Goal: Task Accomplishment & Management: Use online tool/utility

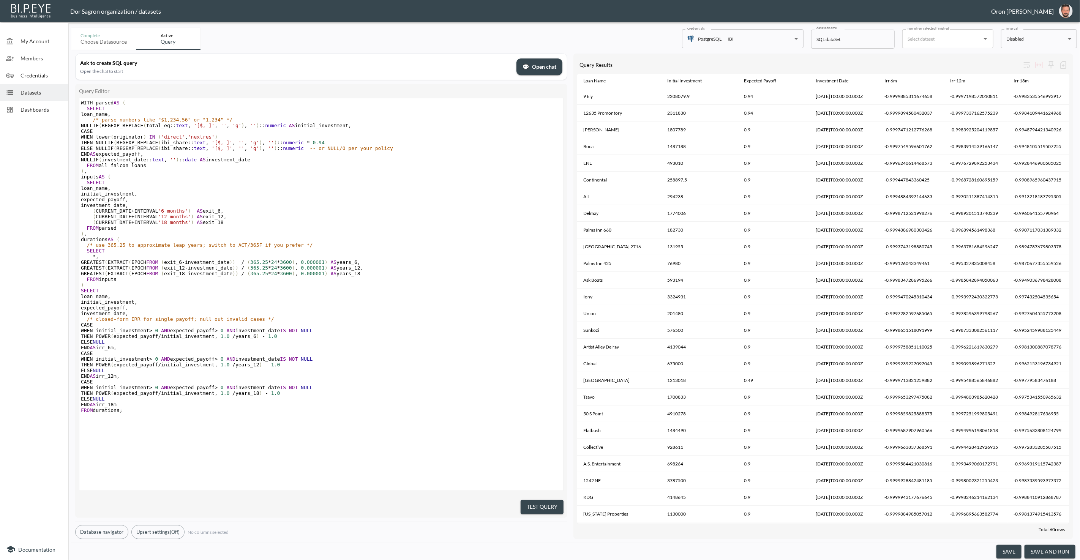
click at [38, 92] on span "Datasets" at bounding box center [42, 92] width 42 height 8
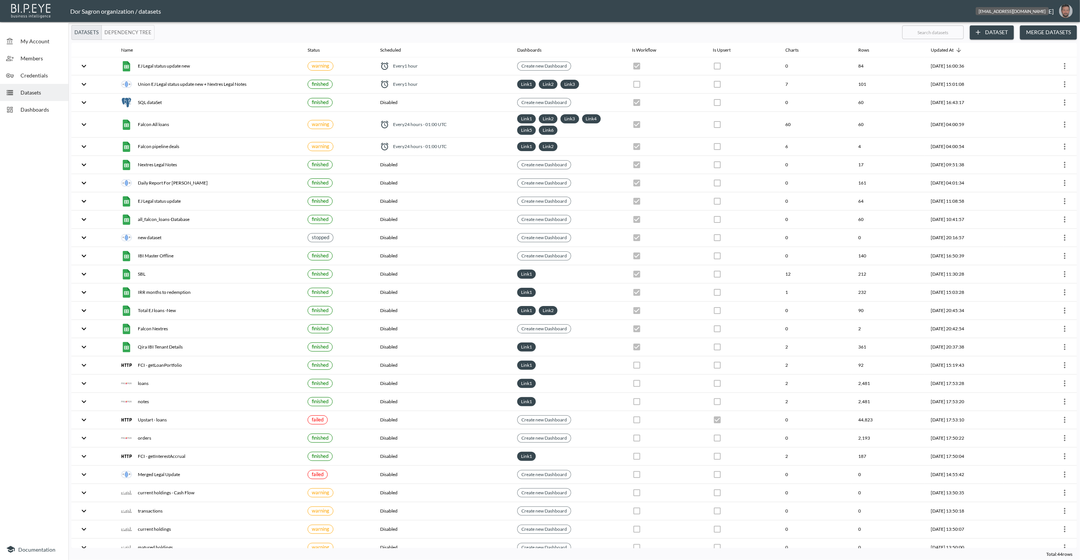
click at [1066, 11] on img "oron@bipeye.com" at bounding box center [1066, 11] width 14 height 14
click at [1058, 24] on li "Switch Organization" at bounding box center [1046, 30] width 65 height 14
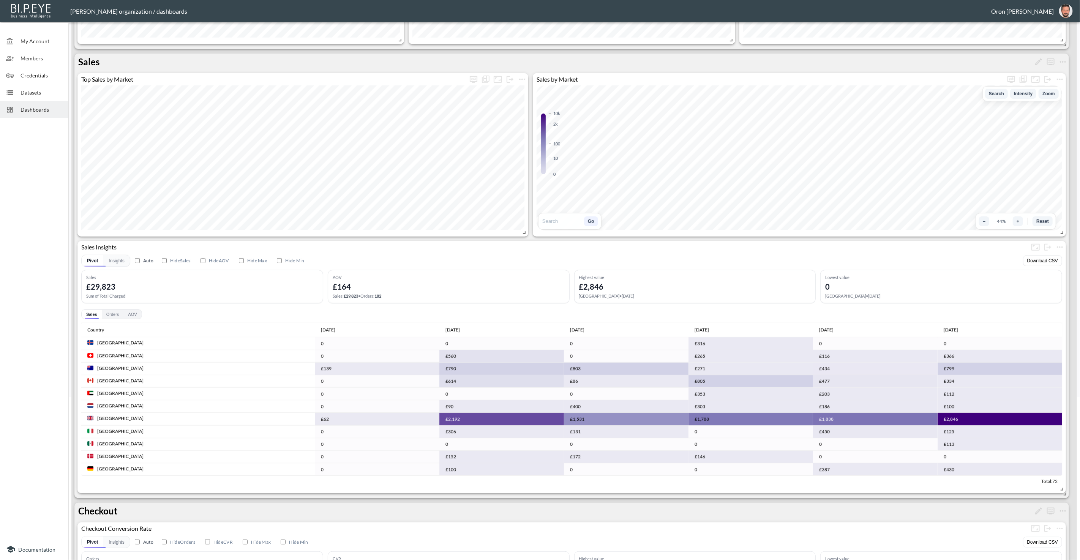
scroll to position [170, 0]
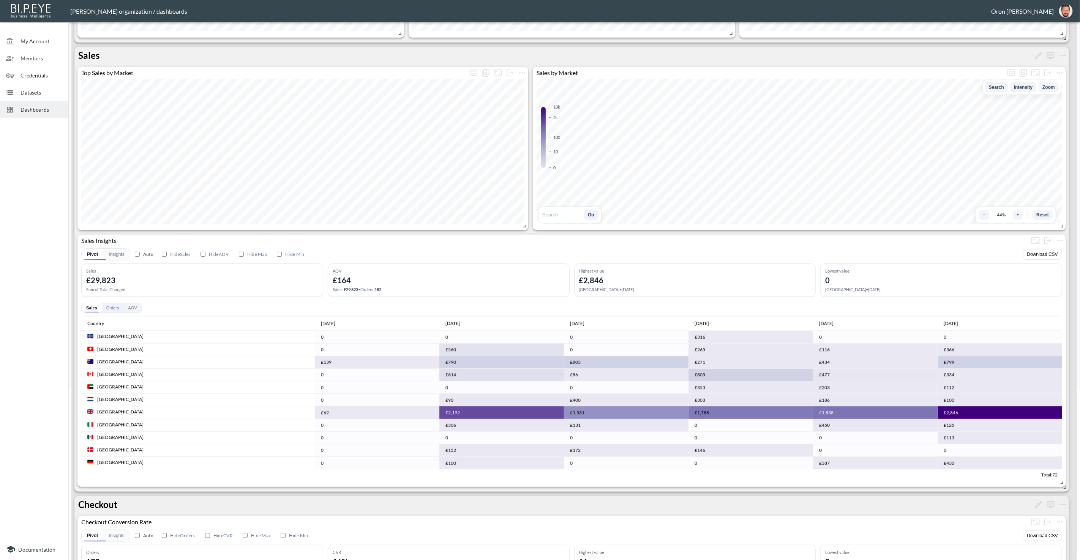
click at [113, 308] on button "Orders" at bounding box center [113, 307] width 22 height 9
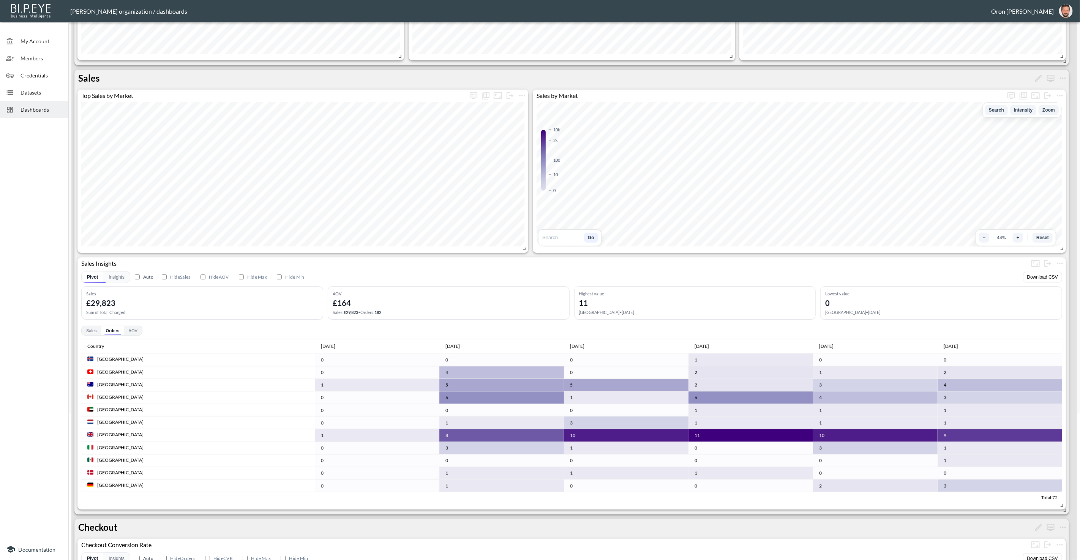
scroll to position [142, 0]
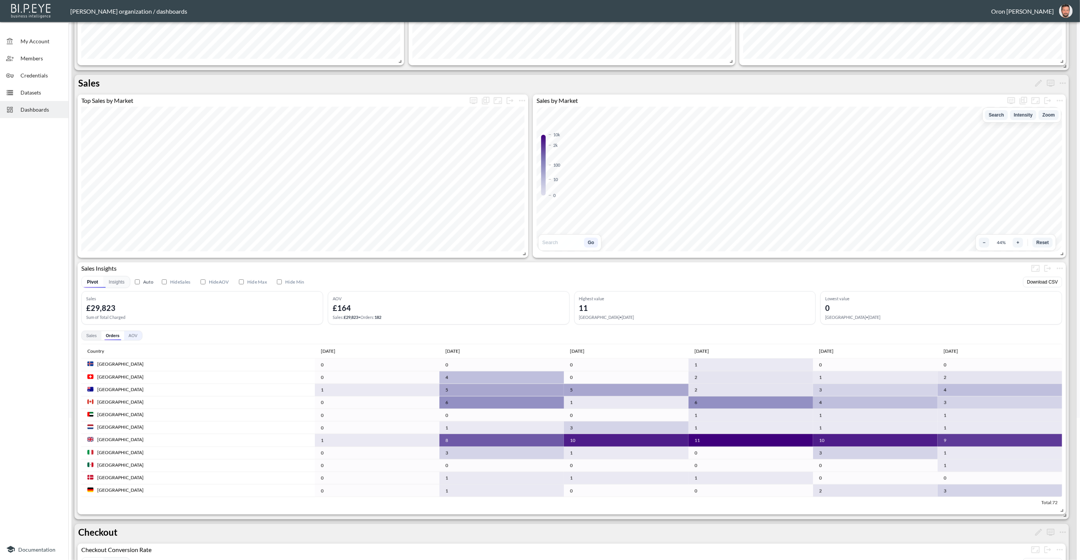
click at [134, 334] on button "AOV" at bounding box center [133, 335] width 18 height 9
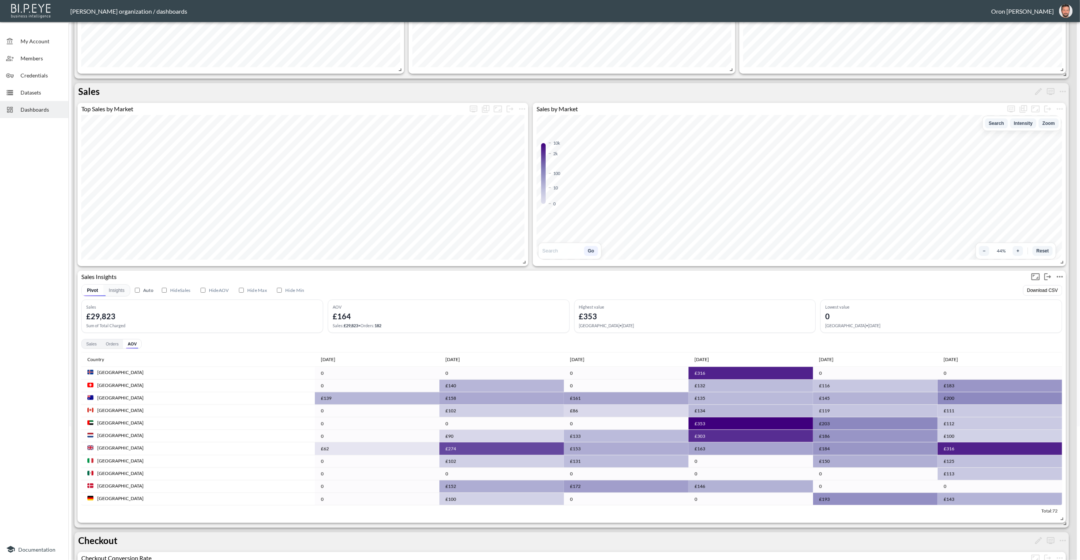
scroll to position [135, 0]
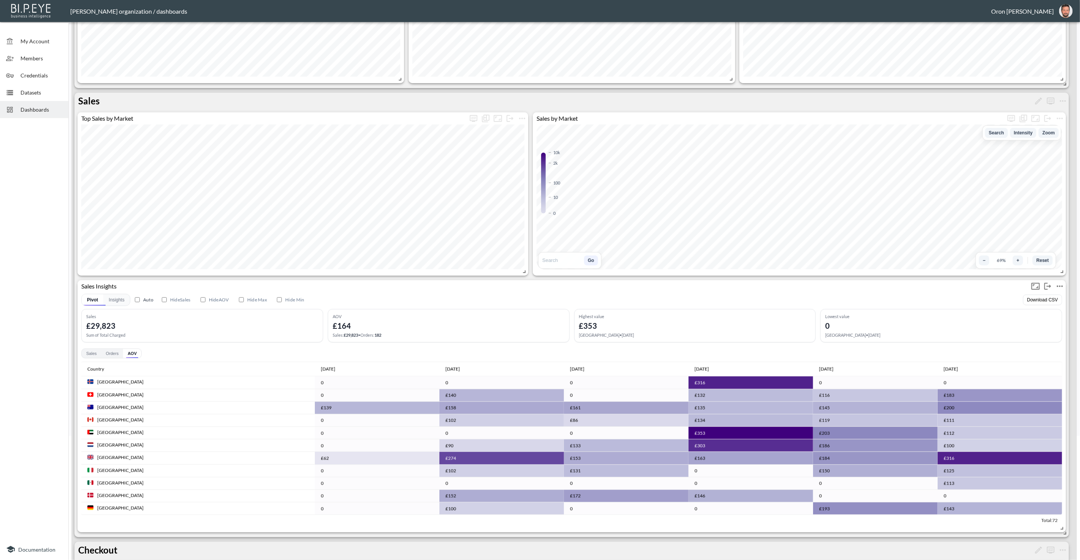
click at [694, 281] on div "Sales Insights" at bounding box center [571, 286] width 988 height 12
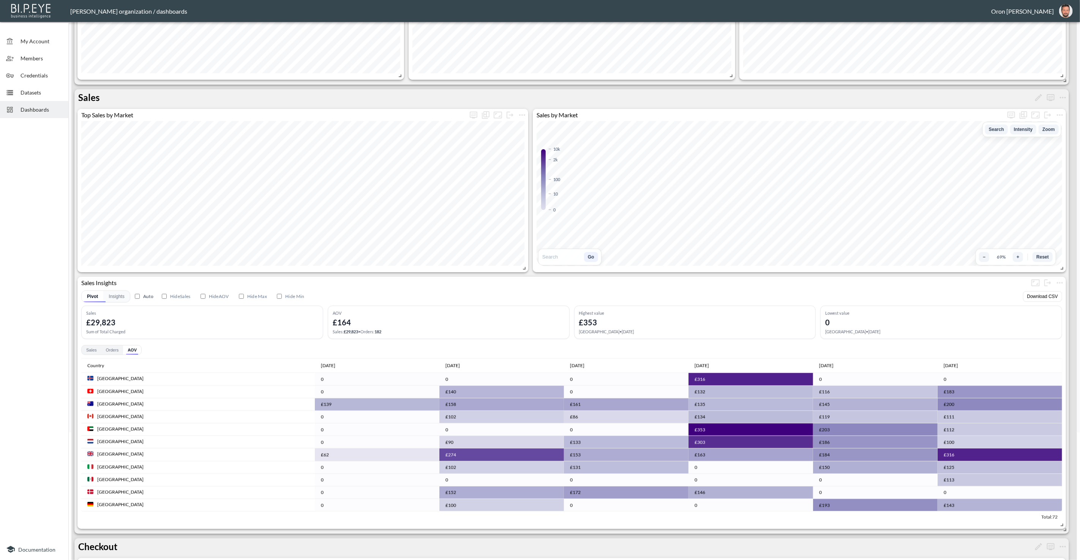
scroll to position [0, 0]
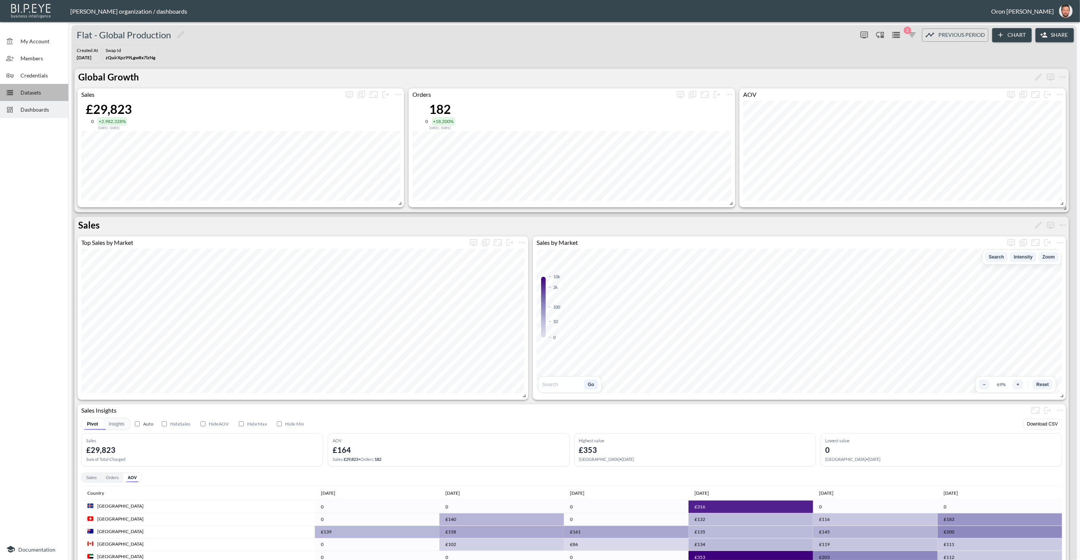
drag, startPoint x: 21, startPoint y: 92, endPoint x: 35, endPoint y: 15, distance: 78.2
click at [21, 92] on span "Datasets" at bounding box center [42, 92] width 42 height 8
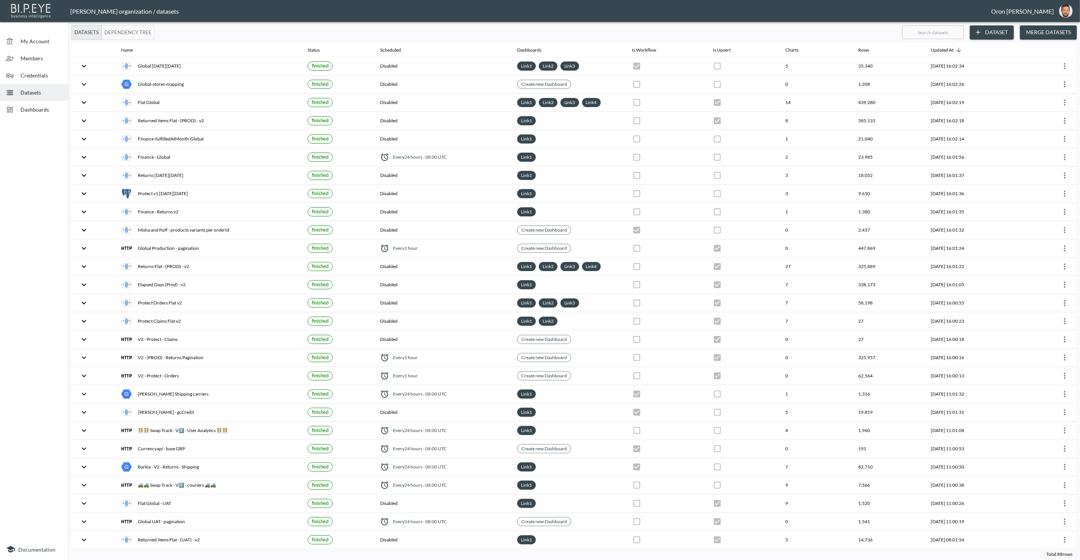
click at [949, 32] on input "text" at bounding box center [933, 32] width 62 height 19
type input "a"
checkbox input "true"
checkbox input "false"
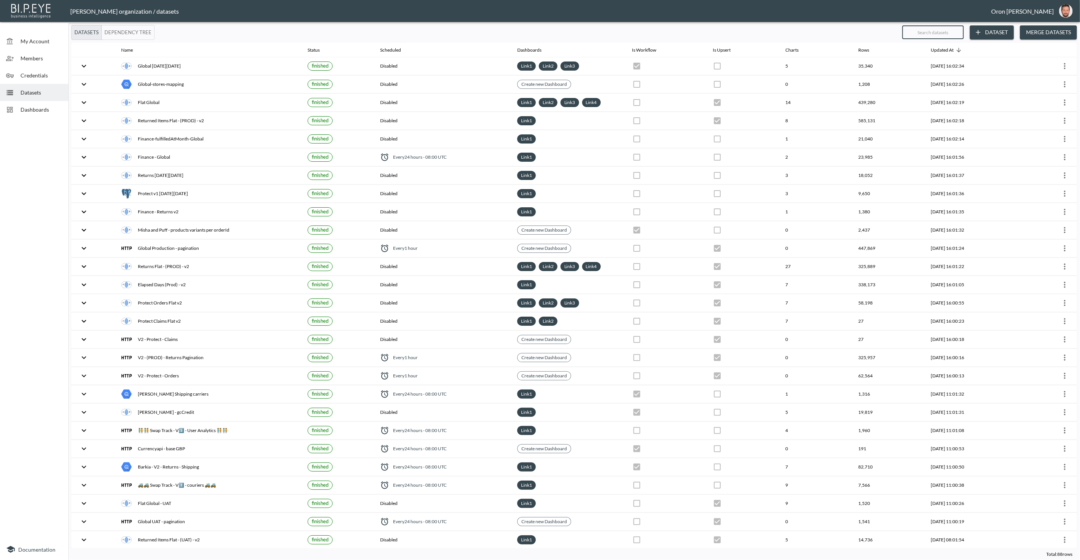
checkbox input "true"
checkbox input "false"
checkbox input "true"
checkbox input "false"
checkbox input "true"
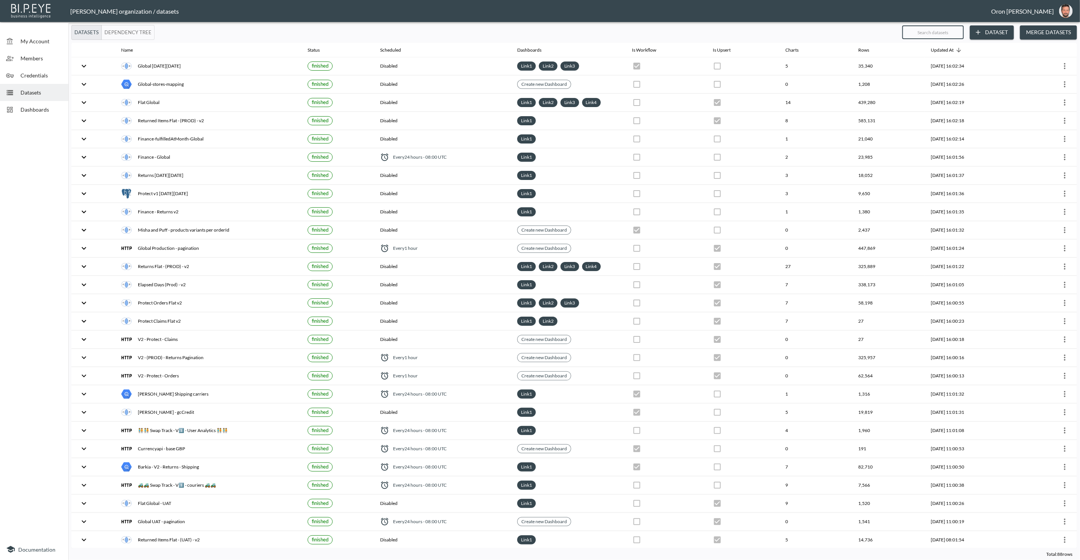
checkbox input "true"
checkbox input "false"
checkbox input "true"
checkbox input "false"
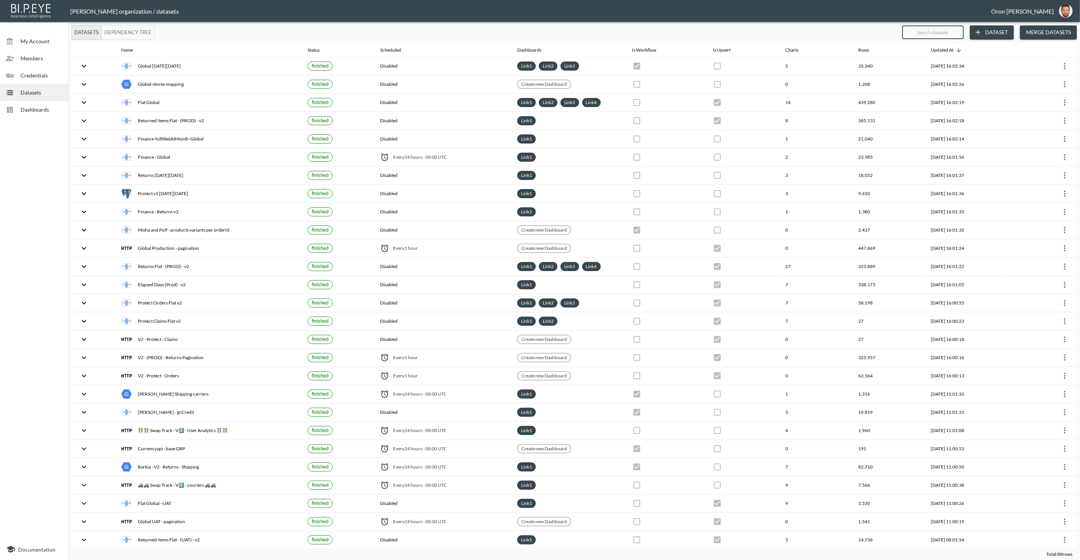
checkbox input "true"
checkbox input "false"
checkbox input "true"
checkbox input "false"
checkbox input "true"
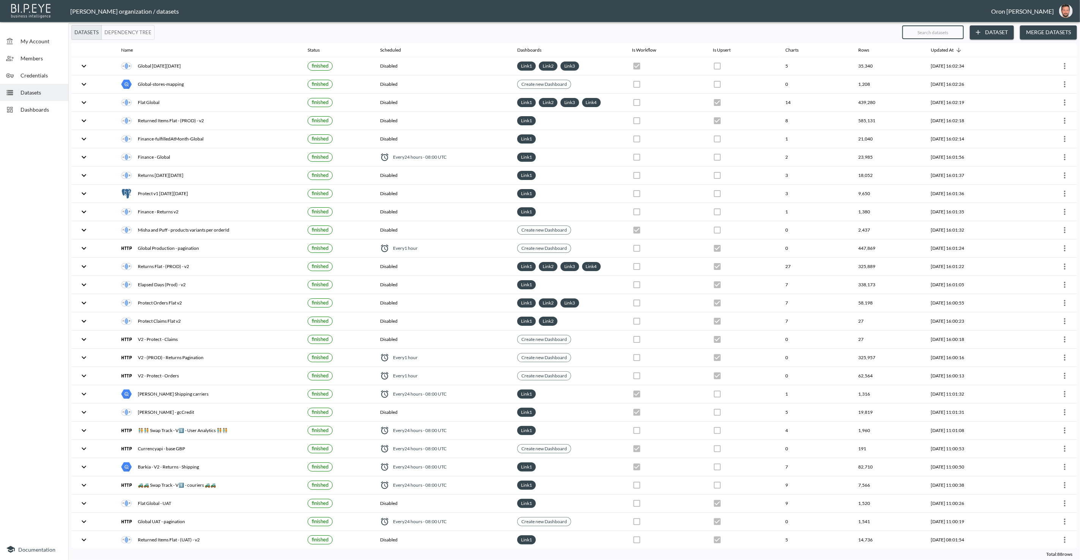
checkbox input "true"
checkbox input "false"
checkbox input "true"
checkbox input "false"
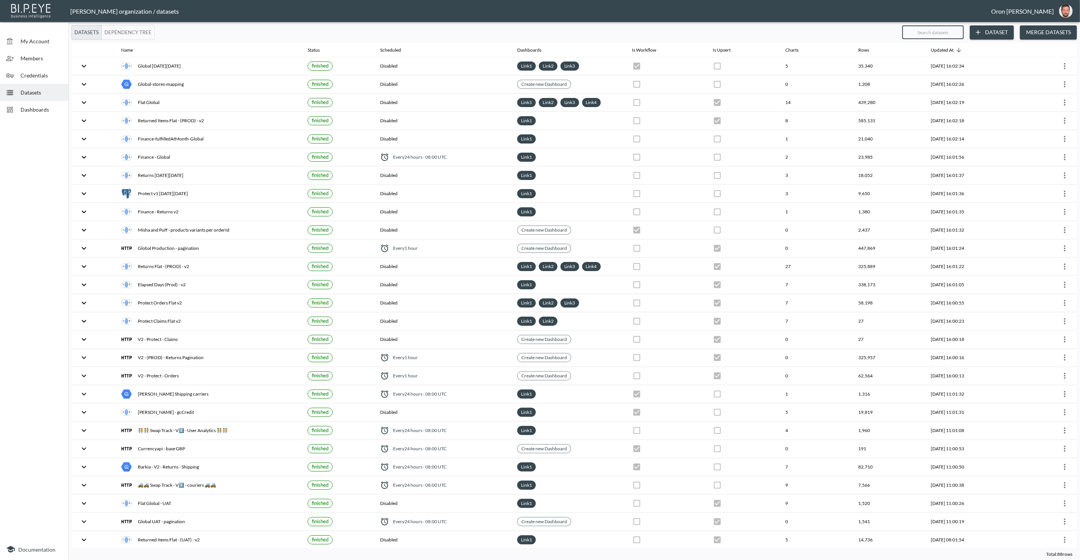
checkbox input "true"
checkbox input "false"
checkbox input "true"
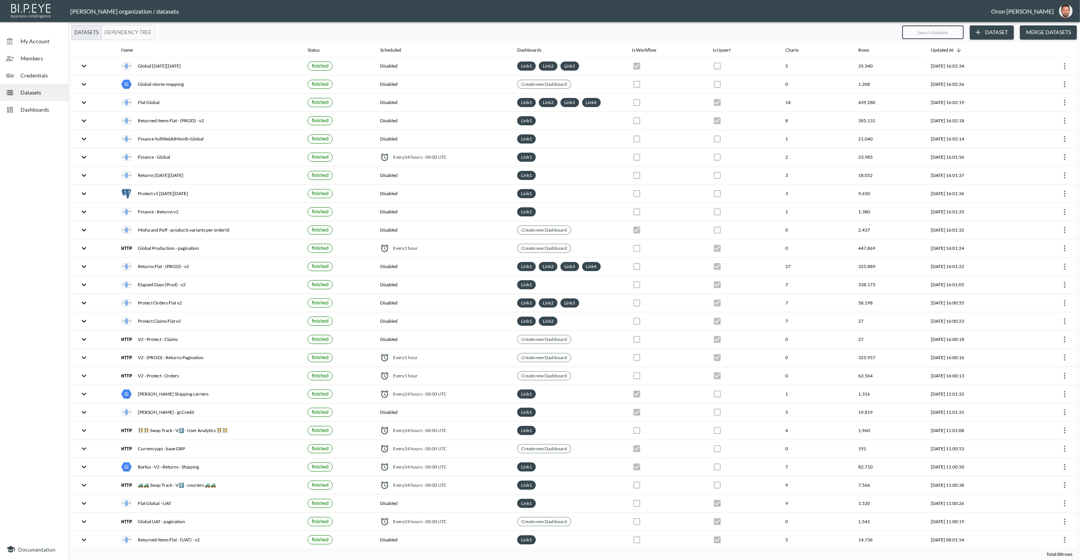
checkbox input "true"
checkbox input "false"
checkbox input "true"
checkbox input "false"
checkbox input "true"
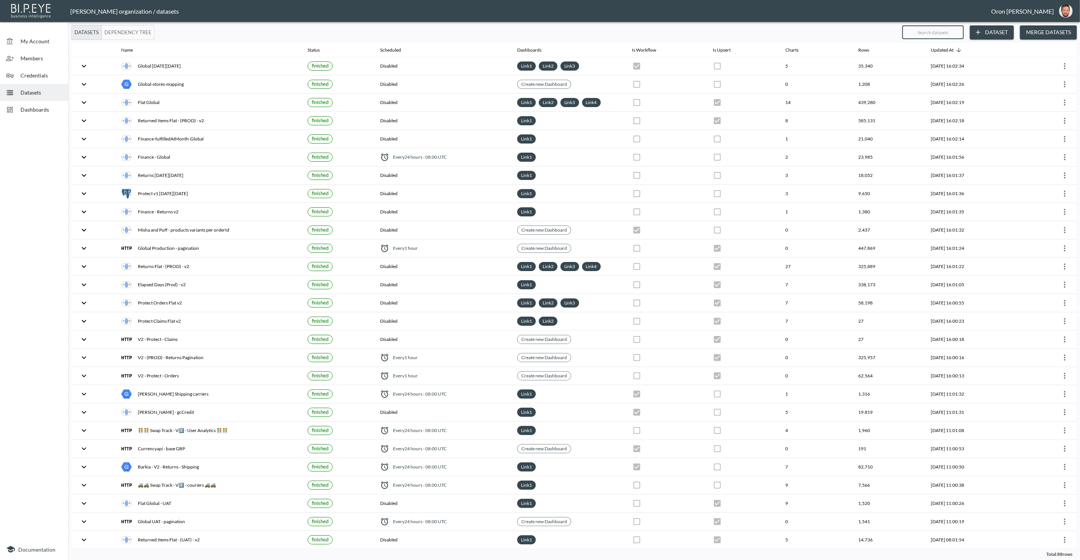
checkbox input "false"
checkbox input "true"
checkbox input "false"
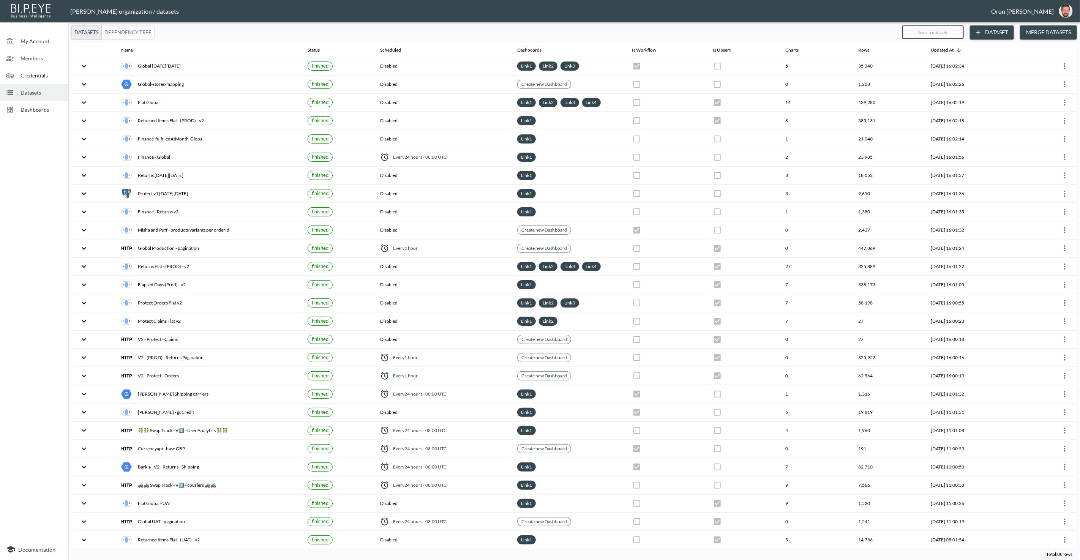
checkbox input "false"
checkbox input "true"
checkbox input "false"
checkbox input "true"
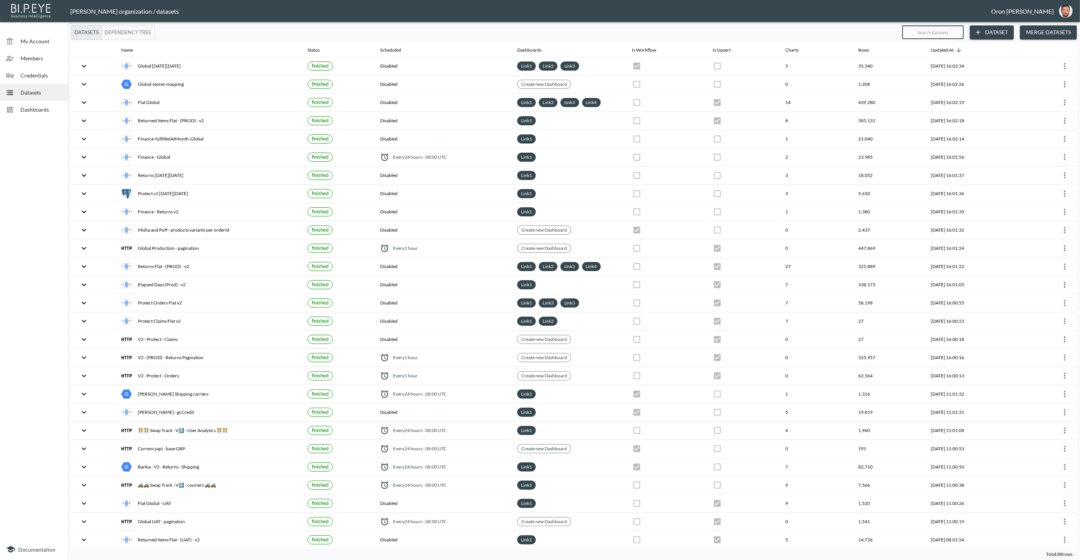
checkbox input "false"
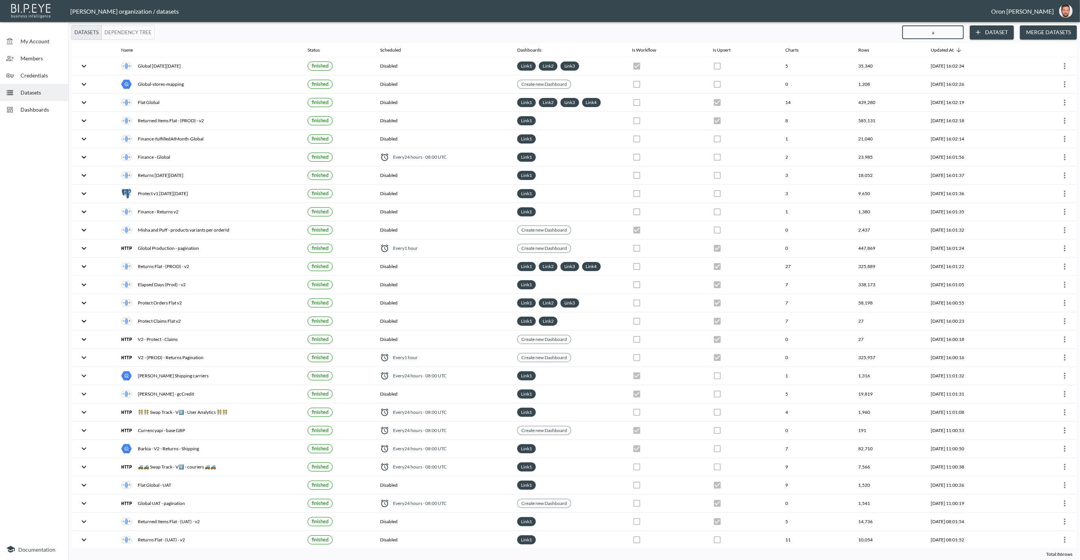
type input "ac"
checkbox input "false"
checkbox input "true"
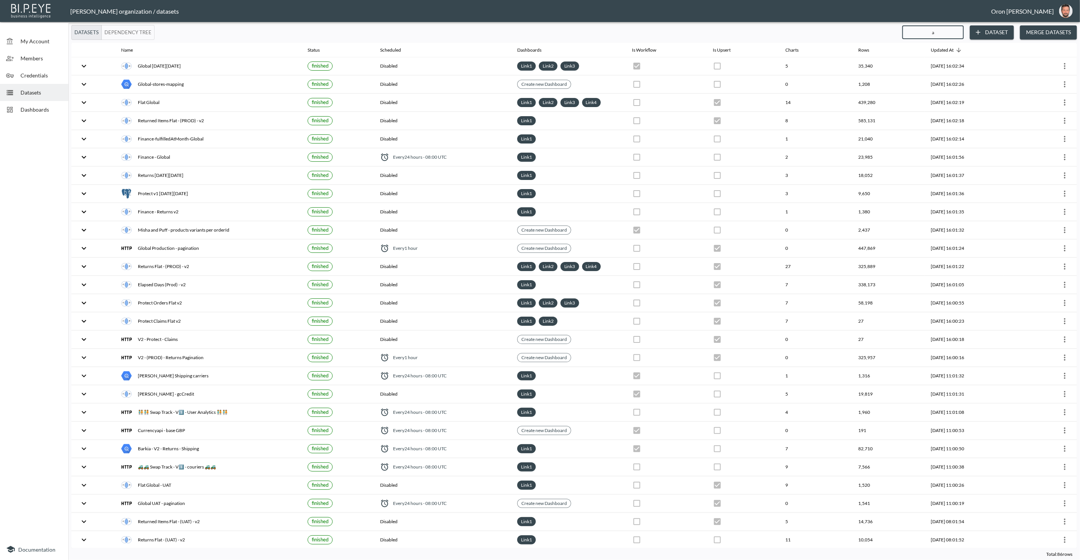
checkbox input "true"
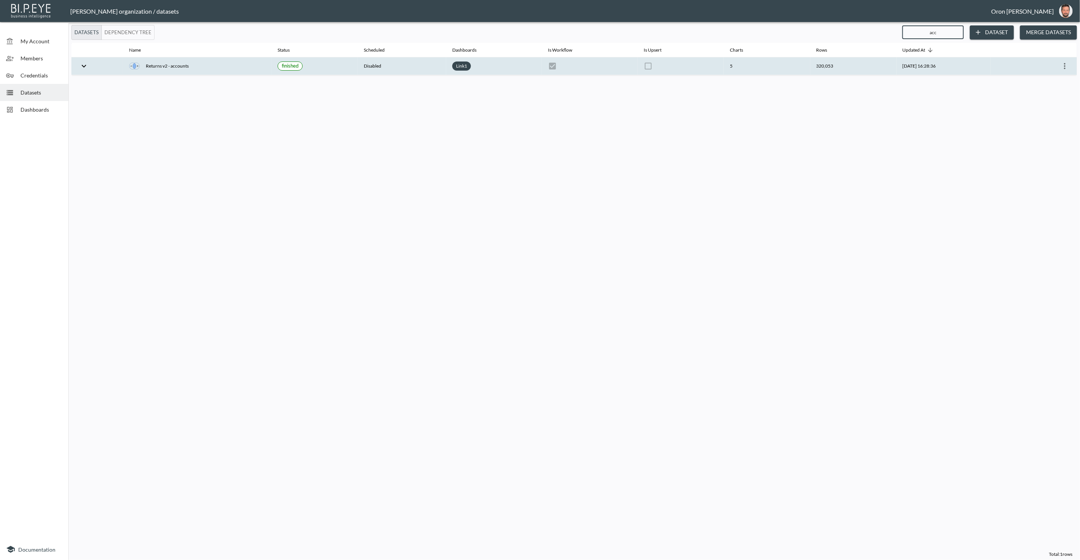
type input "acc"
click at [1067, 66] on icon "more" at bounding box center [1064, 66] width 9 height 9
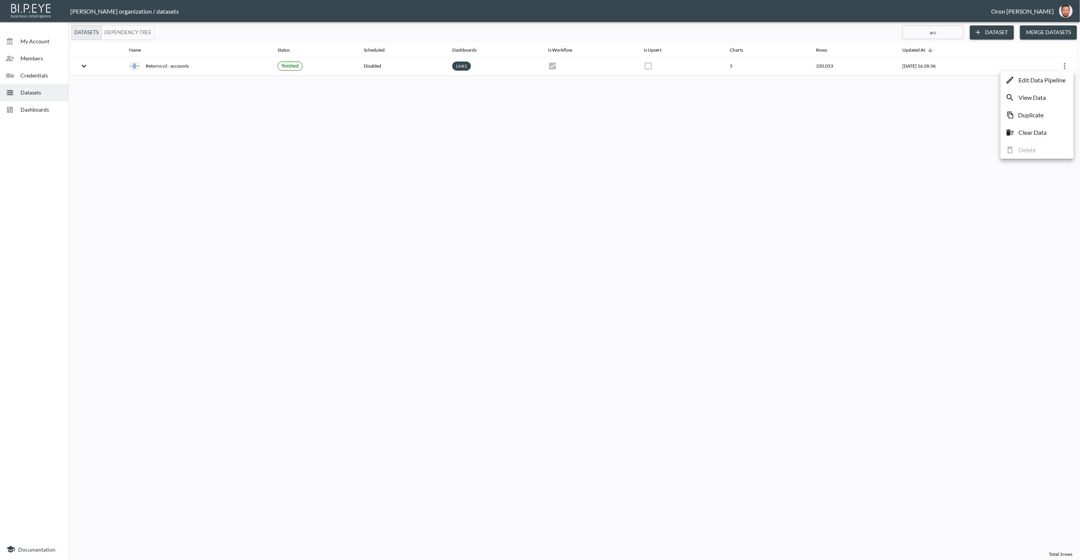
click at [1060, 77] on p "Edit Data Pipeline" at bounding box center [1041, 80] width 47 height 9
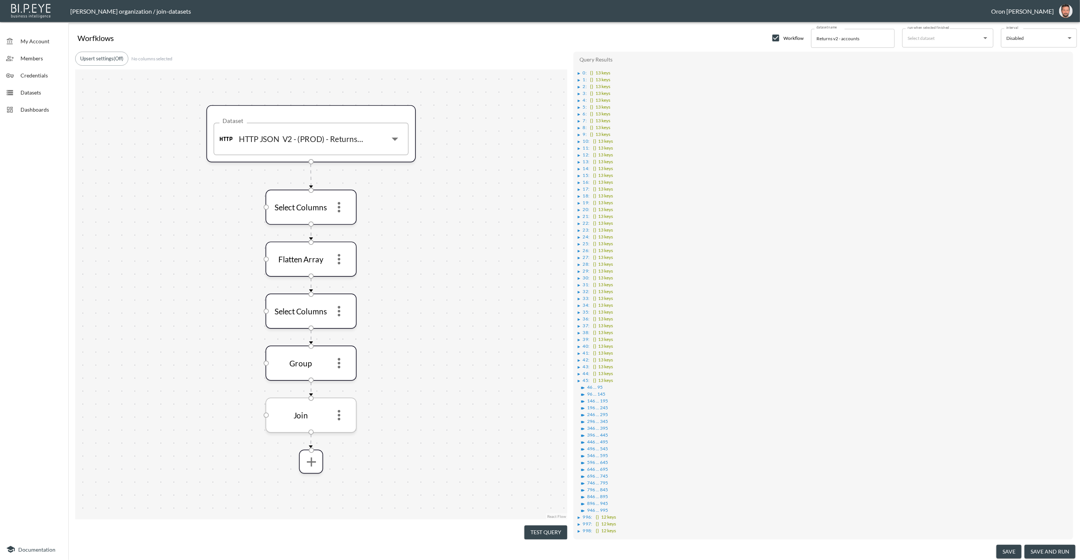
click at [344, 418] on icon "more" at bounding box center [339, 415] width 16 height 16
click at [344, 429] on li "Edit" at bounding box center [338, 434] width 33 height 14
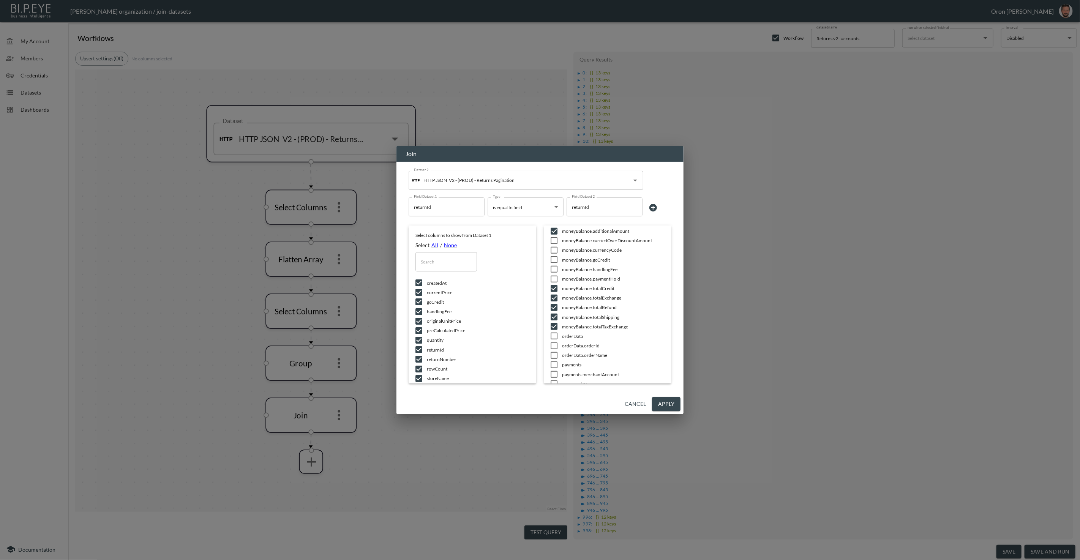
scroll to position [395, 0]
click at [598, 270] on span "moneyBalance.handlingFee" at bounding box center [613, 270] width 103 height 6
checkbox input "true"
click at [553, 276] on input "checkbox" at bounding box center [554, 280] width 16 height 8
checkbox input "true"
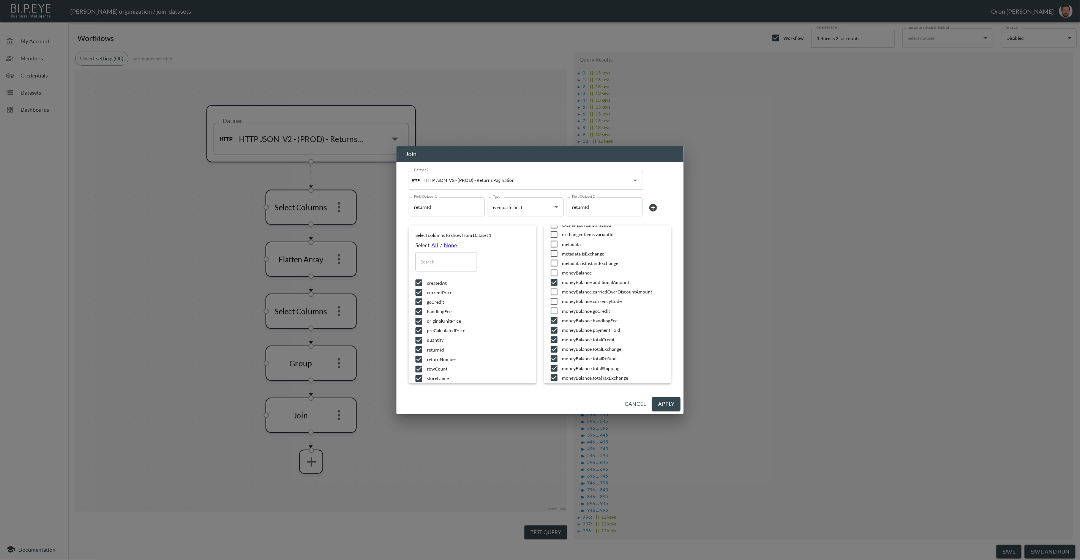
scroll to position [342, 0]
drag, startPoint x: 669, startPoint y: 402, endPoint x: 546, endPoint y: 526, distance: 174.2
click at [669, 402] on button "Apply" at bounding box center [666, 404] width 28 height 14
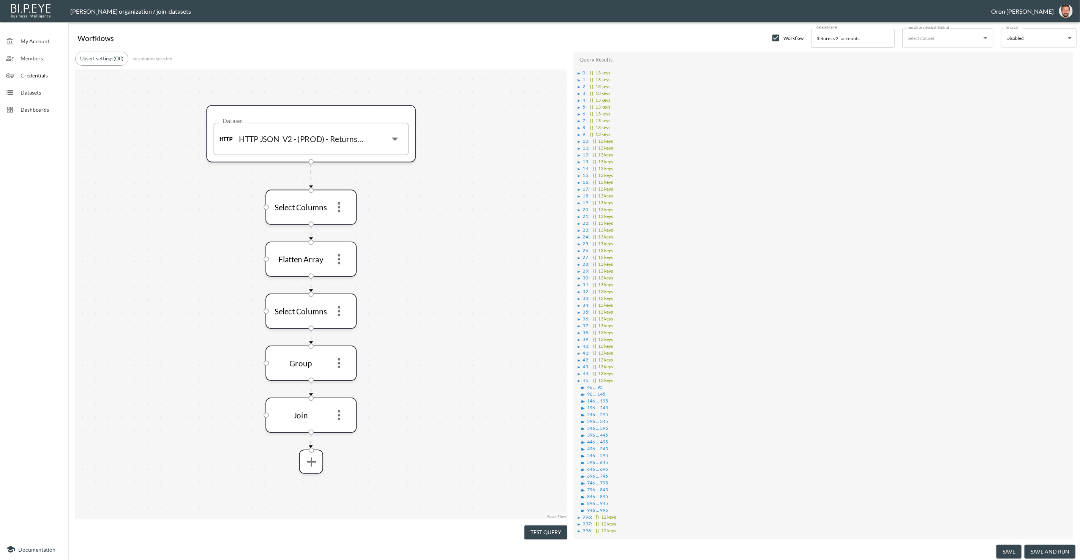
drag, startPoint x: 547, startPoint y: 525, endPoint x: 547, endPoint y: 517, distance: 7.6
click at [546, 525] on button "Test Query" at bounding box center [545, 532] width 43 height 14
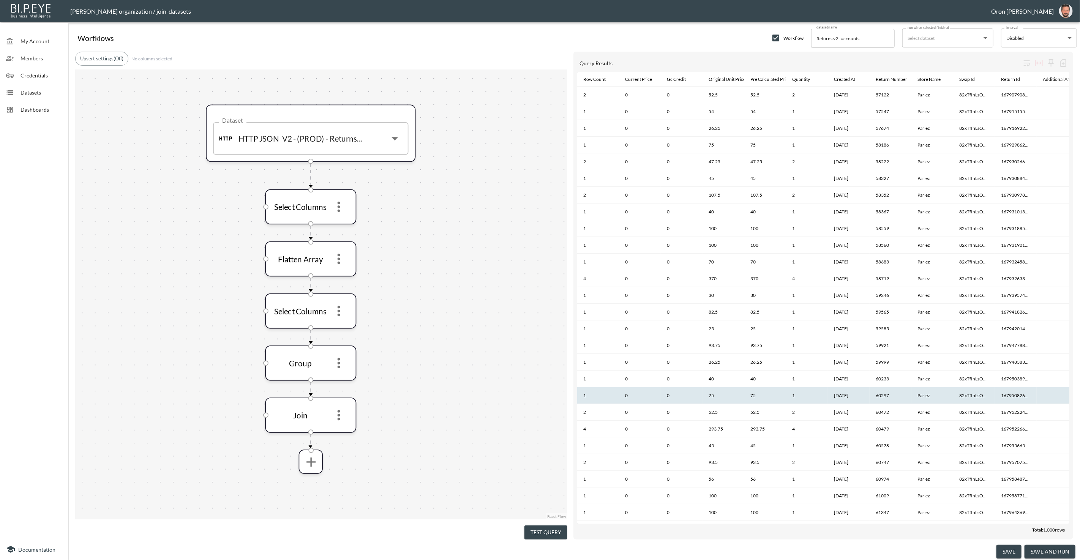
scroll to position [4, 0]
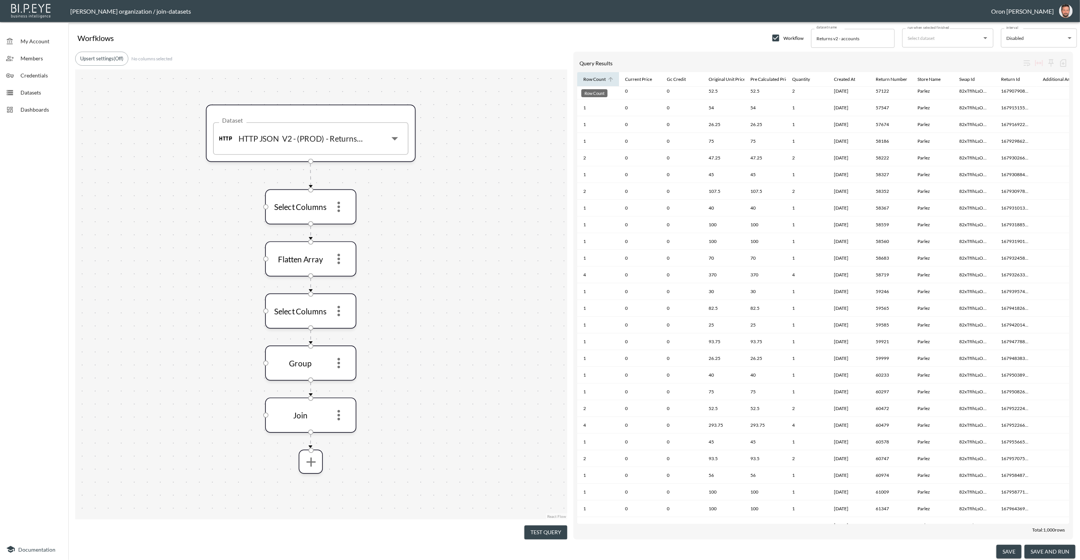
click at [597, 82] on div "Row Count" at bounding box center [594, 79] width 22 height 9
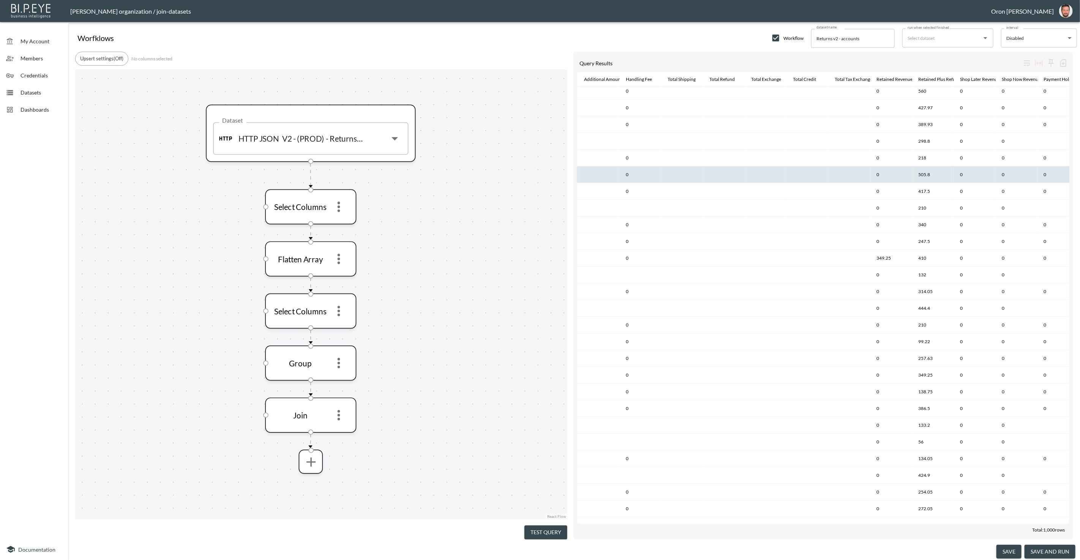
scroll to position [4, 472]
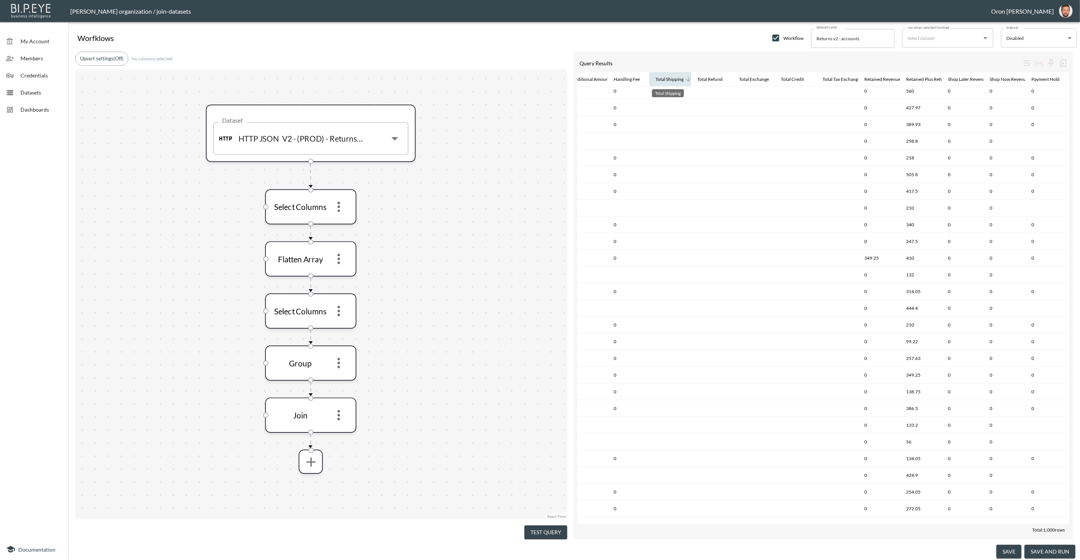
click at [667, 79] on div "Total Shipping" at bounding box center [669, 79] width 28 height 9
click at [707, 79] on div "Total Refund" at bounding box center [709, 79] width 25 height 9
click at [731, 79] on div at bounding box center [732, 79] width 2 height 14
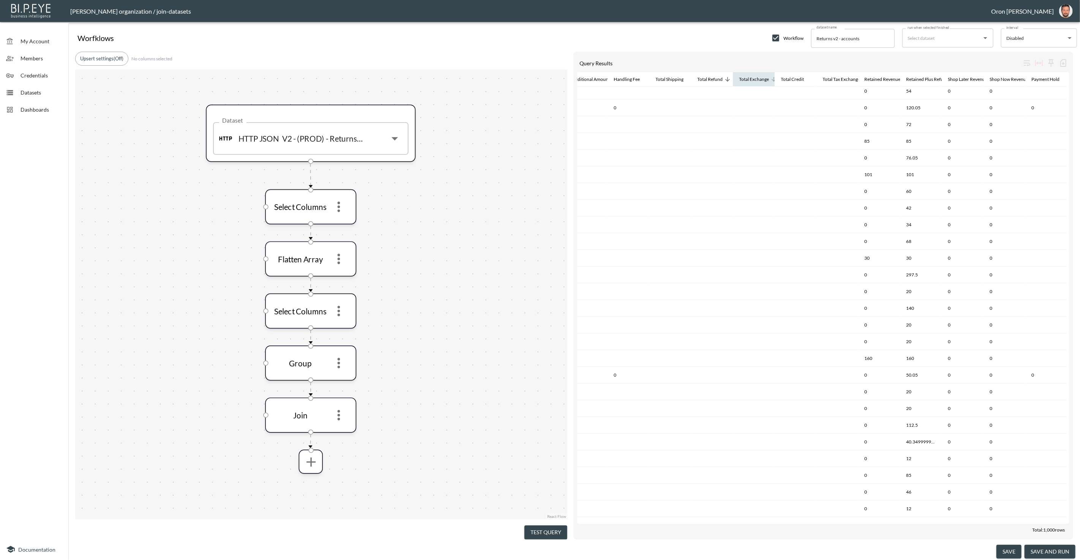
click at [746, 79] on div "Total Exchange" at bounding box center [754, 79] width 30 height 9
drag, startPoint x: 746, startPoint y: 79, endPoint x: 751, endPoint y: 79, distance: 5.0
click at [746, 79] on div "Total Exchange" at bounding box center [754, 79] width 30 height 9
click at [799, 77] on div "Total Credit" at bounding box center [792, 79] width 23 height 9
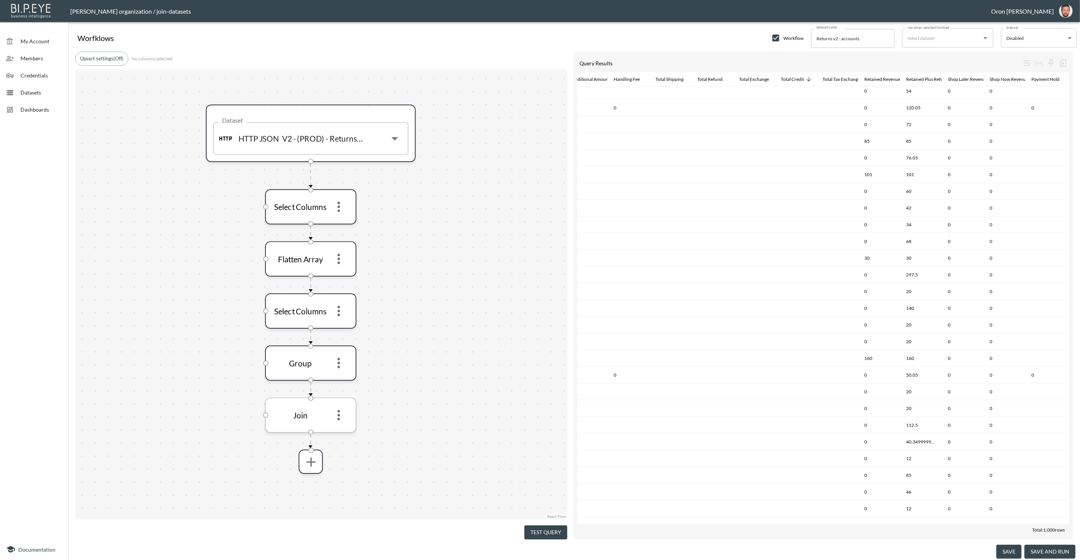
click at [344, 420] on icon "more" at bounding box center [339, 415] width 16 height 16
click at [341, 418] on icon "more" at bounding box center [339, 415] width 16 height 16
click at [336, 431] on p "Edit" at bounding box center [333, 433] width 11 height 9
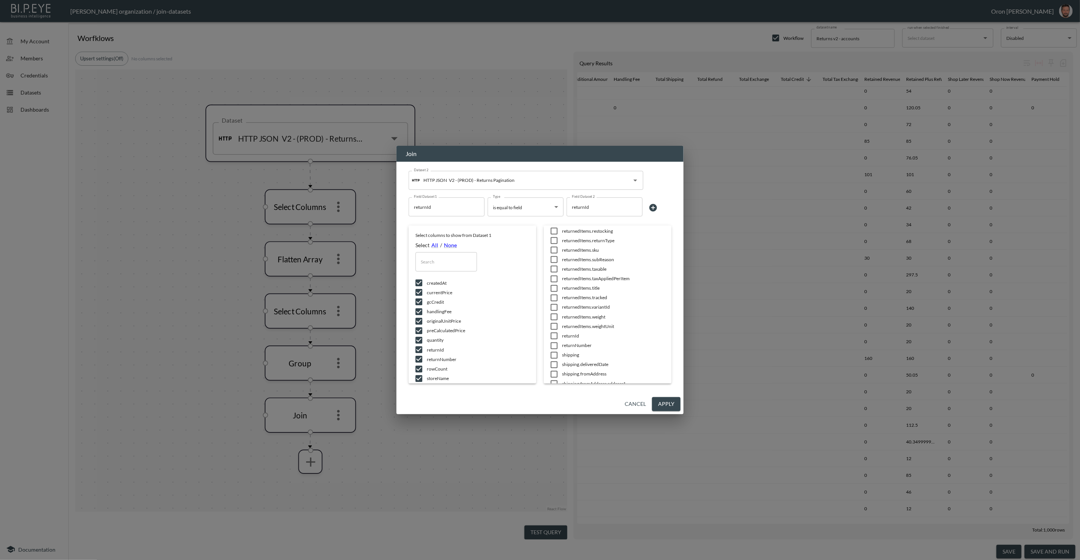
scroll to position [1402, 0]
click at [570, 321] on span "shopLaterRevenue" at bounding box center [613, 323] width 103 height 6
checkbox input "true"
click at [568, 331] on span "shopNowRevenue" at bounding box center [613, 332] width 103 height 6
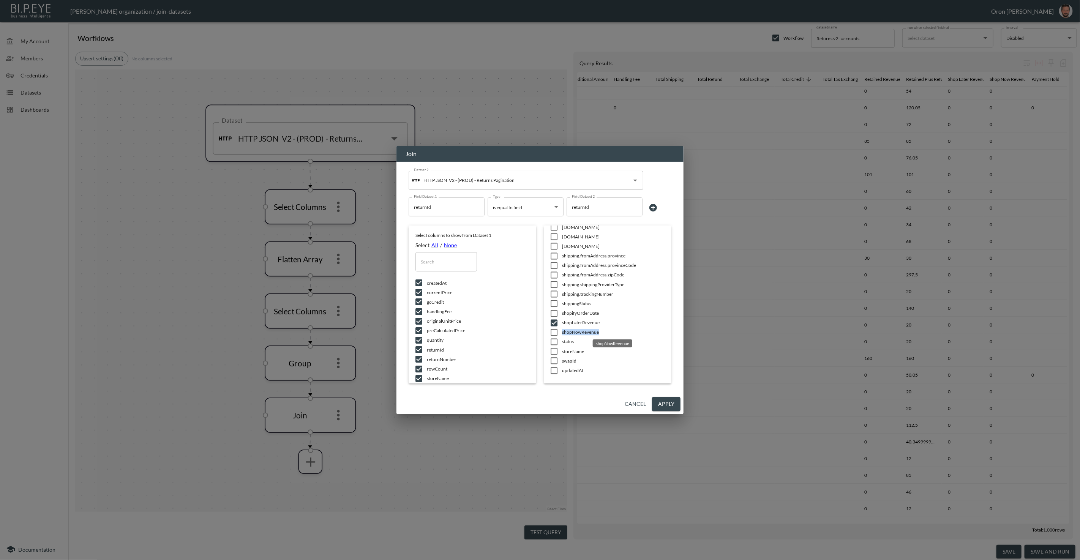
click at [568, 331] on span "shopNowRevenue" at bounding box center [613, 332] width 103 height 6
checkbox input "true"
click at [571, 292] on span "retained_revenue" at bounding box center [613, 294] width 103 height 6
click at [571, 292] on span "retained_revenue" at bounding box center [613, 293] width 103 height 6
checkbox input "true"
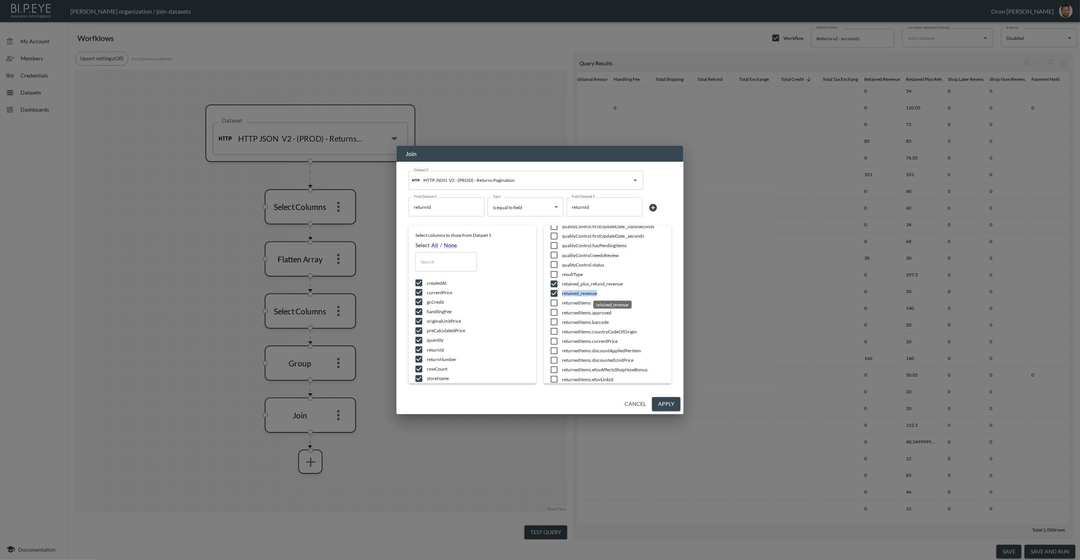
scroll to position [583, 0]
click at [574, 282] on span "retained_plus_refund_revenue" at bounding box center [613, 282] width 103 height 6
checkbox input "true"
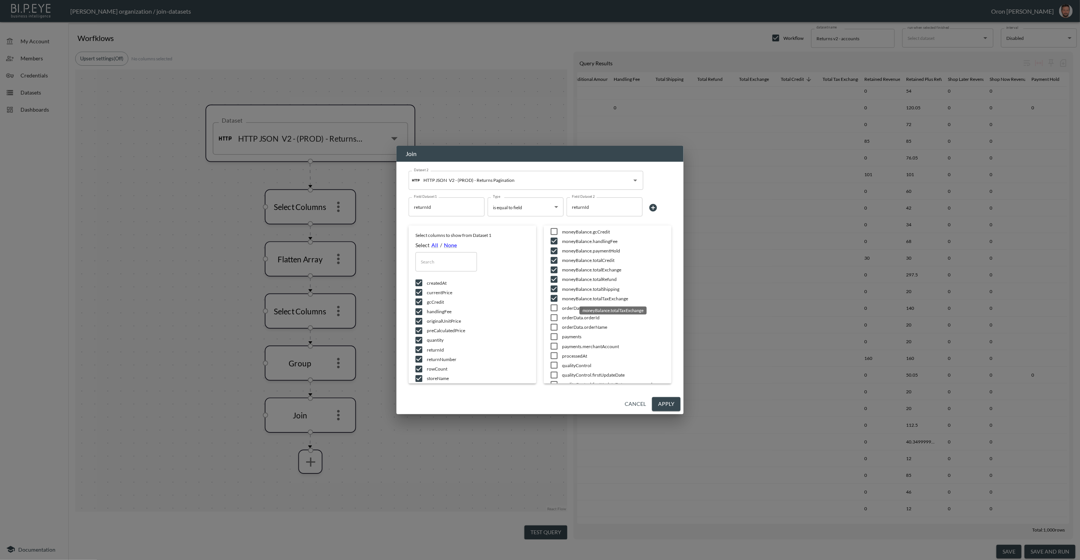
click at [569, 297] on span "moneyBalance.totalTaxExchange" at bounding box center [613, 298] width 103 height 6
checkbox input "true"
click at [570, 289] on span "moneyBalance.totalShipping" at bounding box center [613, 289] width 103 height 6
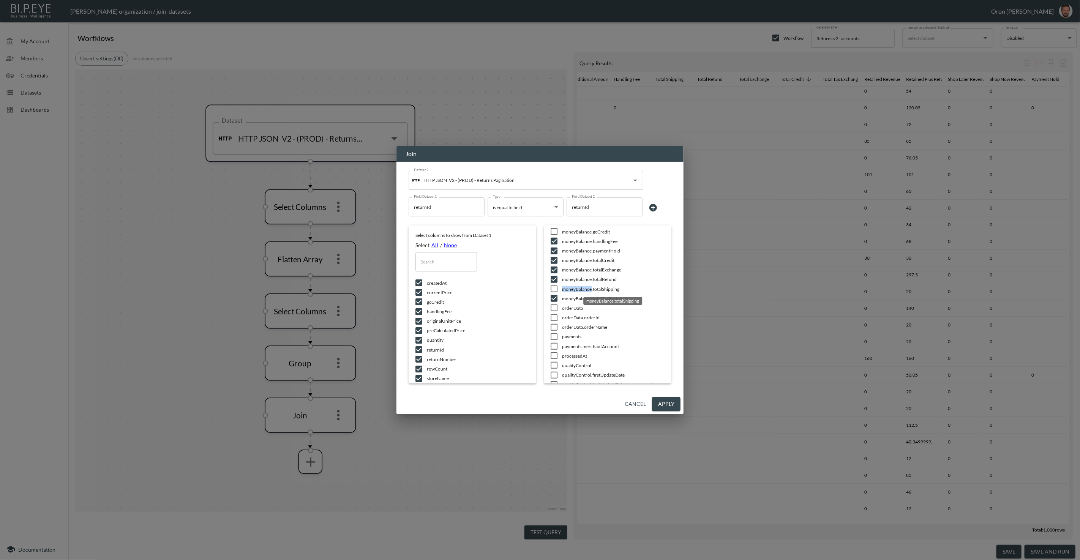
checkbox input "true"
click at [571, 278] on span "moneyBalance.totalRefund" at bounding box center [613, 279] width 103 height 6
checkbox input "true"
click at [572, 267] on span "moneyBalance.totalExchange" at bounding box center [613, 270] width 103 height 6
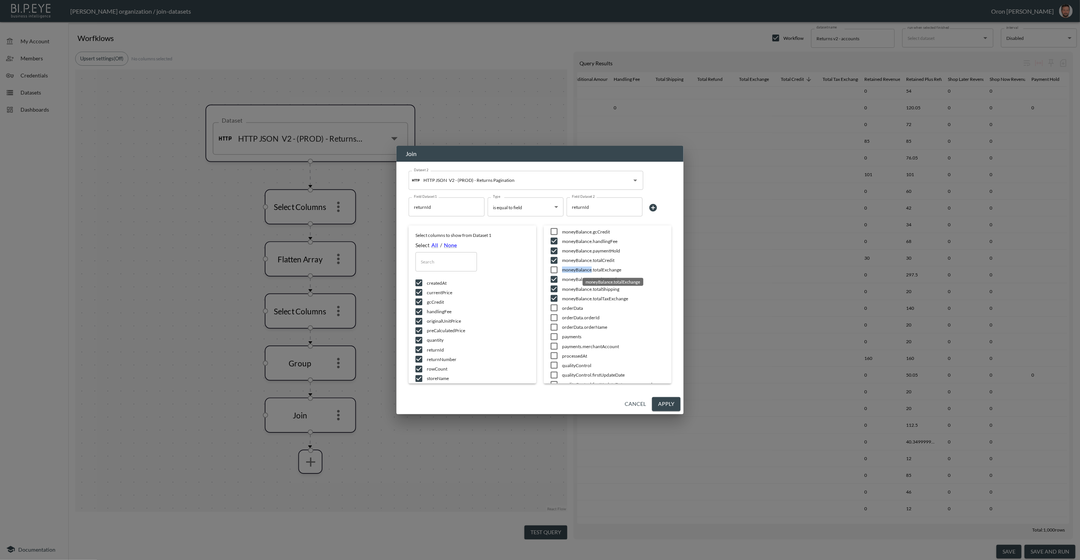
click at [572, 267] on span "moneyBalance.totalExchange" at bounding box center [613, 270] width 103 height 6
checkbox input "true"
click at [572, 257] on span "moneyBalance.totalCredit" at bounding box center [613, 260] width 103 height 6
drag, startPoint x: 572, startPoint y: 258, endPoint x: 571, endPoint y: 252, distance: 5.5
click at [572, 257] on span "moneyBalance.totalCredit" at bounding box center [613, 260] width 103 height 6
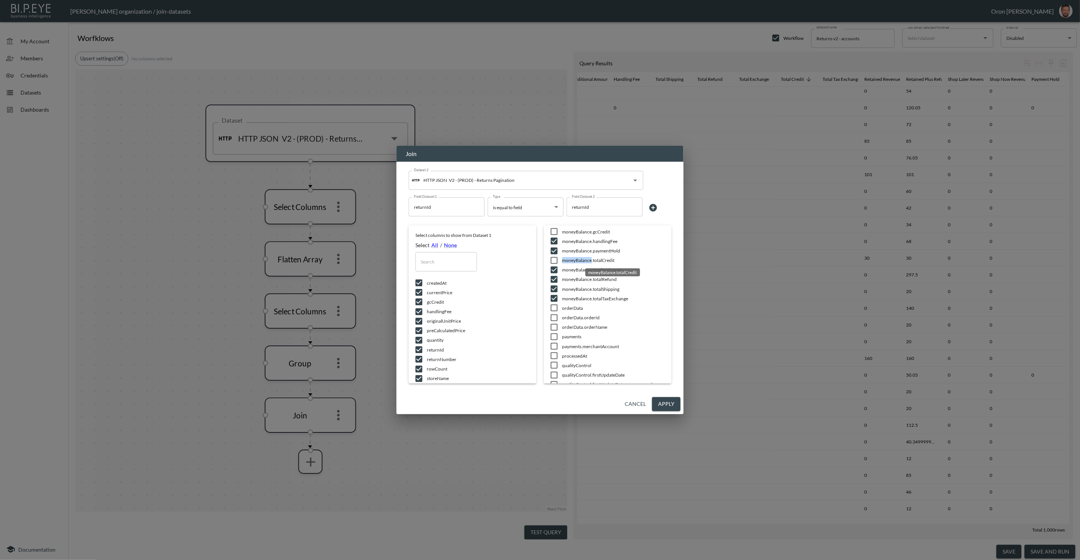
checkbox input "true"
click at [571, 250] on span "moneyBalance.paymentHold" at bounding box center [613, 251] width 103 height 6
checkbox input "true"
click at [570, 241] on span "moneyBalance.handlingFee" at bounding box center [613, 241] width 103 height 6
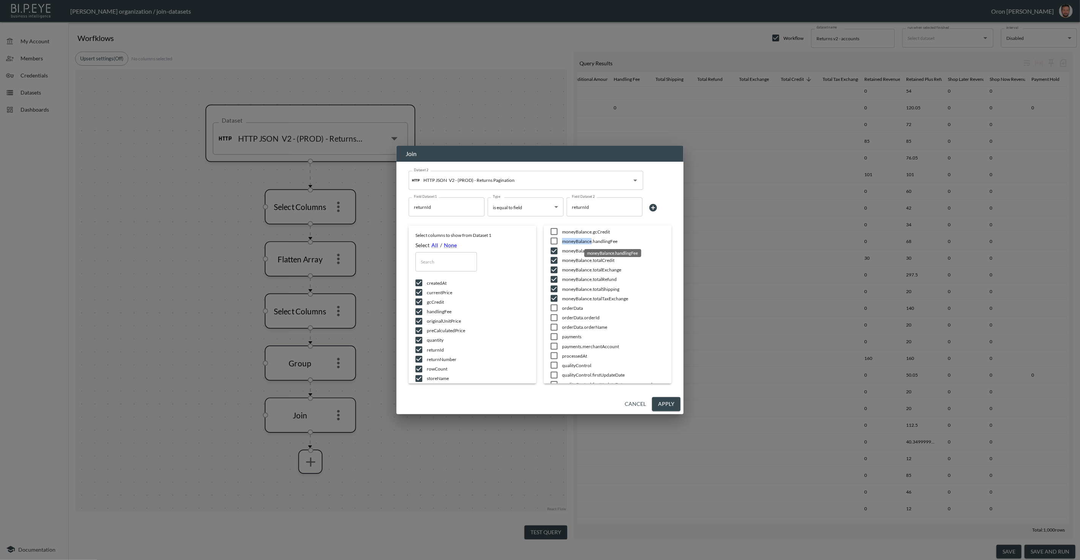
click at [570, 241] on span "moneyBalance.handlingFee" at bounding box center [613, 241] width 103 height 6
checkbox input "true"
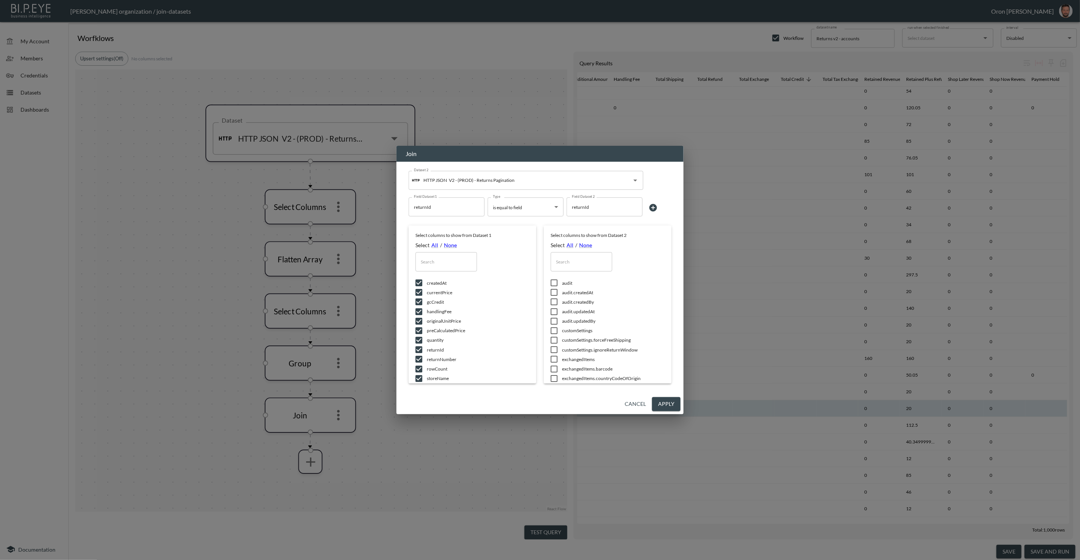
click at [673, 401] on button "Apply" at bounding box center [666, 404] width 28 height 14
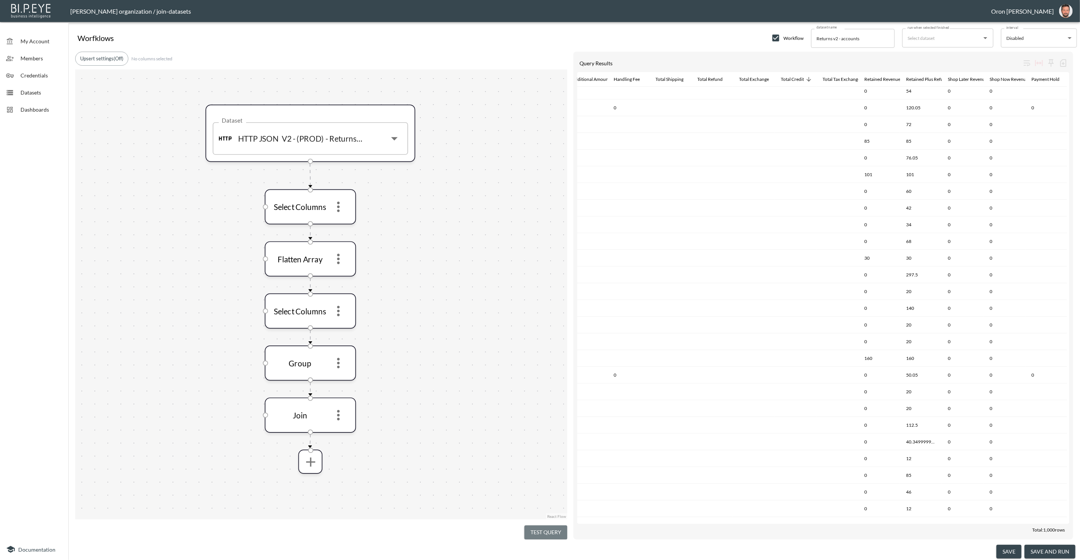
drag, startPoint x: 535, startPoint y: 526, endPoint x: 532, endPoint y: 470, distance: 55.9
click at [535, 526] on button "Test Query" at bounding box center [545, 532] width 43 height 14
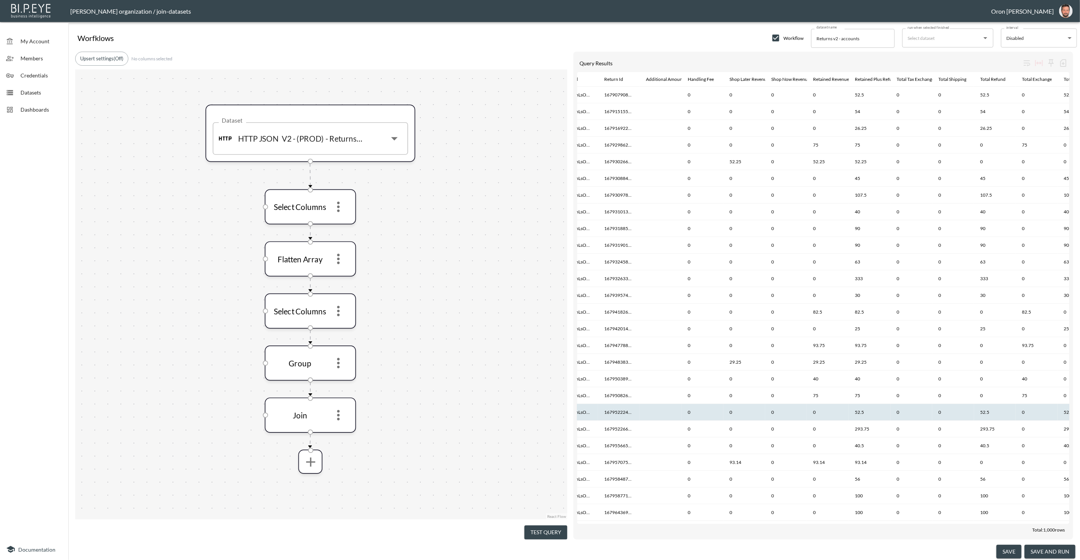
scroll to position [0, 282]
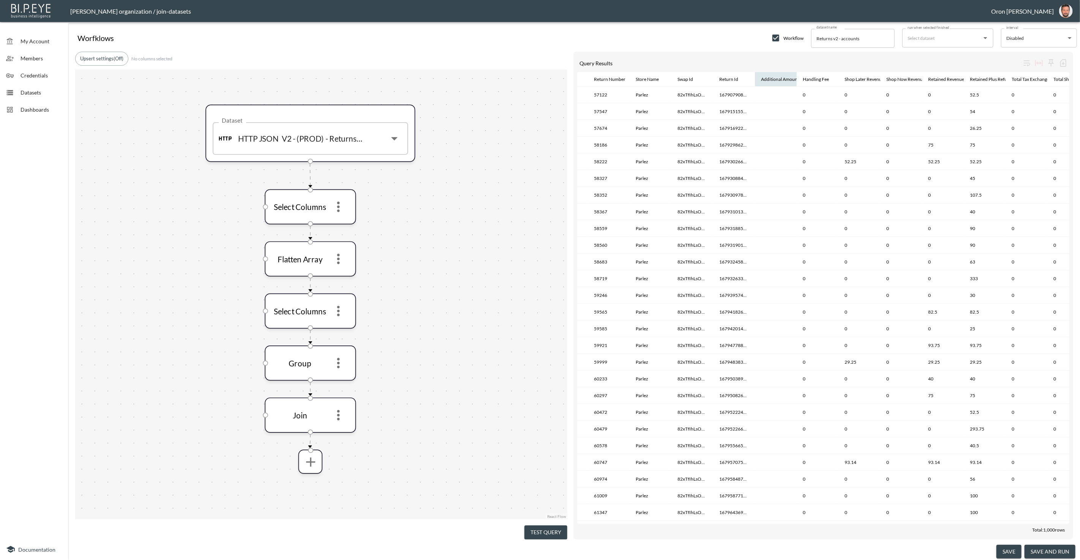
click at [775, 80] on div "Additional Amount" at bounding box center [780, 79] width 38 height 9
drag, startPoint x: 795, startPoint y: 79, endPoint x: 842, endPoint y: 80, distance: 46.7
click at [842, 80] on tr "Row Count Current Price Gc Credit Original Unit Price Pre Calculated Price Quan…" at bounding box center [793, 79] width 996 height 14
click at [790, 79] on div "Additional Amount" at bounding box center [780, 79] width 38 height 9
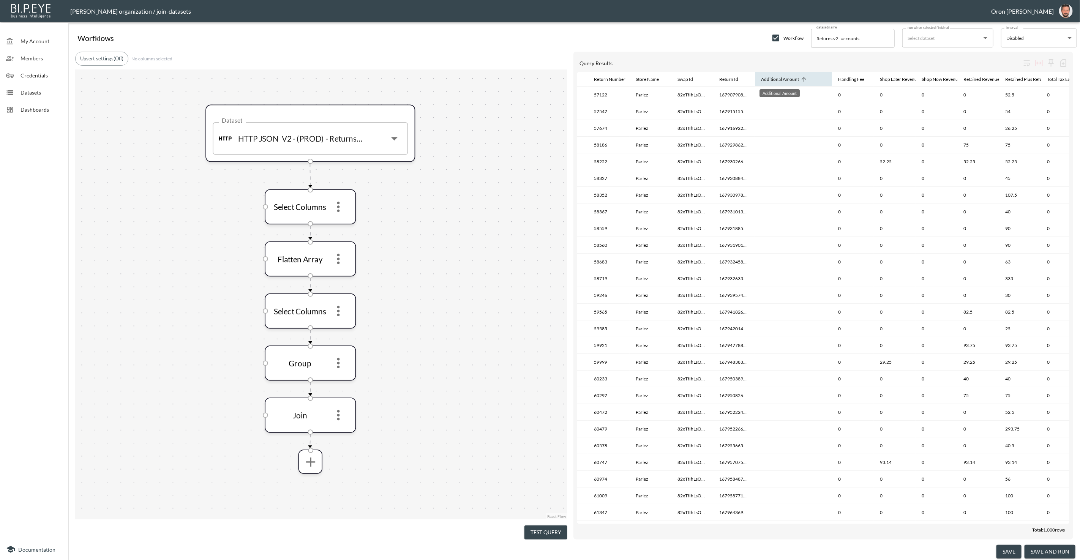
click at [790, 79] on div "Additional Amount" at bounding box center [780, 79] width 38 height 9
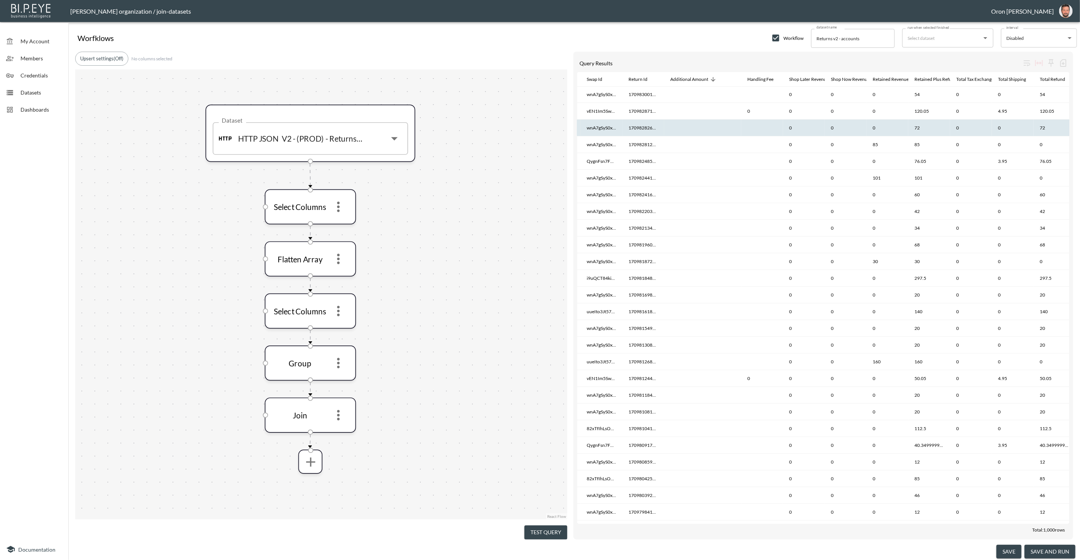
scroll to position [0, 65]
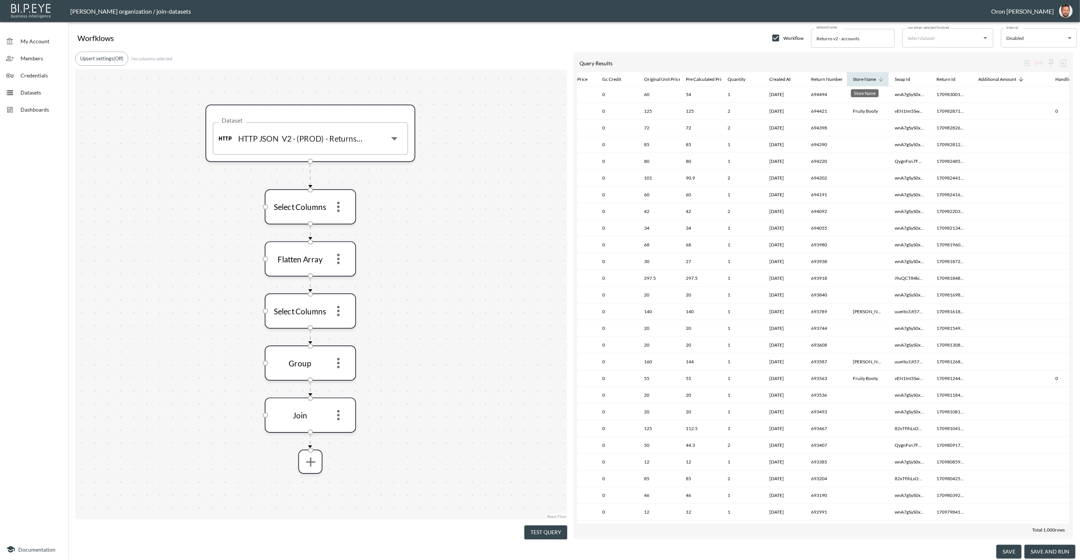
click at [873, 78] on div "Store Name" at bounding box center [864, 79] width 23 height 9
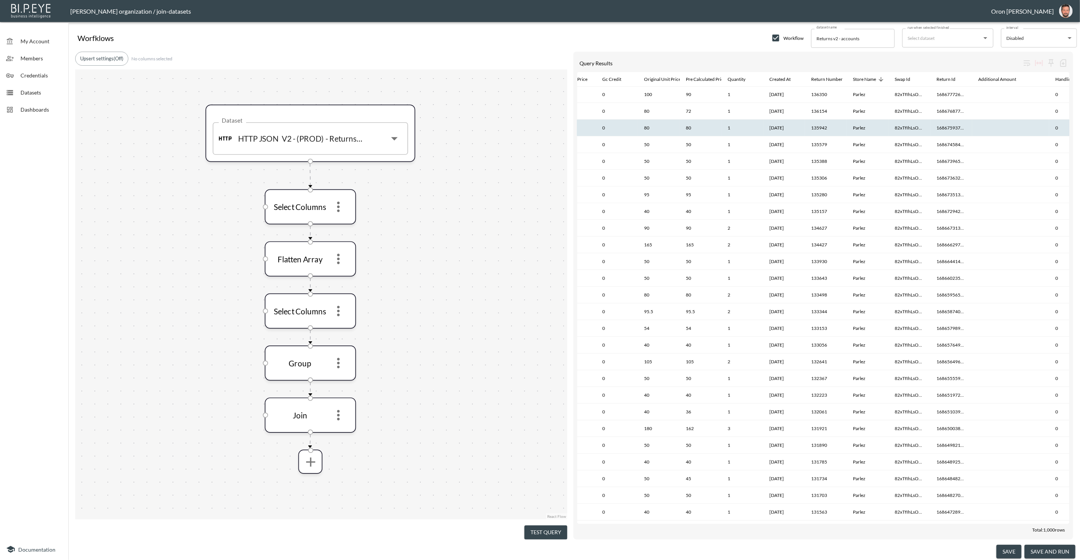
scroll to position [0, 234]
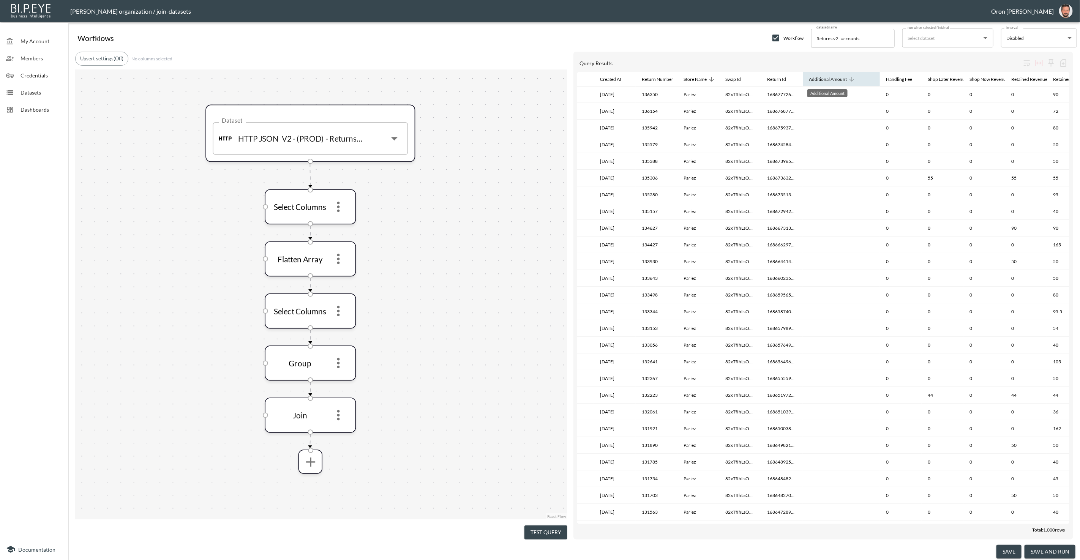
click at [841, 78] on div "Additional Amount" at bounding box center [828, 79] width 38 height 9
click at [335, 416] on icon "more" at bounding box center [339, 415] width 16 height 16
click at [336, 428] on li "Edit" at bounding box center [338, 434] width 33 height 14
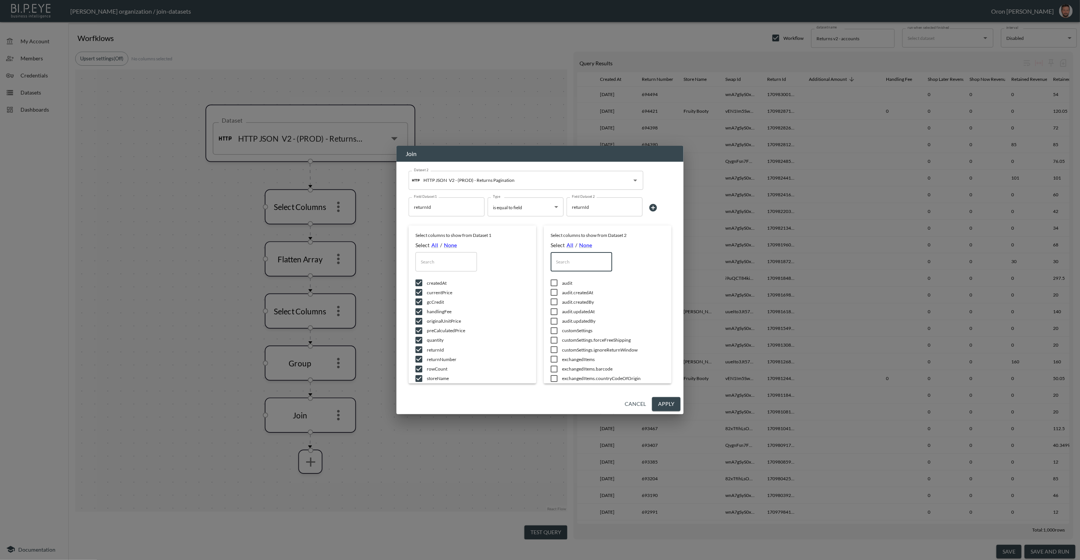
click at [596, 259] on input "text" at bounding box center [582, 261] width 62 height 19
type input "a"
checkbox input "true"
checkbox input "false"
checkbox input "true"
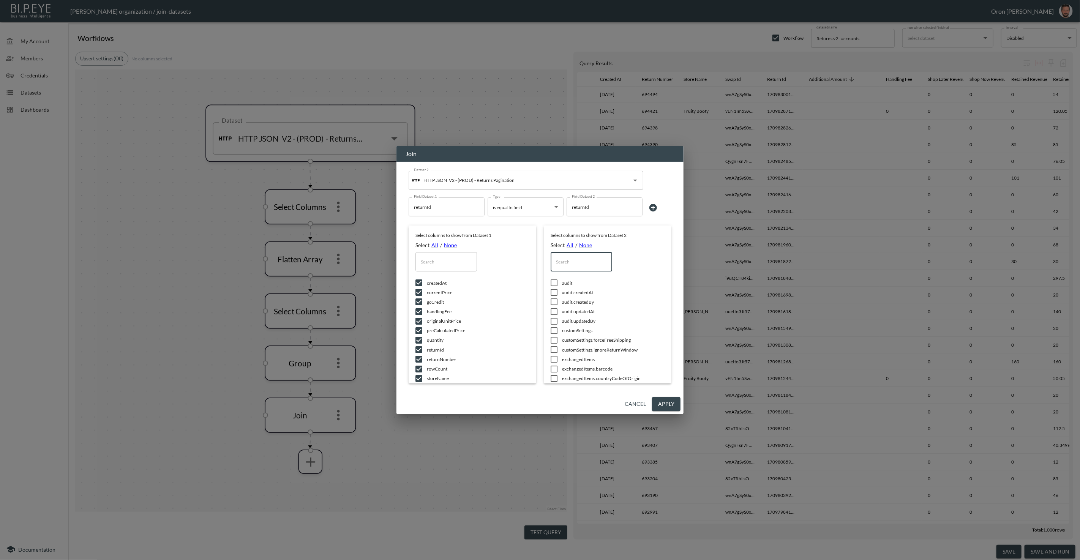
checkbox input "true"
checkbox input "false"
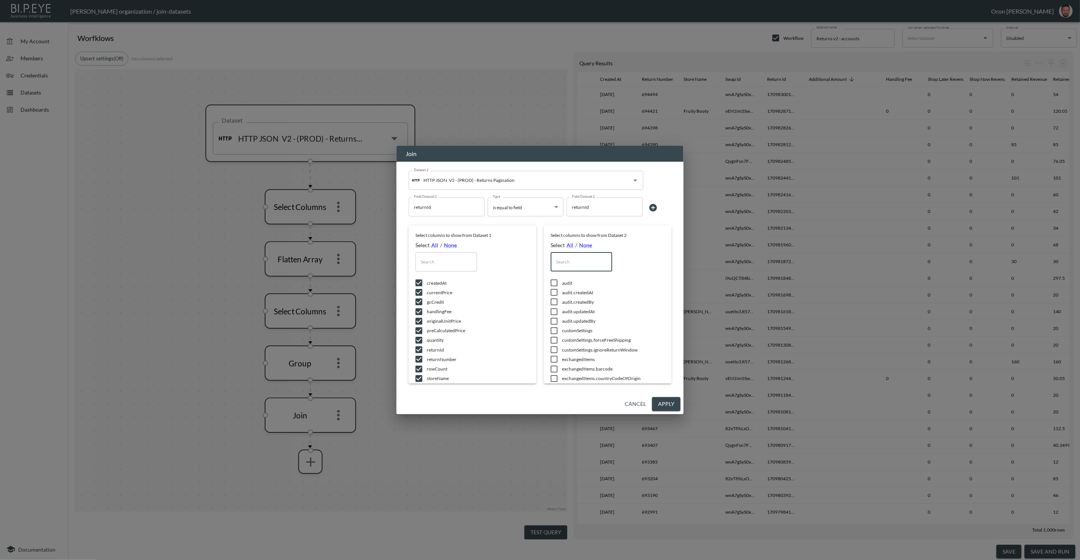
checkbox input "true"
checkbox input "false"
checkbox input "true"
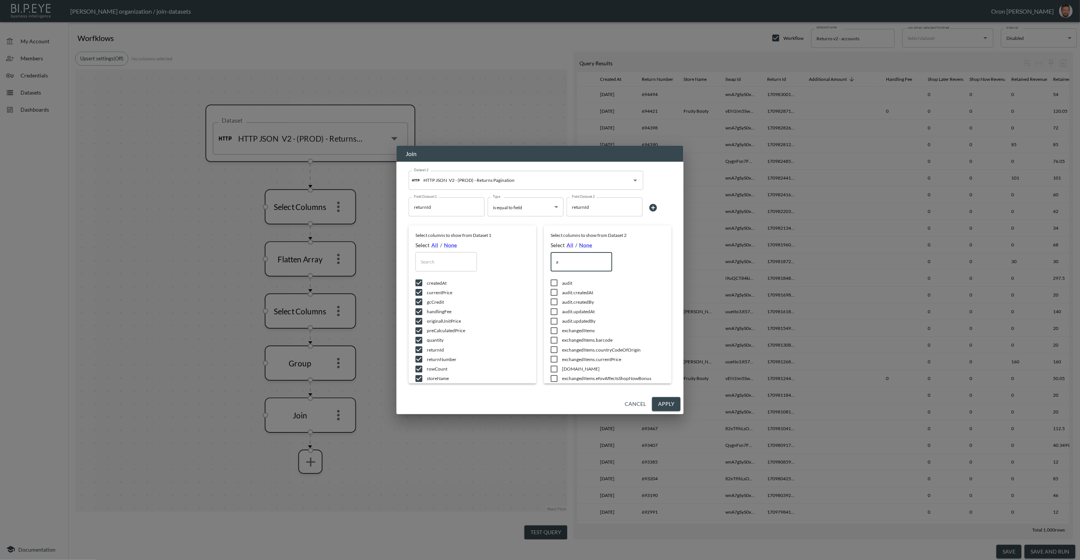
type input "ad"
checkbox input "true"
type input "add"
checkbox input "true"
checkbox input "false"
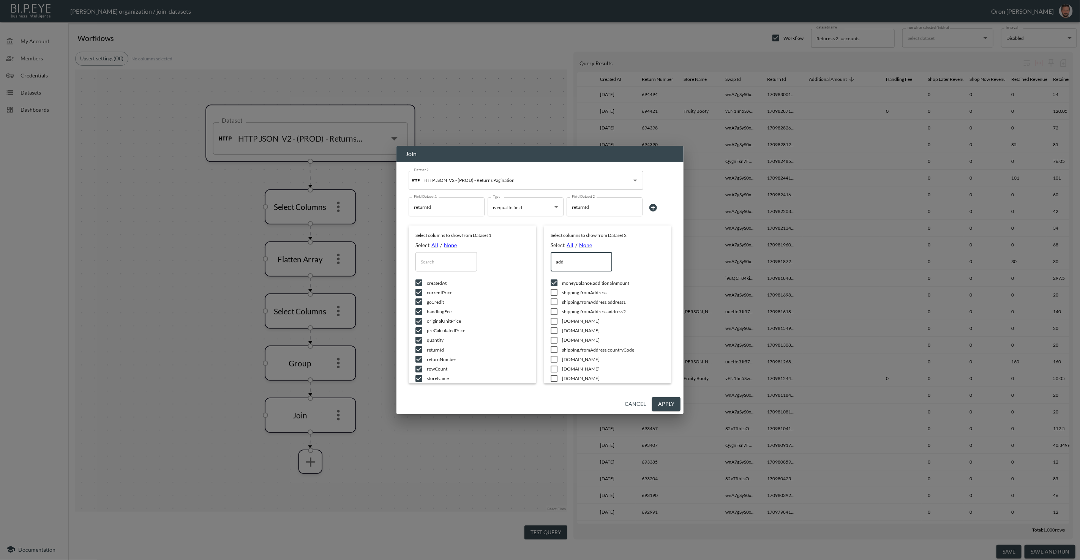
type input "add"
click at [639, 402] on button "Cancel" at bounding box center [635, 404] width 27 height 14
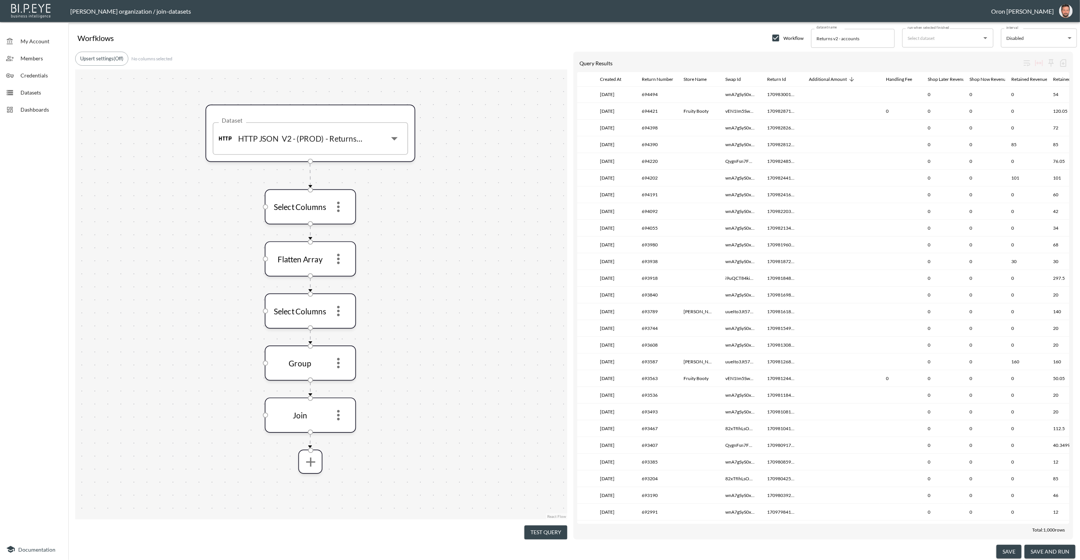
click at [1056, 549] on button "save and run" at bounding box center [1049, 552] width 51 height 14
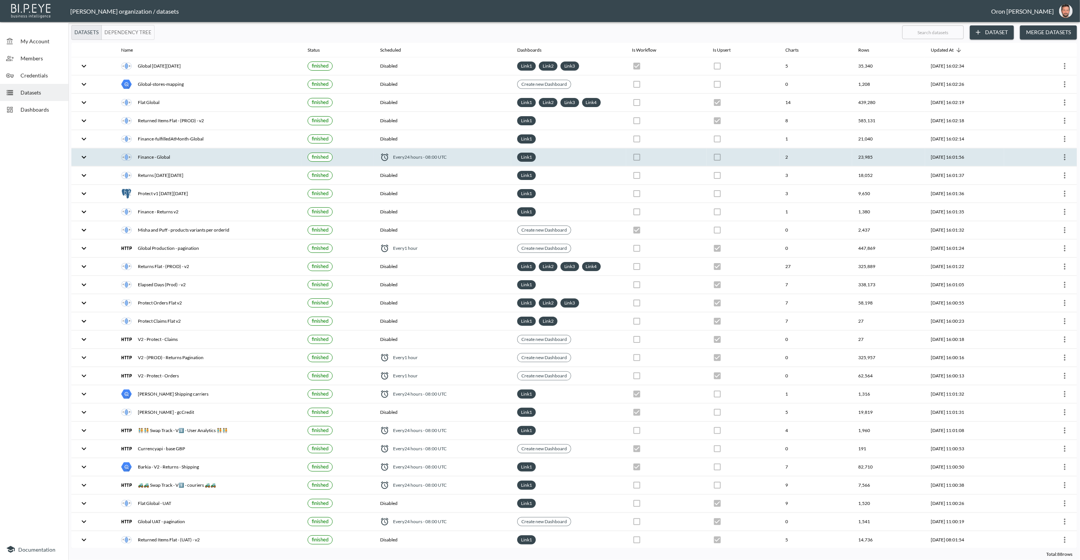
checkbox input "true"
checkbox input "false"
checkbox input "true"
checkbox input "false"
checkbox input "true"
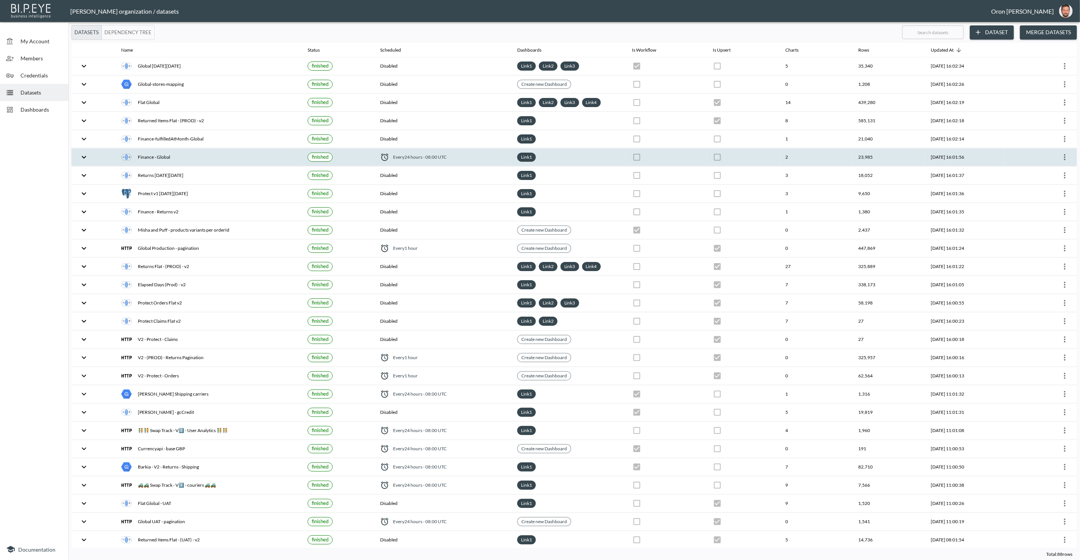
checkbox input "false"
checkbox input "true"
checkbox input "false"
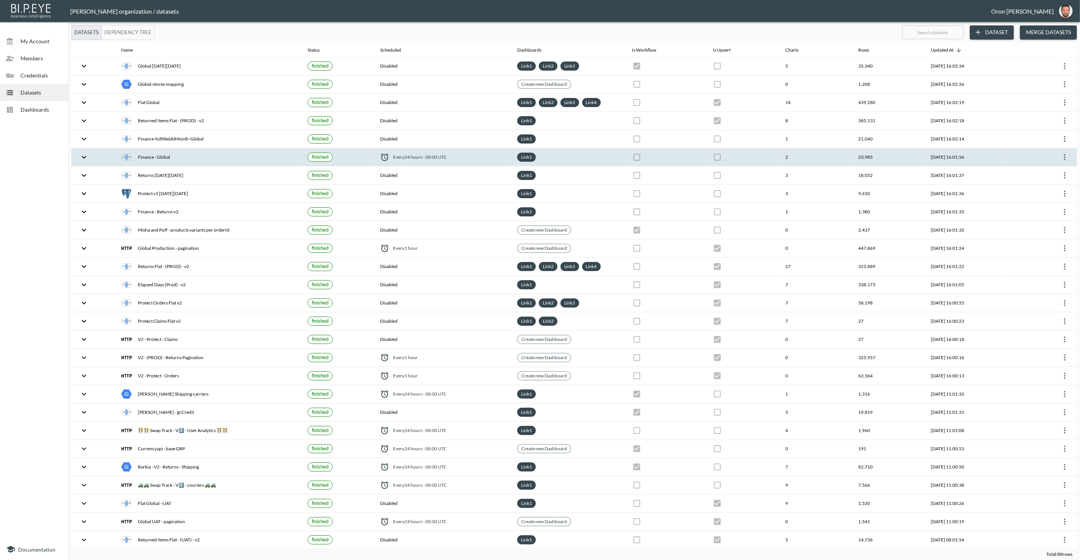
checkbox input "true"
checkbox input "false"
checkbox input "true"
checkbox input "false"
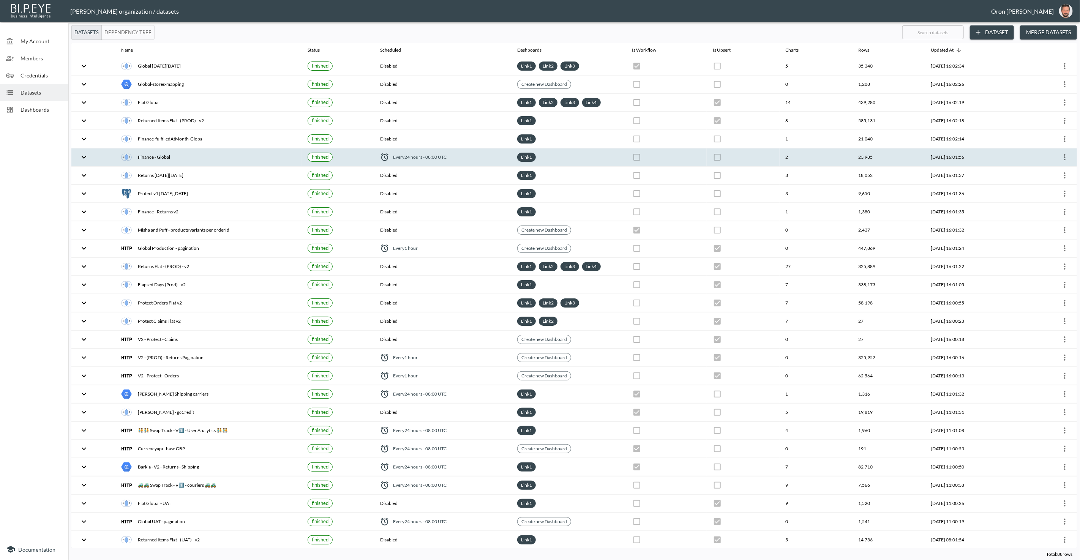
checkbox input "true"
checkbox input "false"
checkbox input "true"
checkbox input "false"
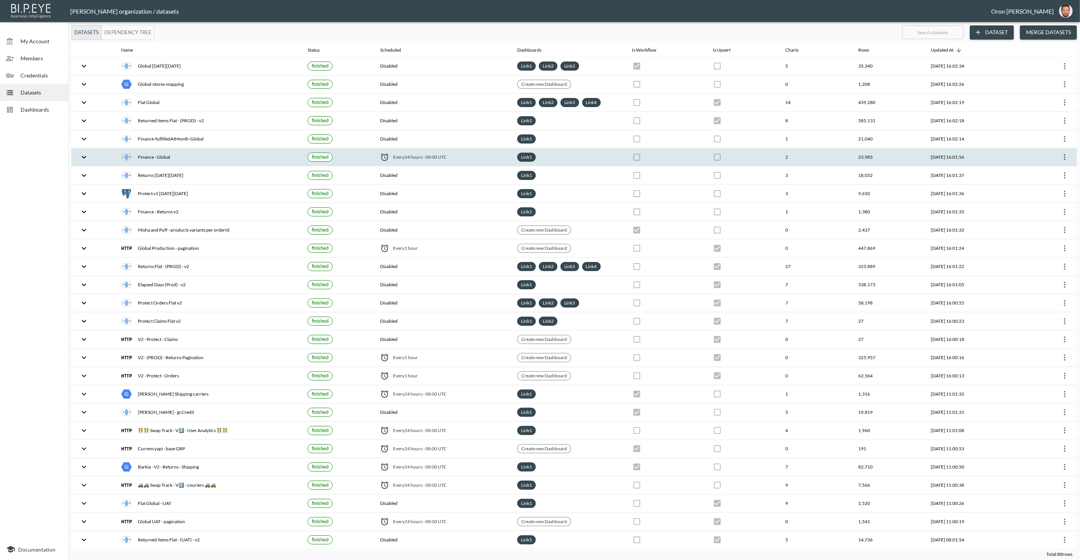
checkbox input "true"
checkbox input "false"
checkbox input "true"
checkbox input "false"
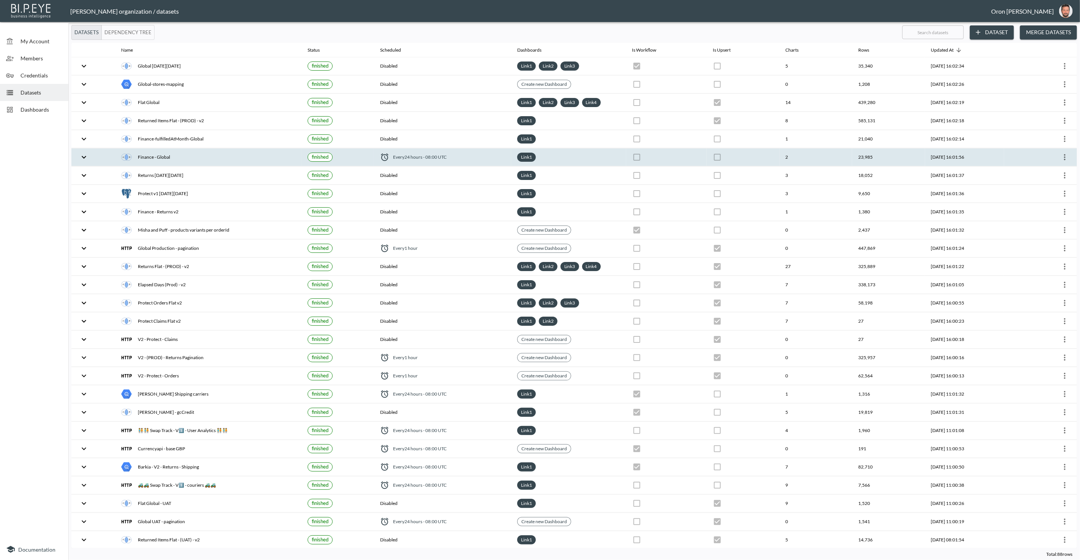
checkbox input "true"
checkbox input "false"
checkbox input "true"
checkbox input "false"
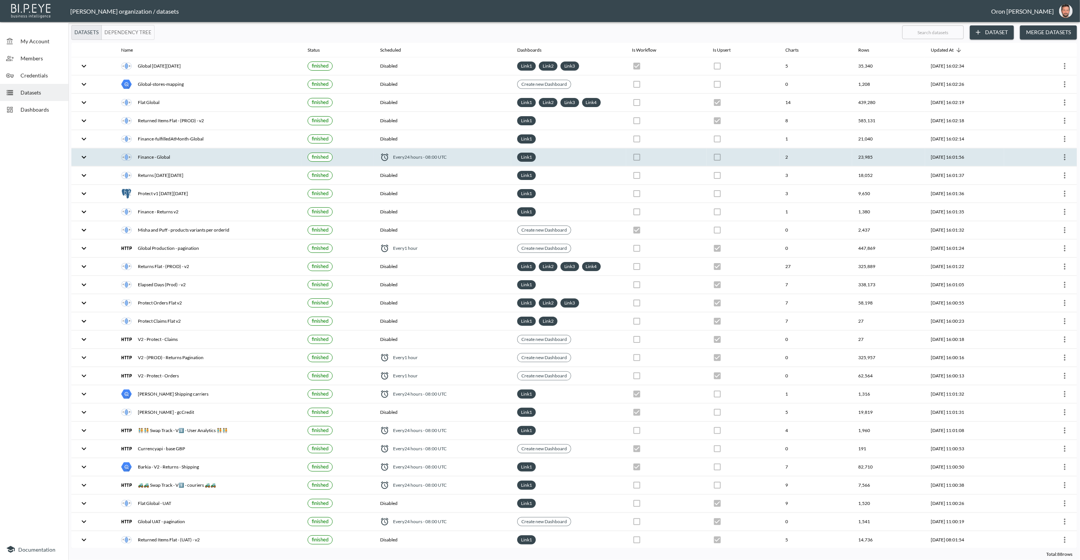
checkbox input "false"
checkbox input "true"
checkbox input "false"
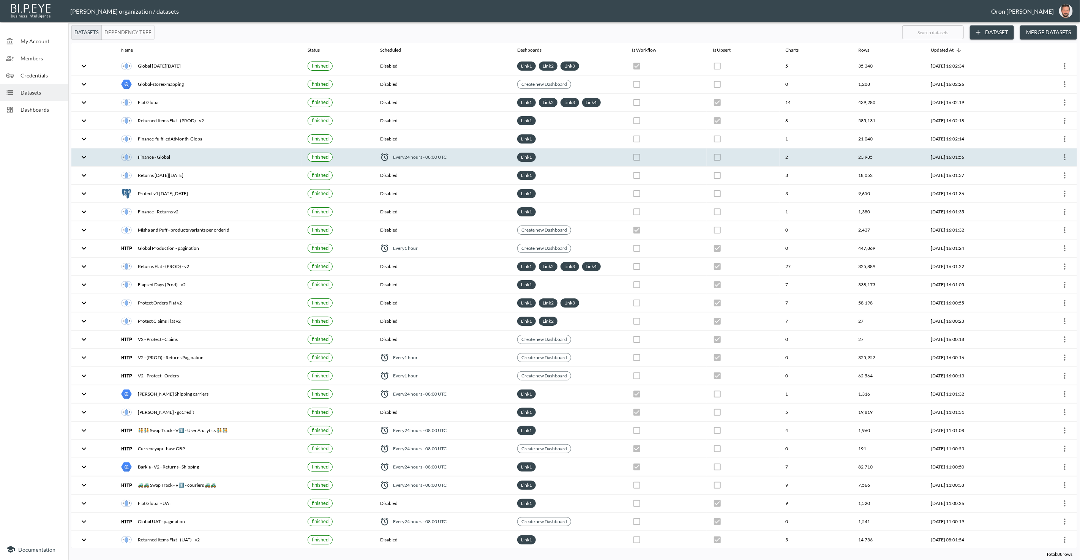
checkbox input "true"
checkbox input "false"
checkbox input "true"
checkbox input "false"
checkbox input "true"
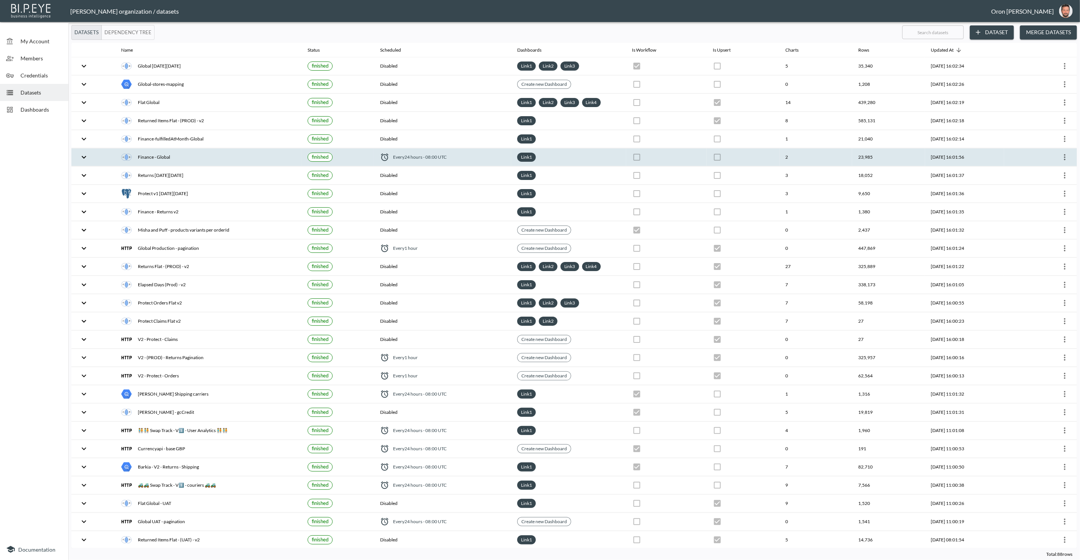
checkbox input "true"
checkbox input "false"
checkbox input "true"
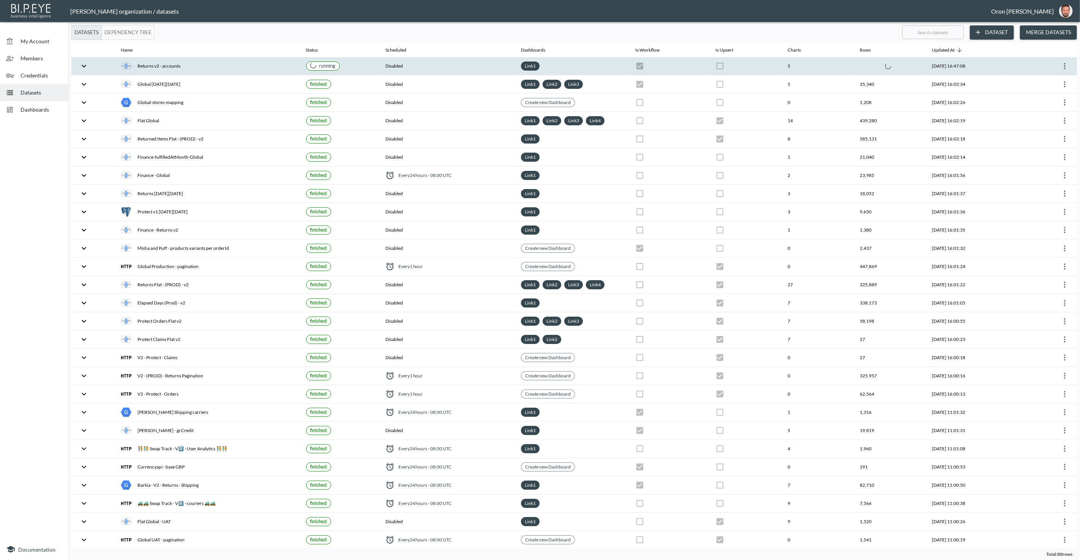
click at [405, 60] on th "Disabled" at bounding box center [447, 66] width 136 height 18
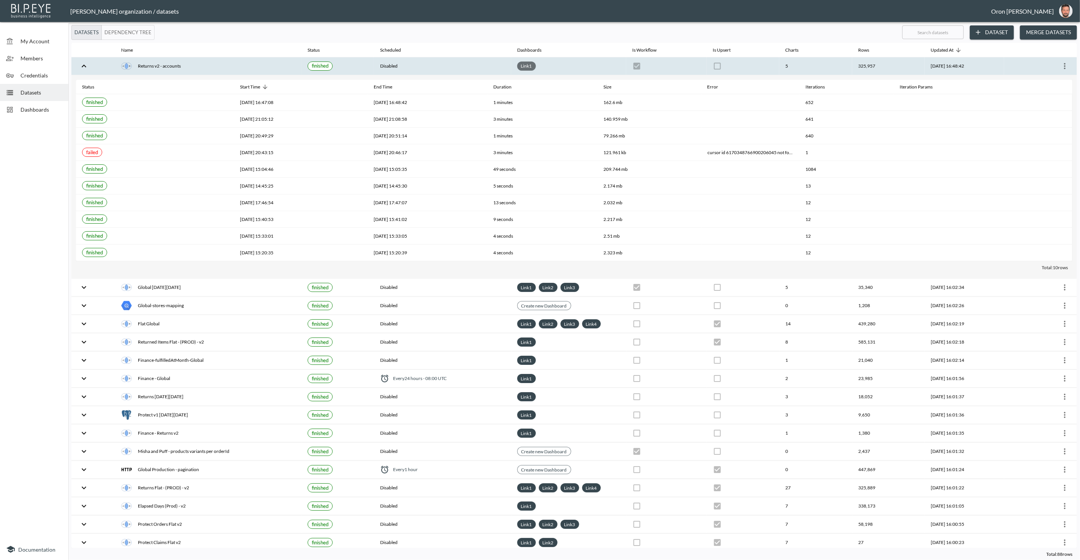
click at [521, 66] on link "Link 1" at bounding box center [526, 66] width 14 height 9
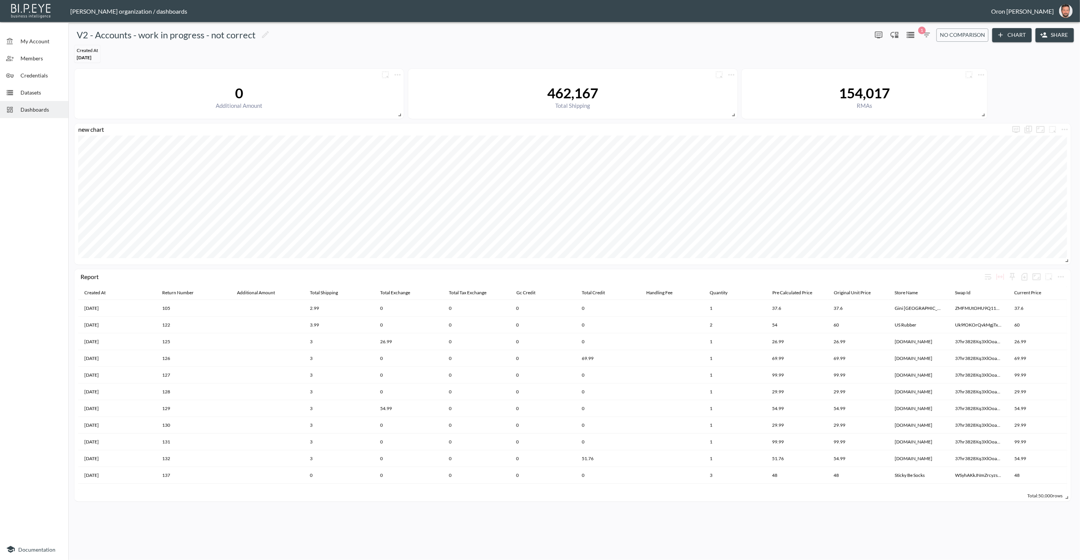
click at [41, 88] on span "Datasets" at bounding box center [42, 92] width 42 height 8
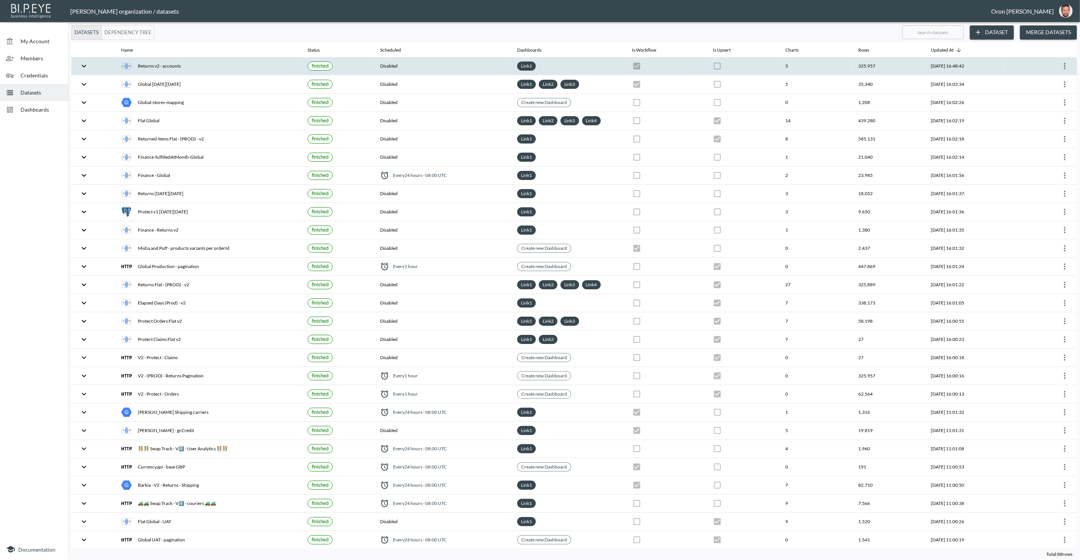
click at [1062, 65] on icon "more" at bounding box center [1064, 66] width 9 height 9
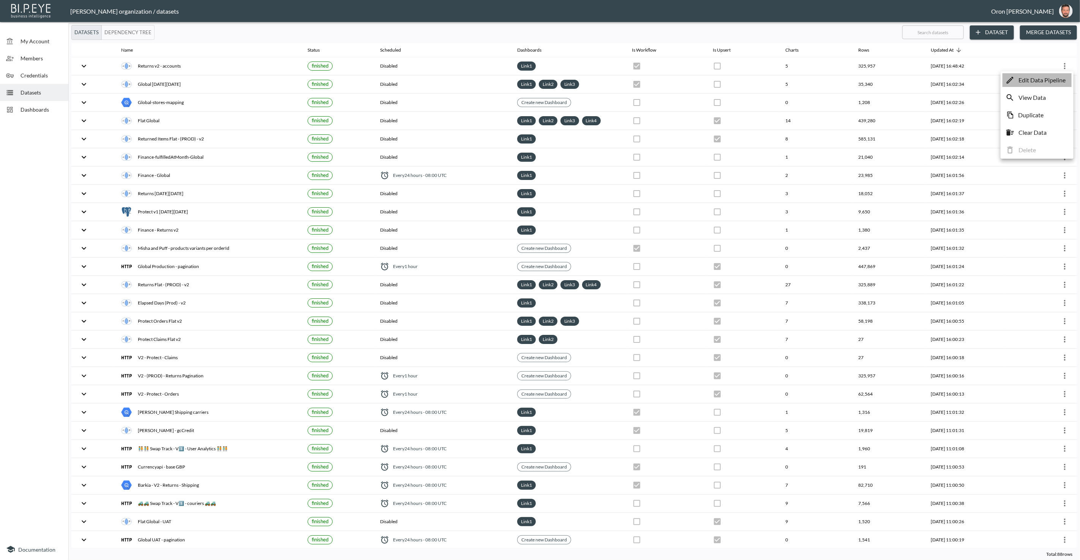
click at [1054, 77] on p "Edit Data Pipeline" at bounding box center [1041, 80] width 47 height 9
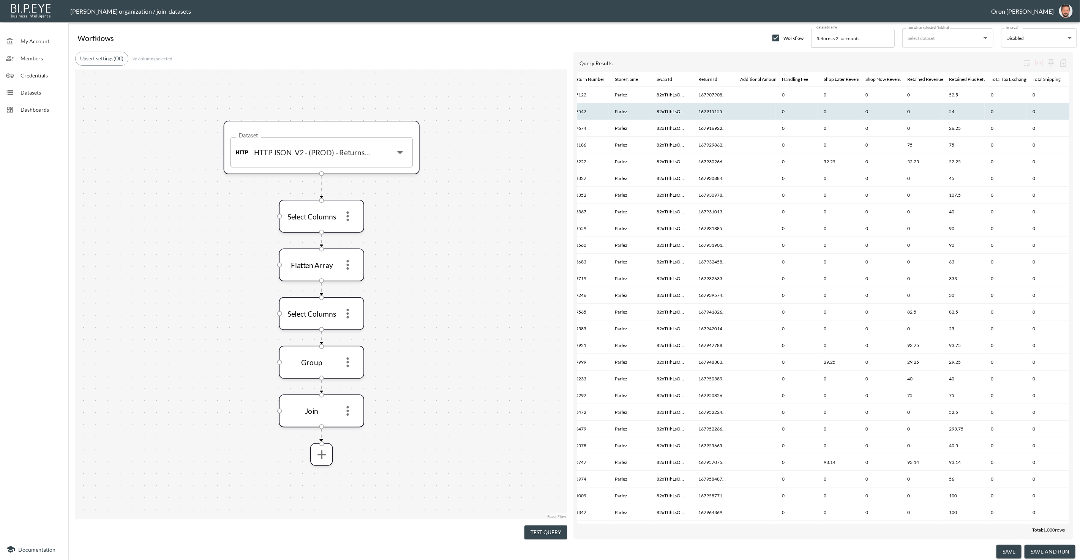
scroll to position [0, 472]
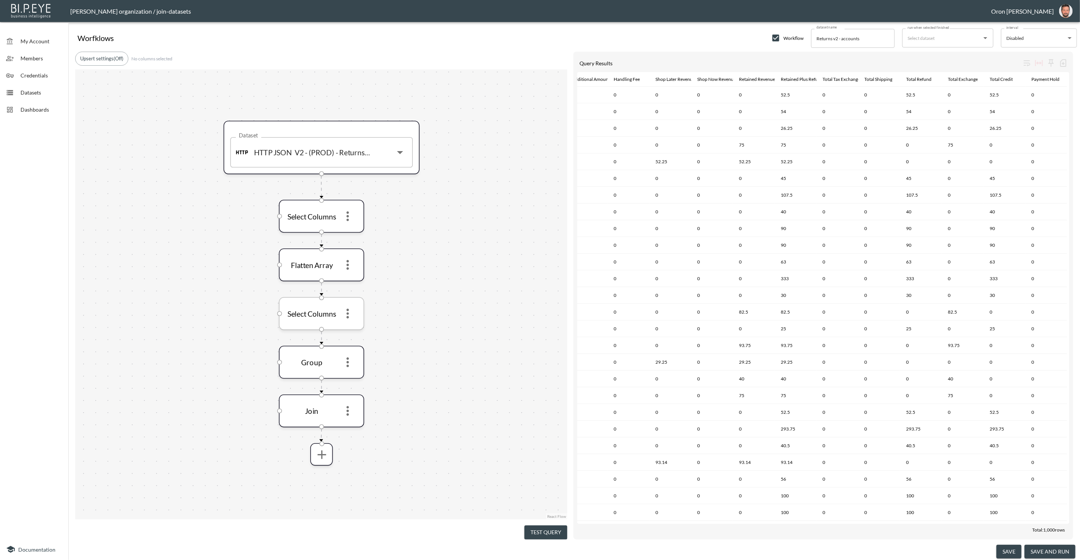
click at [351, 310] on icon "more" at bounding box center [347, 313] width 14 height 14
click at [355, 406] on div at bounding box center [540, 280] width 1080 height 560
click at [348, 406] on icon "more" at bounding box center [348, 411] width 2 height 10
click at [349, 427] on li "Edit" at bounding box center [347, 429] width 33 height 14
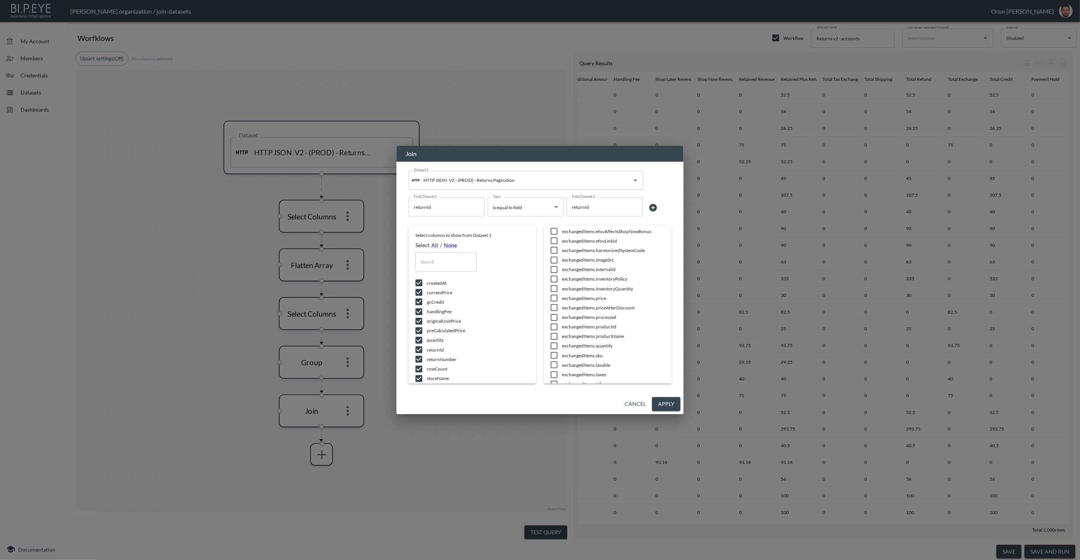
scroll to position [0, 0]
click at [596, 259] on input "text" at bounding box center [582, 261] width 62 height 19
type input "a"
checkbox input "true"
checkbox input "false"
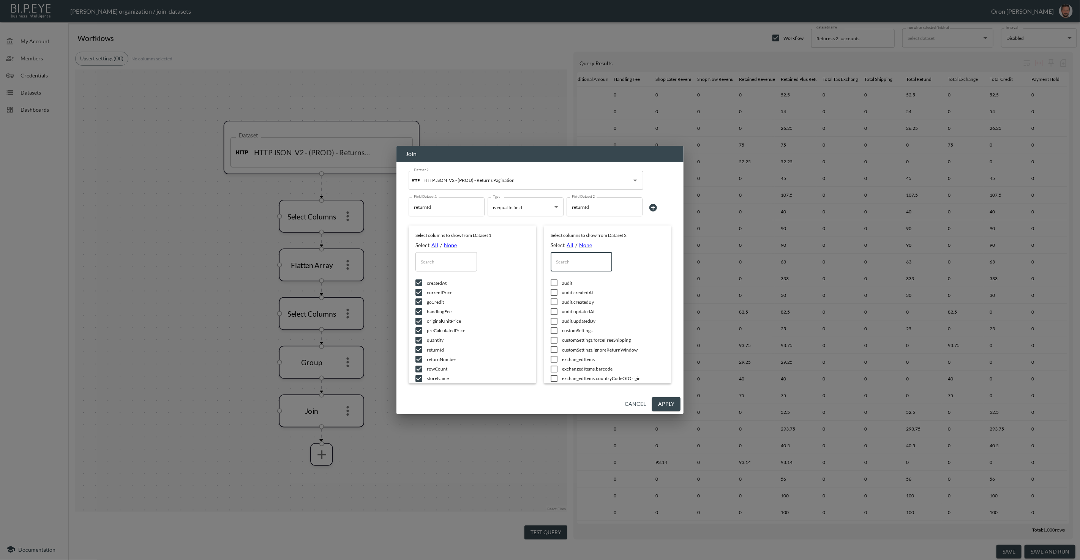
checkbox input "true"
checkbox input "false"
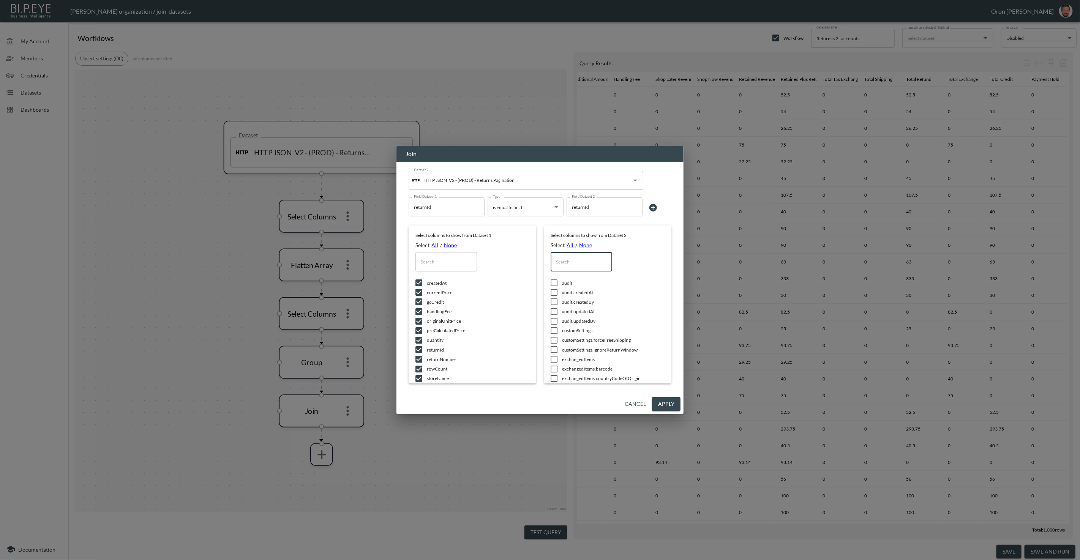
checkbox input "false"
checkbox input "true"
checkbox input "false"
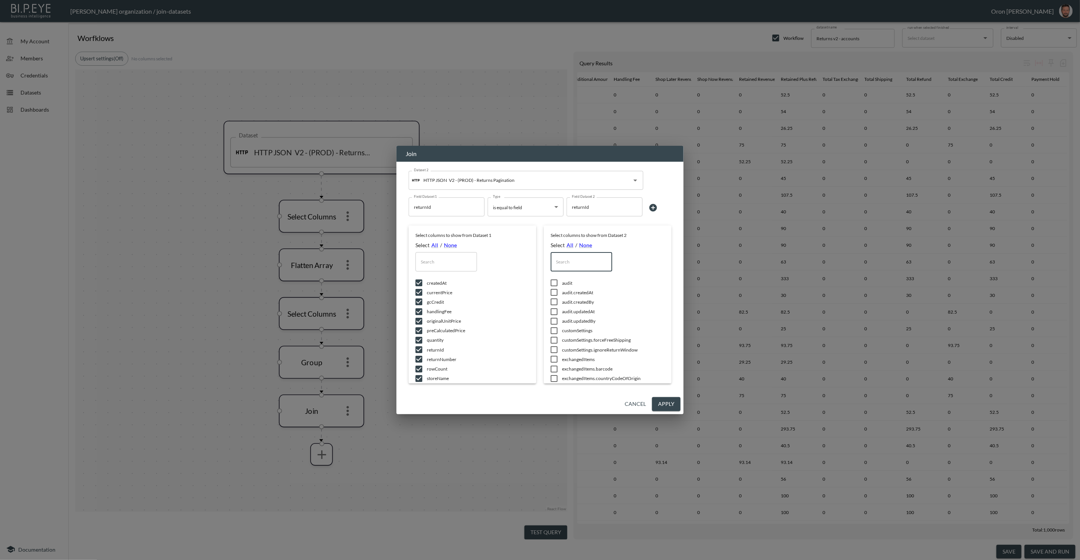
checkbox input "true"
type input "ad"
checkbox input "true"
type input "add"
checkbox input "true"
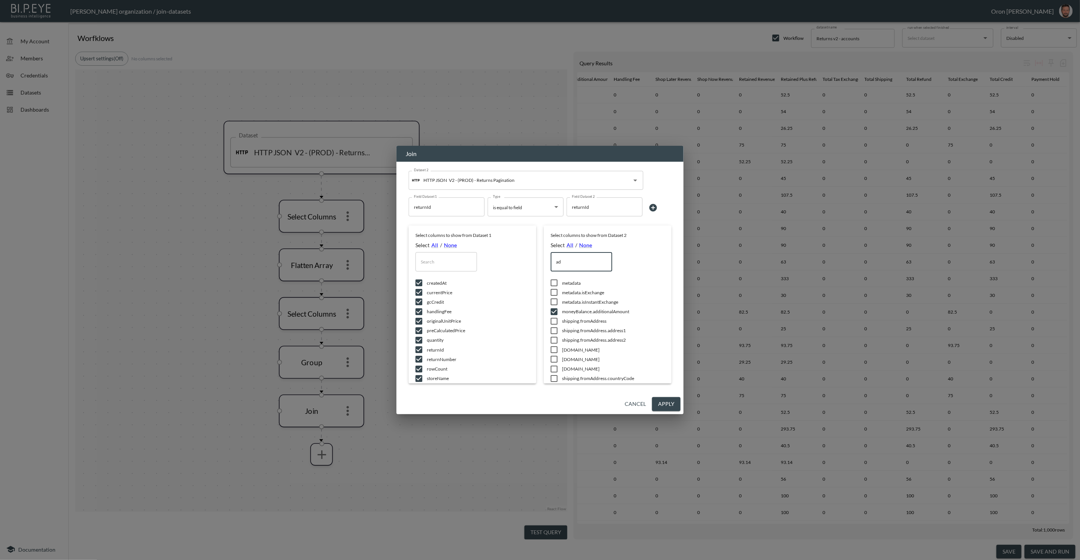
checkbox input "false"
type input "add"
click at [579, 284] on span "moneyBalance.additionalAmount" at bounding box center [613, 283] width 103 height 6
click at [596, 286] on div "moneyBalance.additionalAmount" at bounding box center [612, 293] width 69 height 14
checkbox input "true"
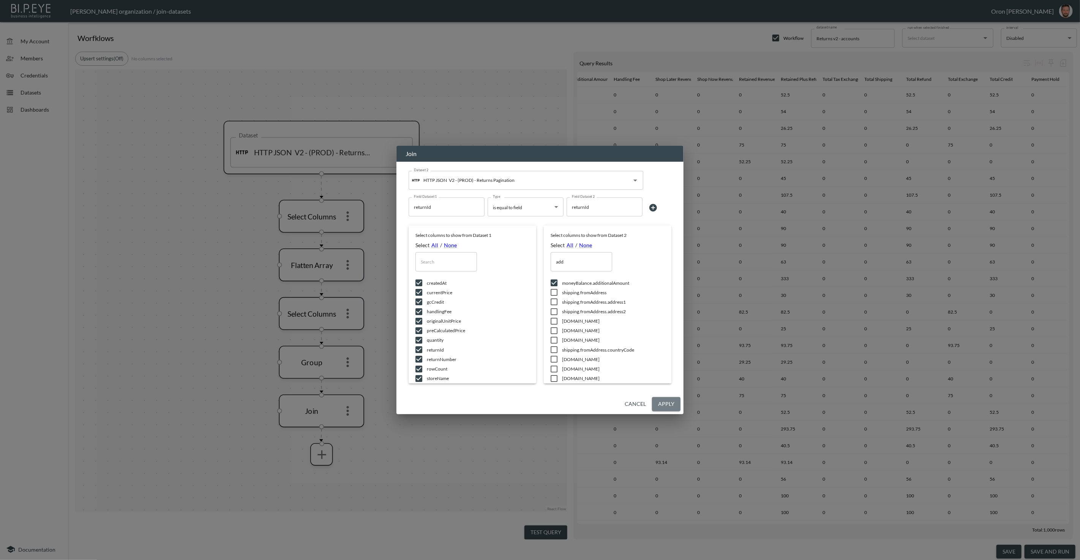
drag, startPoint x: 667, startPoint y: 398, endPoint x: 644, endPoint y: 429, distance: 38.7
click at [667, 398] on button "Apply" at bounding box center [666, 404] width 28 height 14
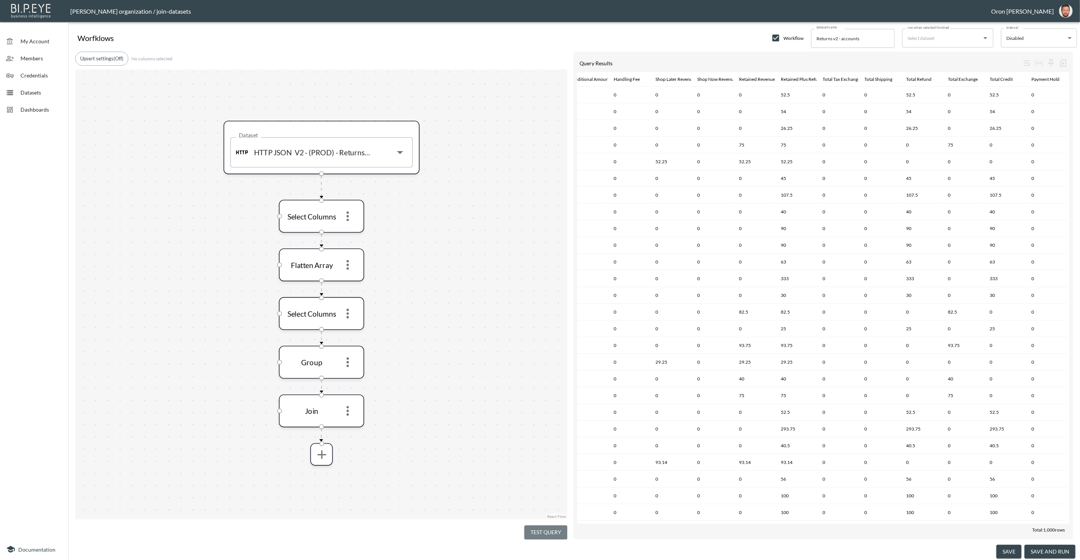
click at [557, 525] on button "Test Query" at bounding box center [545, 532] width 43 height 14
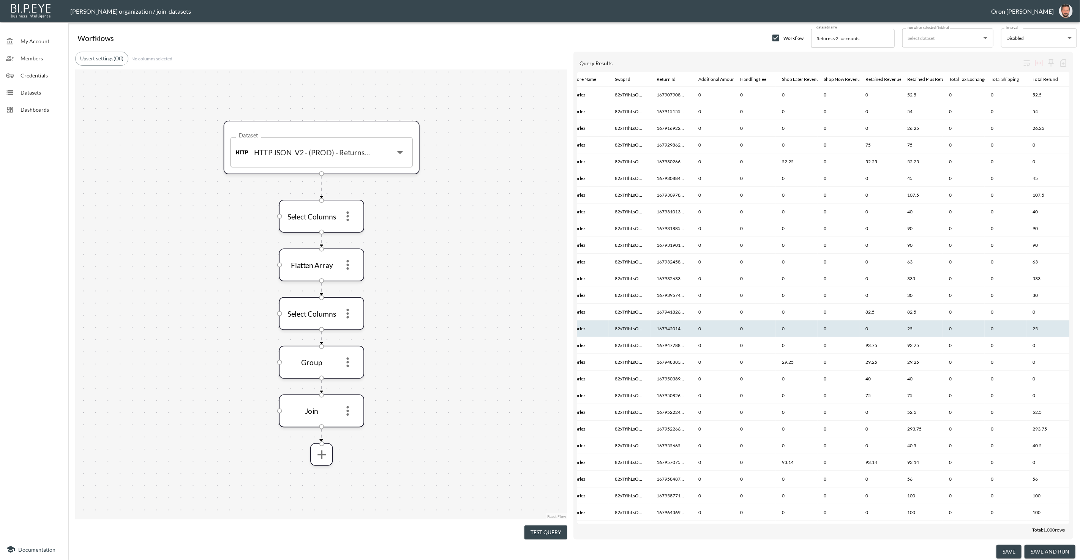
scroll to position [0, 347]
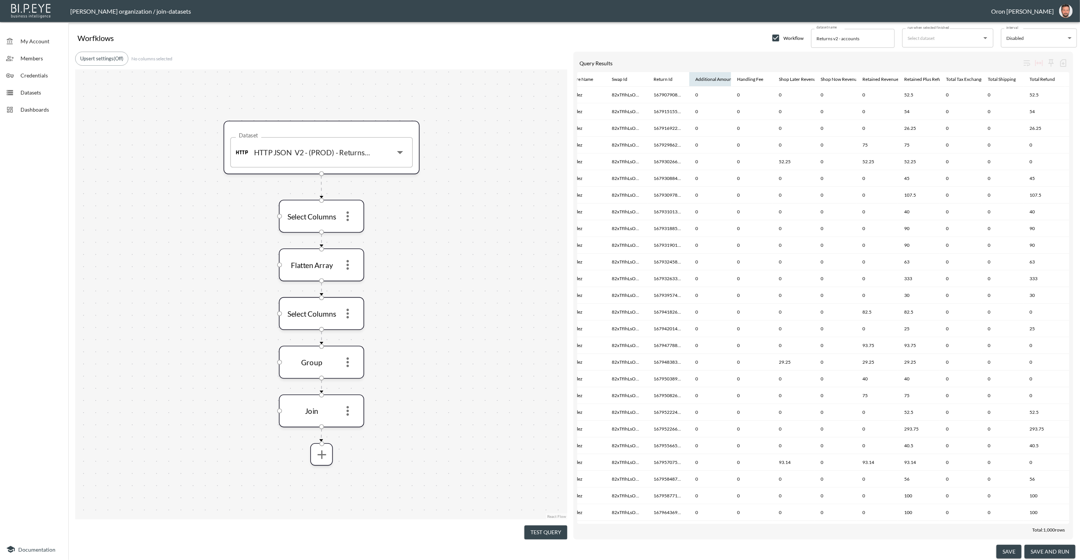
click at [711, 76] on th "Additional Amount" at bounding box center [710, 79] width 42 height 14
click at [710, 77] on div "Additional Amount" at bounding box center [714, 79] width 38 height 9
click at [351, 365] on icon "more" at bounding box center [347, 362] width 14 height 14
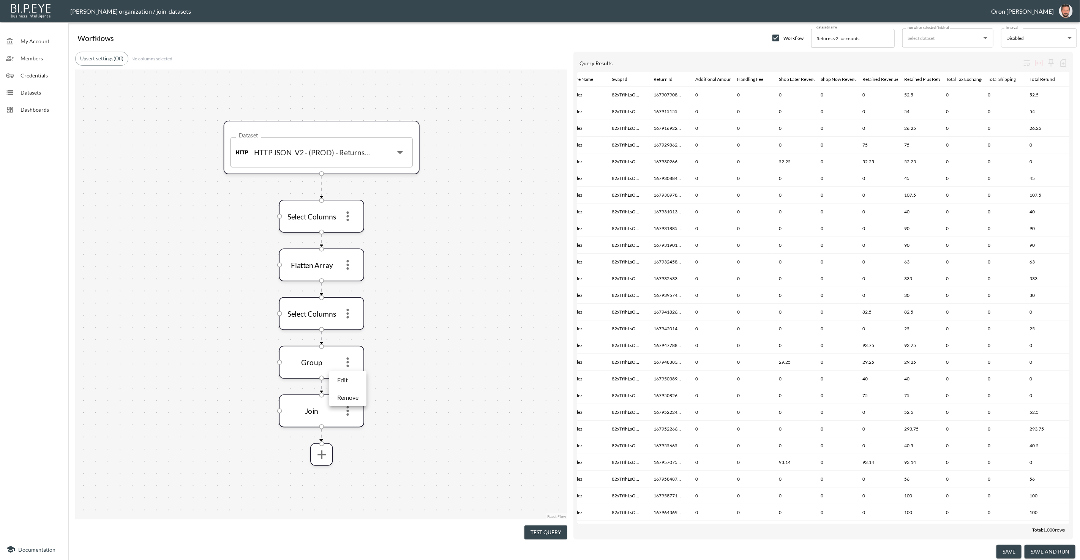
click at [352, 394] on p "Remove" at bounding box center [347, 397] width 21 height 9
click at [352, 359] on icon "more" at bounding box center [347, 362] width 14 height 14
click at [359, 380] on li "Edit" at bounding box center [347, 380] width 33 height 14
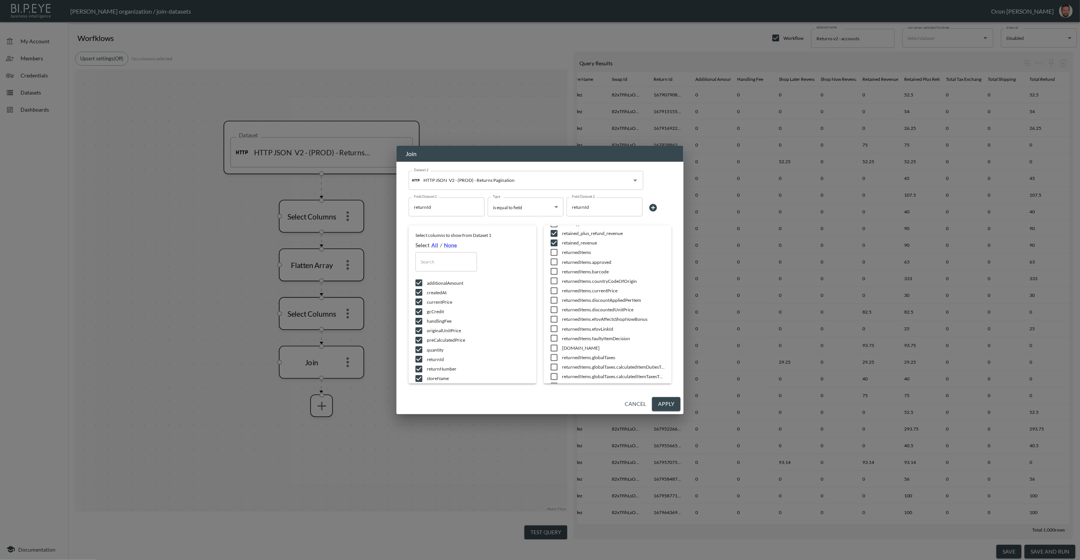
scroll to position [1402, 0]
click at [666, 406] on button "Apply" at bounding box center [666, 404] width 28 height 14
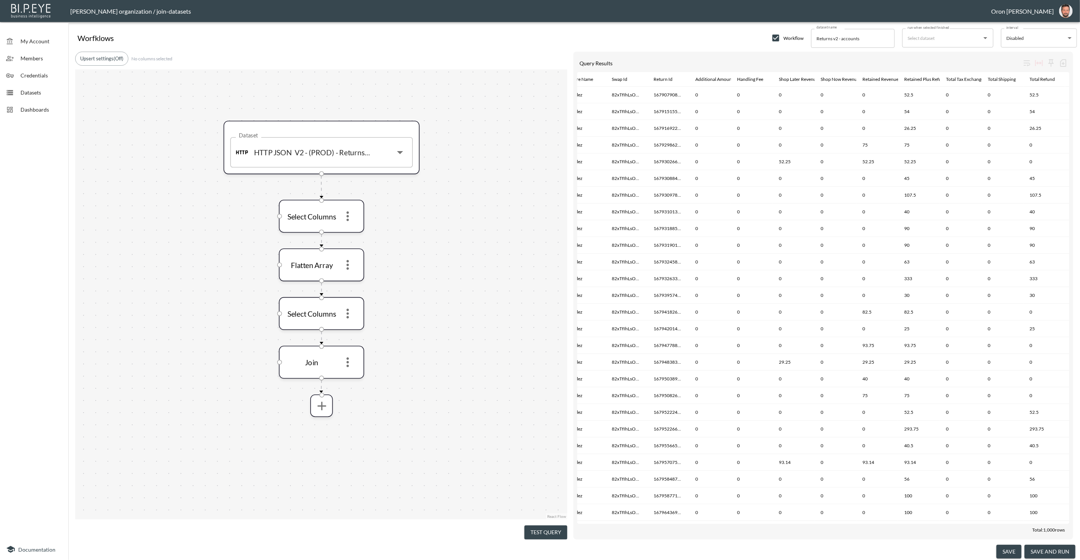
click at [543, 525] on button "Test Query" at bounding box center [545, 532] width 43 height 14
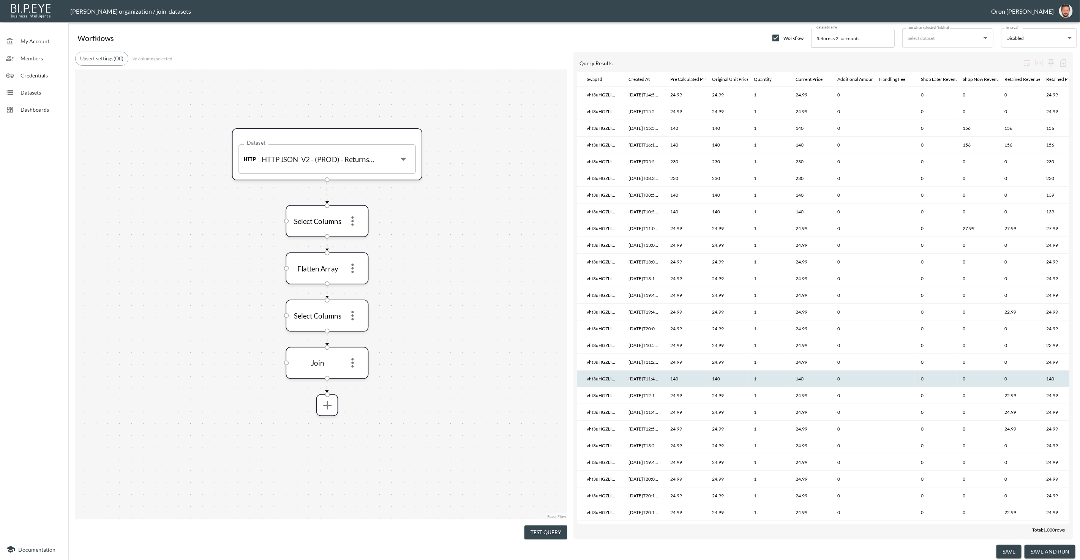
scroll to position [0, 122]
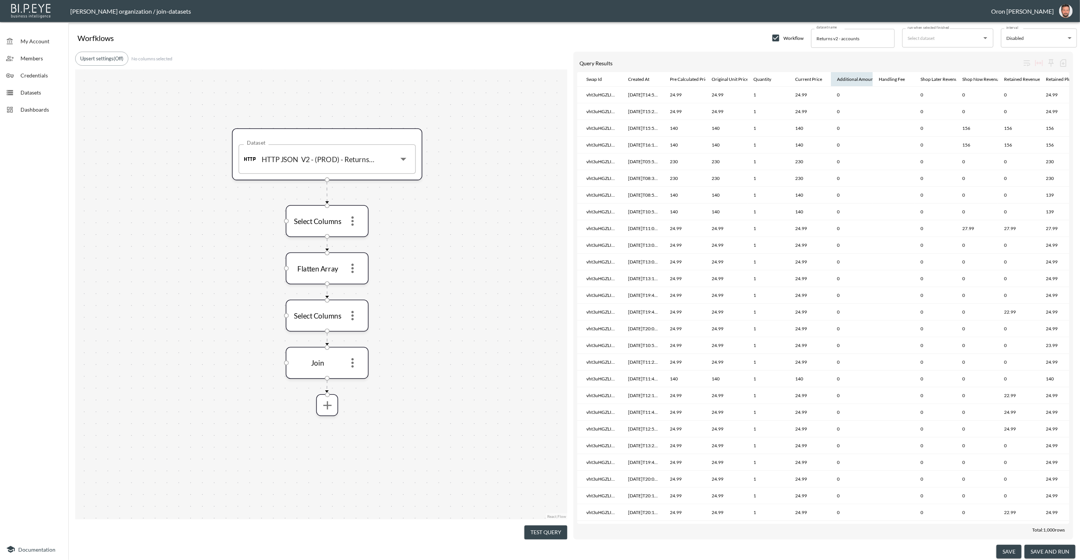
click at [861, 77] on div "Additional Amount" at bounding box center [856, 79] width 38 height 9
click at [864, 80] on div "Additional Amount" at bounding box center [856, 79] width 38 height 9
click at [358, 364] on icon "more" at bounding box center [353, 363] width 14 height 14
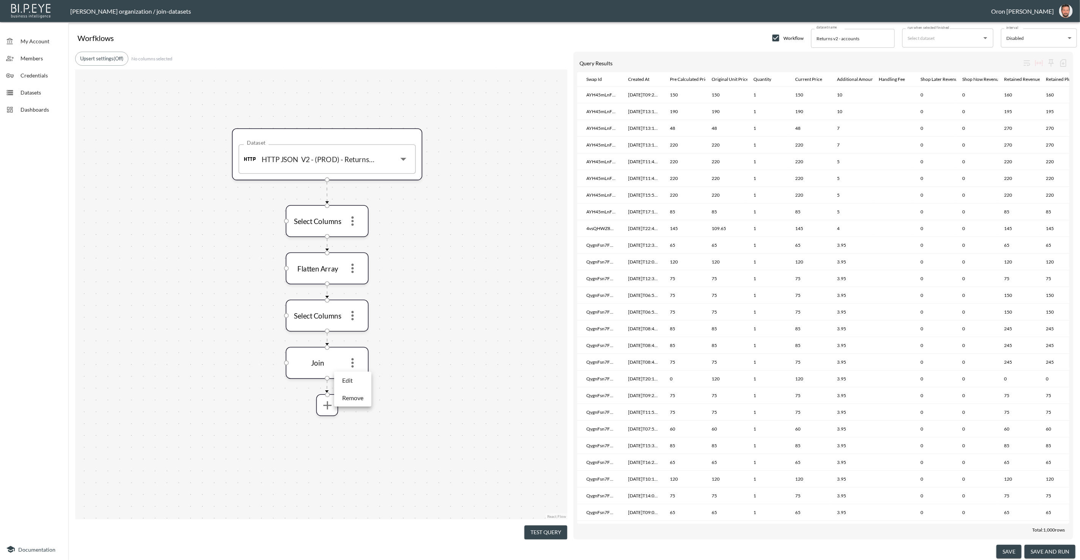
click at [355, 379] on li "Edit" at bounding box center [352, 381] width 33 height 14
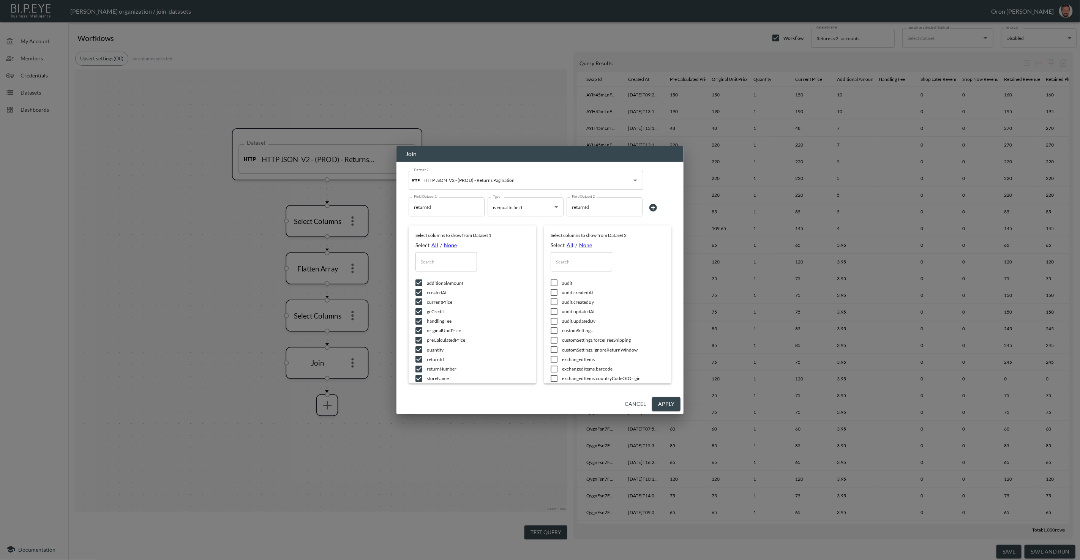
scroll to position [57, 0]
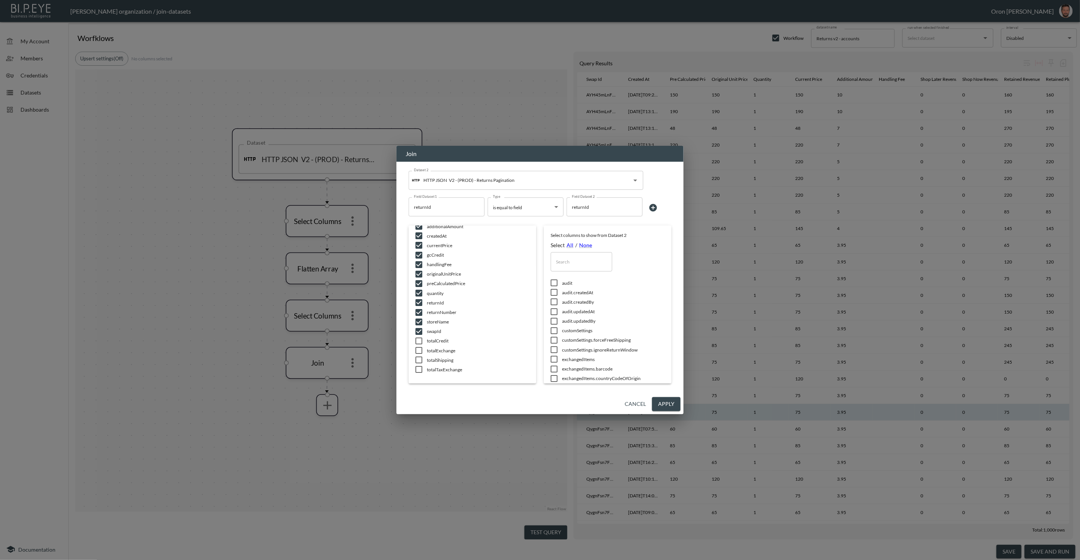
drag, startPoint x: 637, startPoint y: 399, endPoint x: 636, endPoint y: 404, distance: 4.6
click at [637, 399] on button "Cancel" at bounding box center [635, 404] width 27 height 14
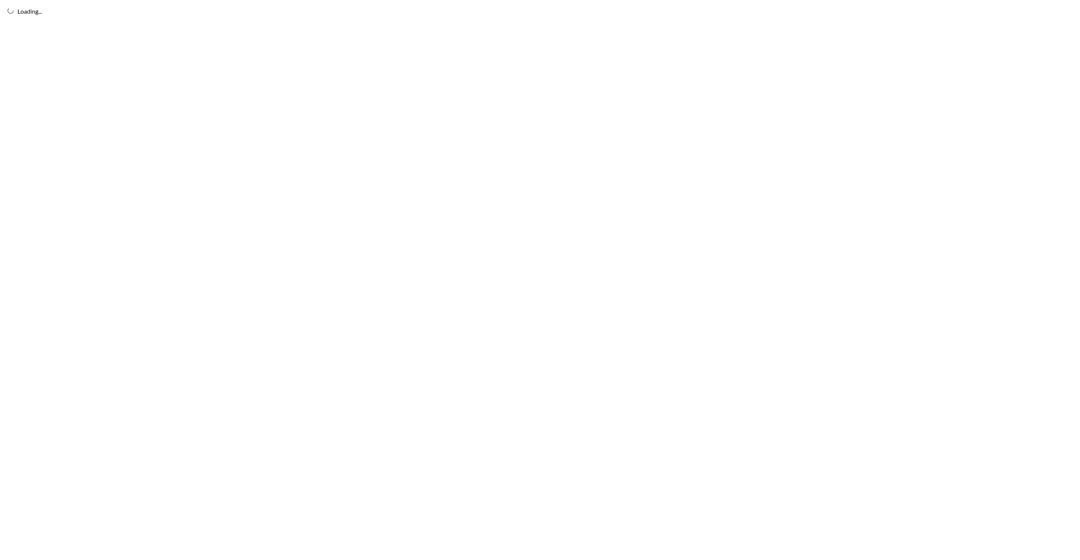
click at [499, 92] on div "Loading..." at bounding box center [540, 280] width 1080 height 560
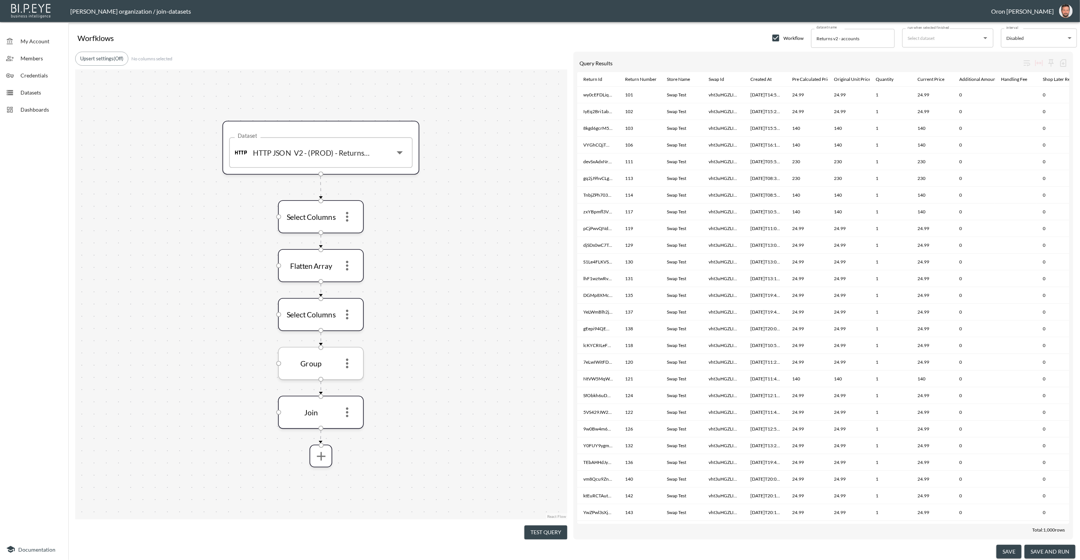
click at [353, 361] on icon "more" at bounding box center [347, 363] width 15 height 15
click at [350, 367] on icon "more" at bounding box center [346, 364] width 15 height 15
click at [349, 380] on li "Edit" at bounding box center [346, 382] width 33 height 14
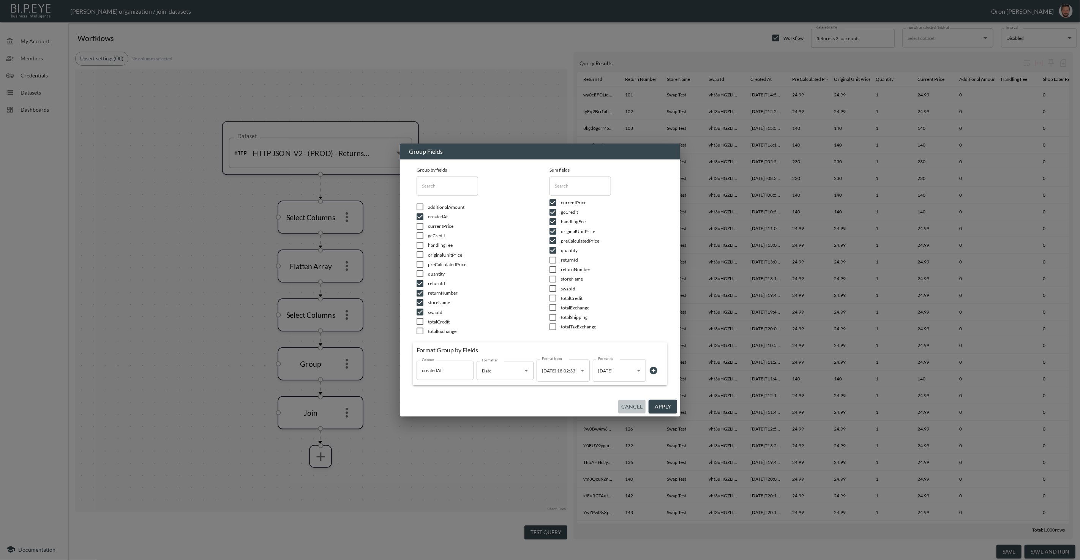
click at [627, 407] on button "Cancel" at bounding box center [631, 407] width 27 height 14
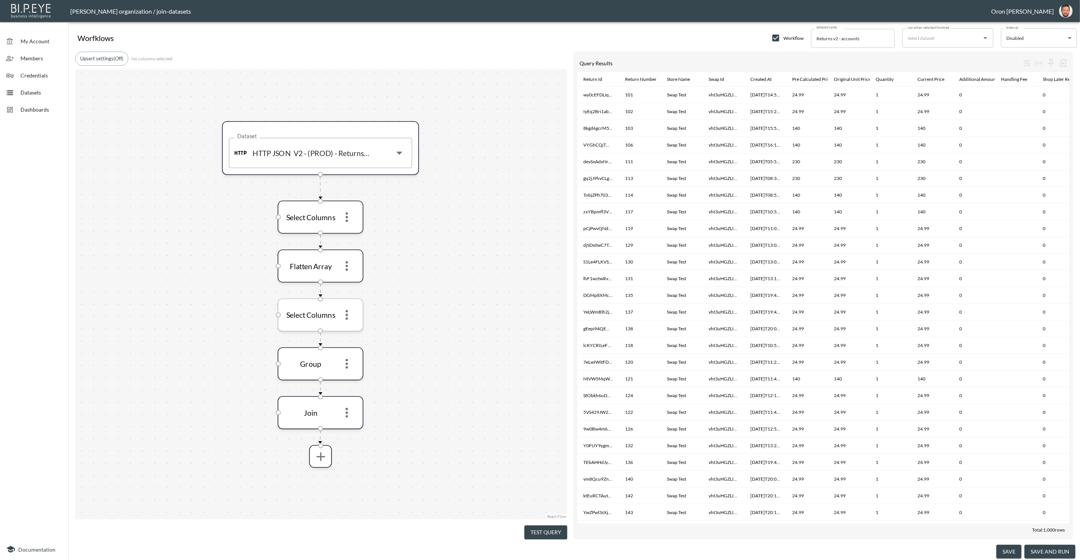
click at [349, 311] on icon "more" at bounding box center [346, 315] width 15 height 15
click at [353, 327] on li "Edit" at bounding box center [346, 333] width 33 height 14
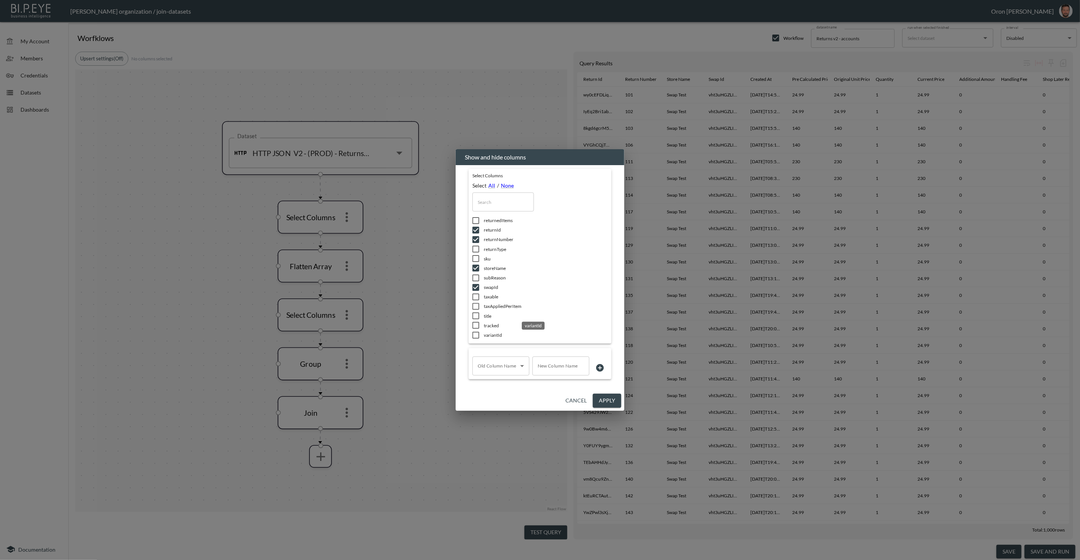
scroll to position [568, 0]
click at [583, 402] on button "Cancel" at bounding box center [575, 401] width 27 height 14
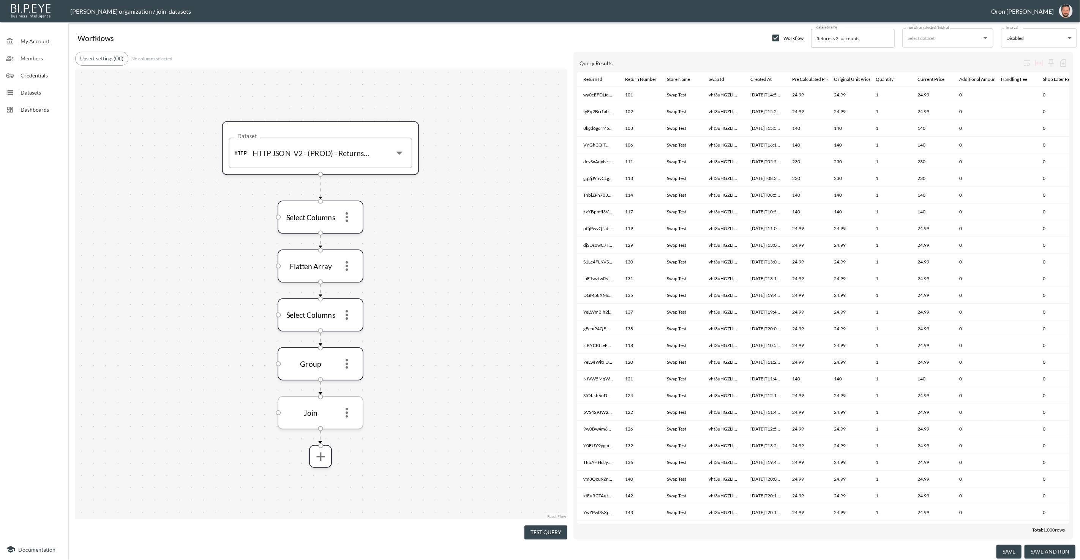
click at [345, 414] on icon "more" at bounding box center [346, 413] width 15 height 15
drag, startPoint x: 351, startPoint y: 447, endPoint x: 348, endPoint y: 368, distance: 78.7
click at [351, 446] on p "Remove" at bounding box center [346, 447] width 21 height 9
click at [346, 362] on icon "more" at bounding box center [347, 364] width 2 height 10
click at [347, 379] on li "Edit" at bounding box center [346, 382] width 33 height 14
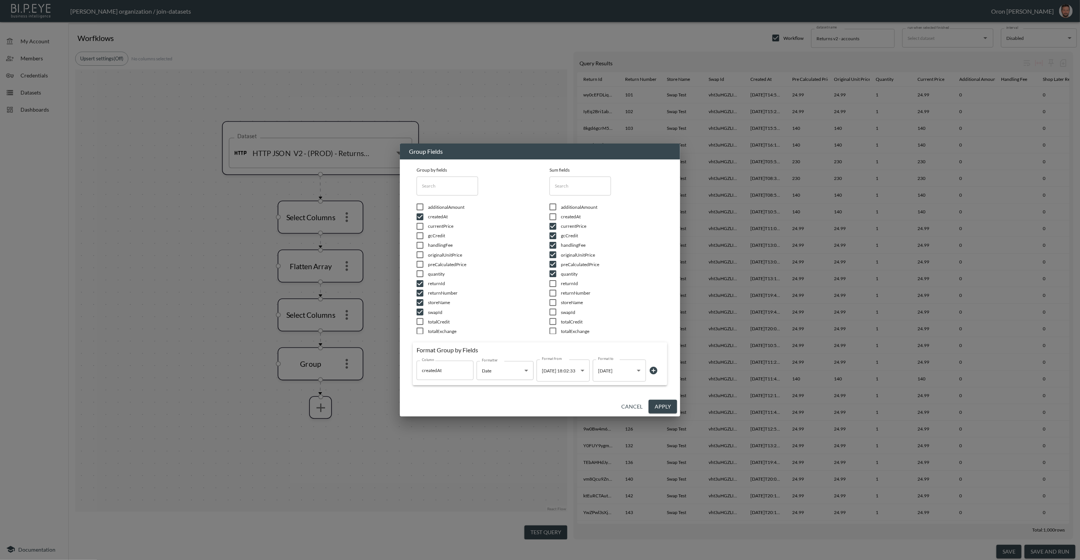
click at [630, 408] on button "Cancel" at bounding box center [631, 407] width 27 height 14
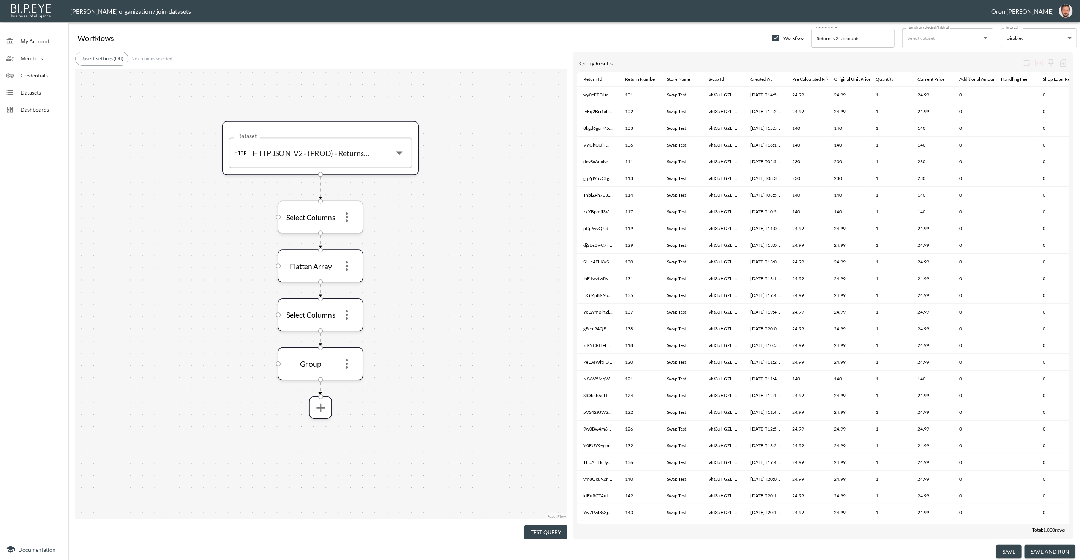
click at [350, 213] on icon "more" at bounding box center [346, 217] width 15 height 15
click at [352, 233] on li "Edit" at bounding box center [346, 235] width 33 height 14
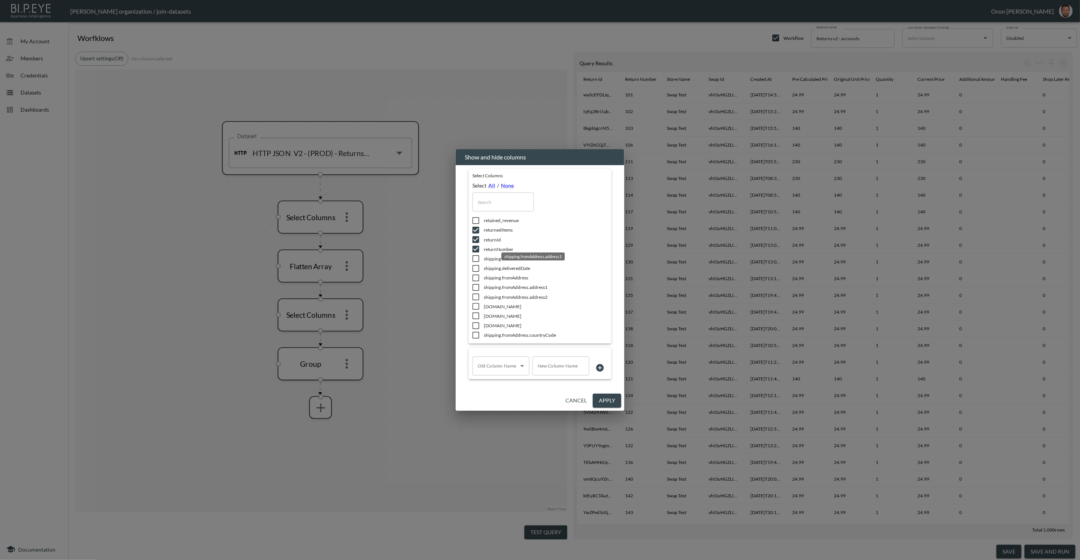
scroll to position [530, 0]
click at [577, 399] on button "Cancel" at bounding box center [575, 401] width 27 height 14
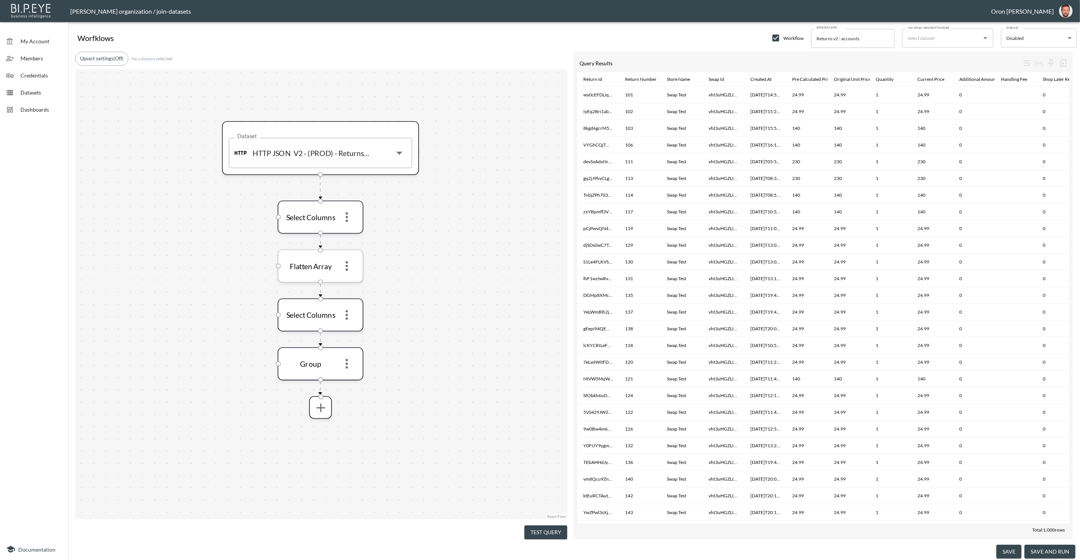
click at [348, 259] on icon "more" at bounding box center [346, 266] width 15 height 15
click at [351, 282] on li "Edit" at bounding box center [346, 284] width 33 height 14
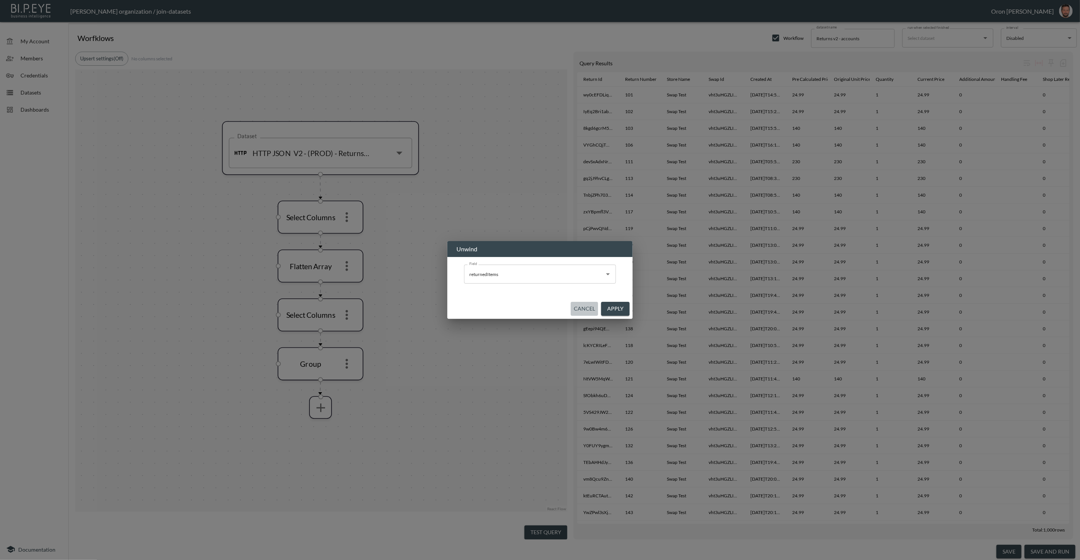
click at [589, 309] on button "Cancel" at bounding box center [584, 309] width 27 height 14
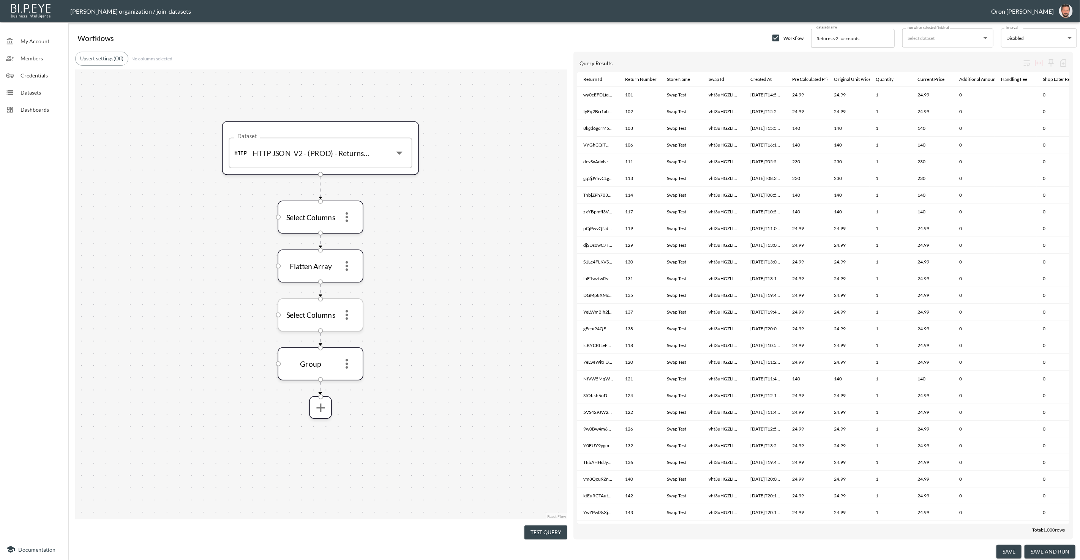
click at [349, 317] on icon "more" at bounding box center [346, 315] width 15 height 15
click at [349, 330] on li "Edit" at bounding box center [346, 333] width 33 height 14
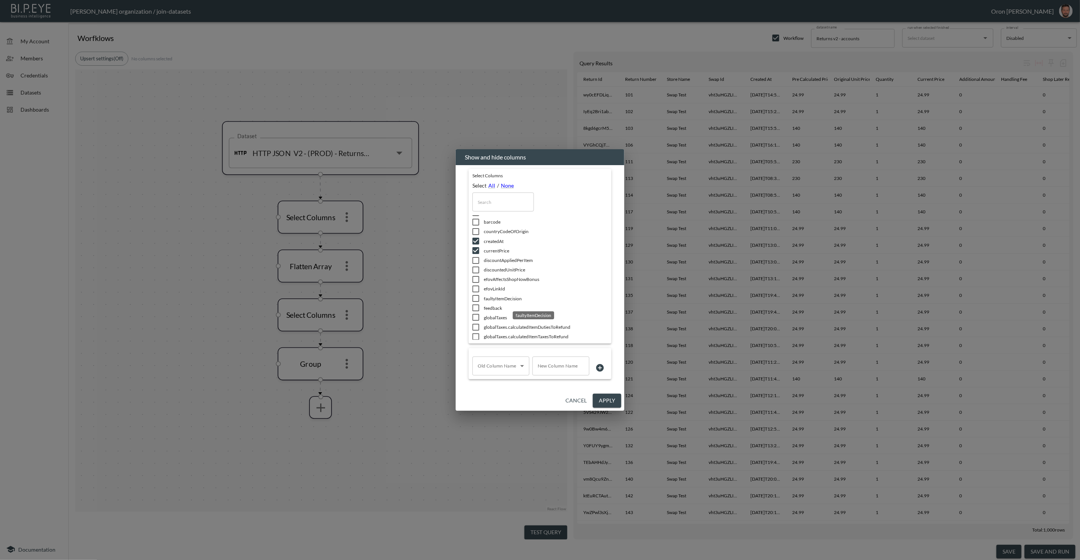
scroll to position [0, 0]
drag, startPoint x: 614, startPoint y: 400, endPoint x: 358, endPoint y: 382, distance: 256.2
click at [614, 400] on button "Apply" at bounding box center [607, 401] width 28 height 14
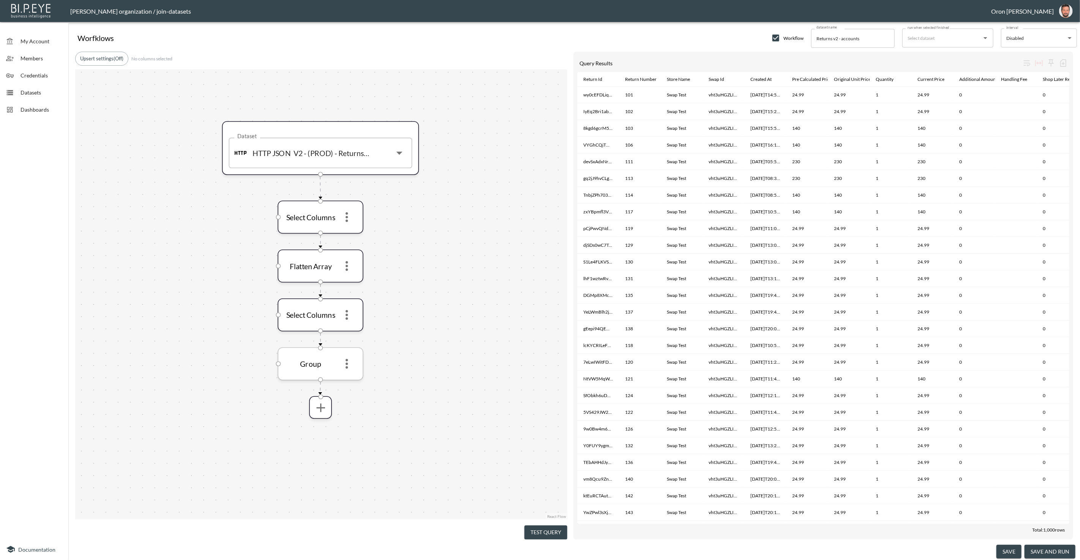
click at [343, 361] on icon "more" at bounding box center [346, 364] width 15 height 15
click at [347, 378] on li "Edit" at bounding box center [346, 382] width 33 height 14
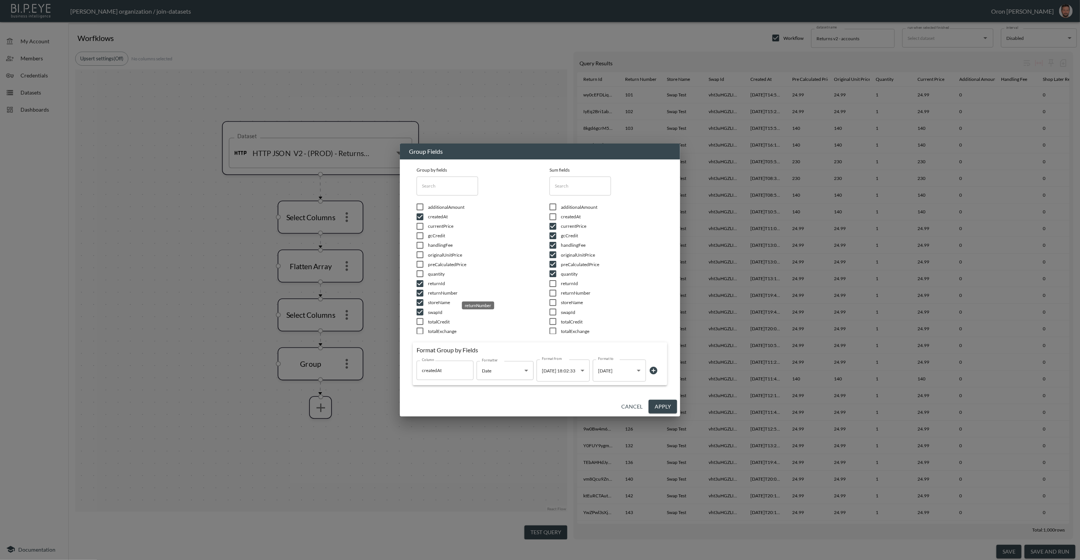
scroll to position [24, 0]
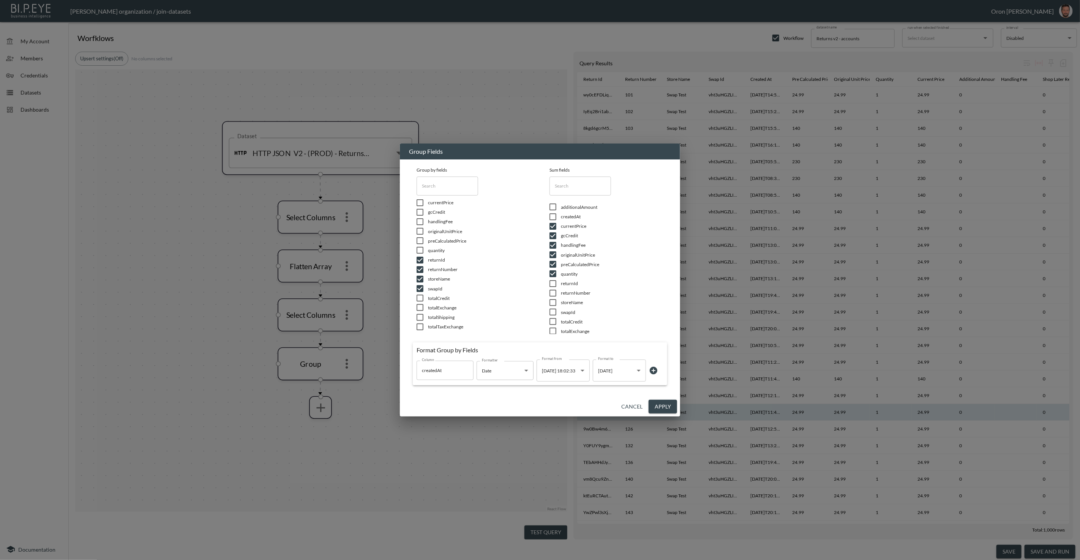
click at [633, 407] on button "Cancel" at bounding box center [631, 407] width 27 height 14
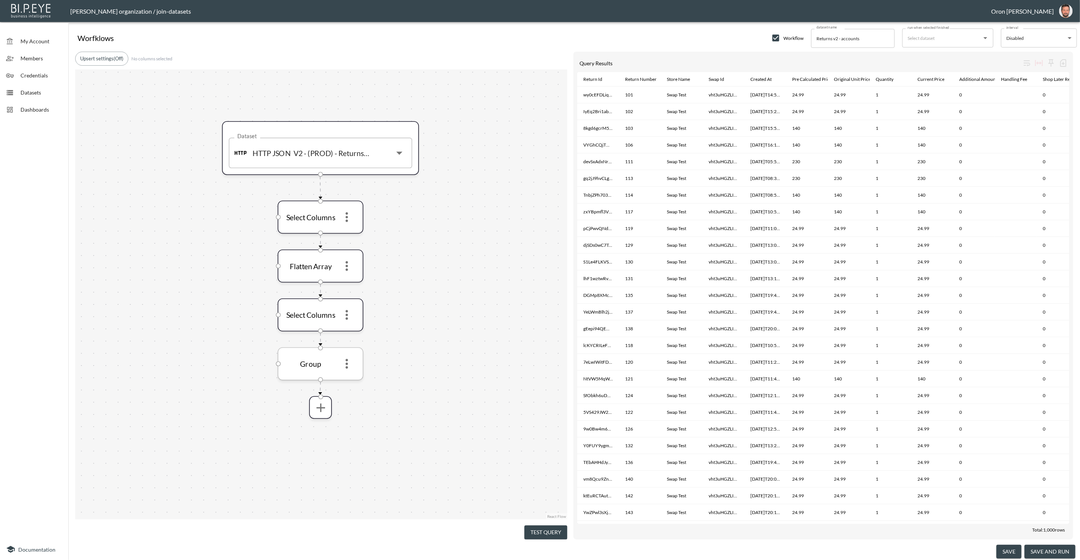
click at [353, 368] on icon "more" at bounding box center [346, 364] width 15 height 15
click at [350, 395] on p "Remove" at bounding box center [346, 398] width 21 height 9
click at [324, 361] on icon "more" at bounding box center [320, 358] width 15 height 15
click at [313, 391] on li "Group" at bounding box center [320, 394] width 78 height 14
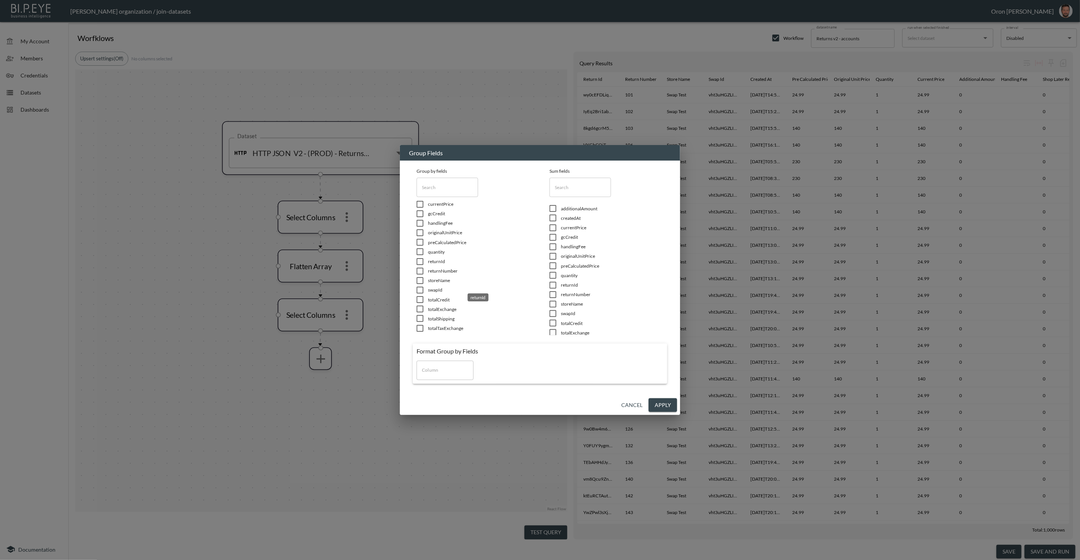
scroll to position [0, 0]
click at [628, 400] on button "Cancel" at bounding box center [631, 405] width 27 height 14
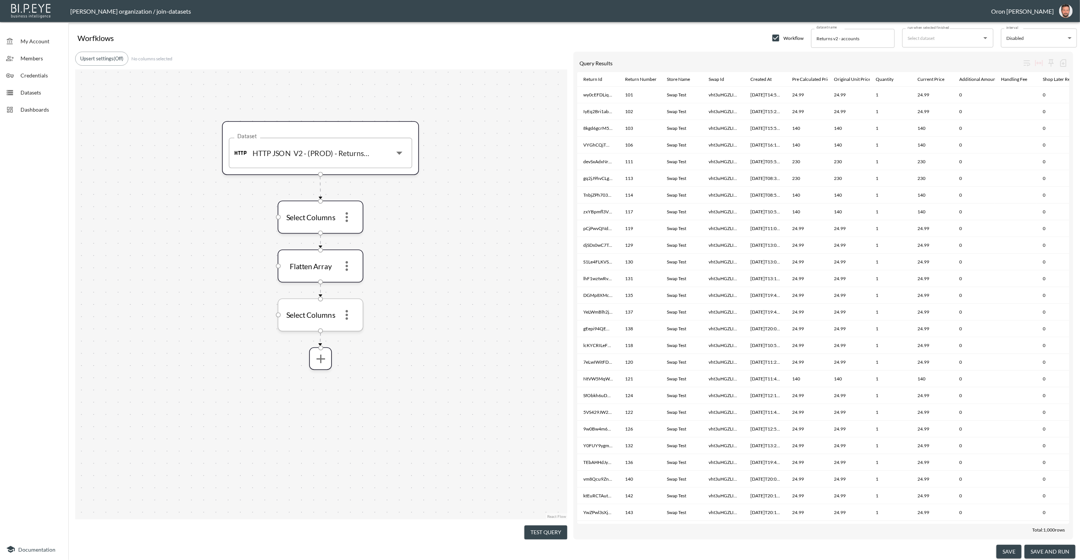
click at [346, 314] on icon "more" at bounding box center [346, 315] width 15 height 15
click at [349, 331] on li "Edit" at bounding box center [346, 333] width 33 height 14
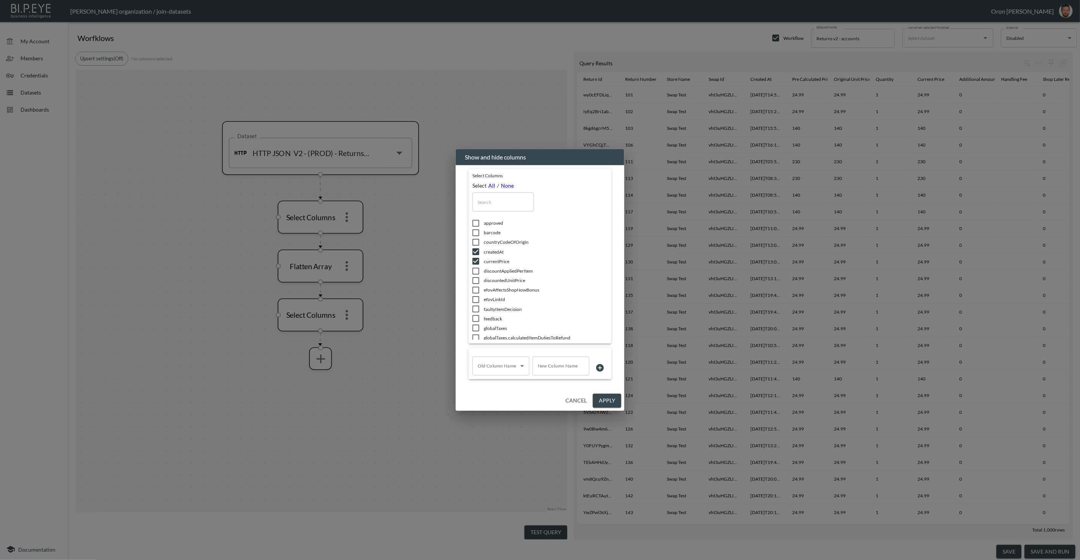
scroll to position [568, 0]
click at [583, 402] on button "Cancel" at bounding box center [575, 401] width 27 height 14
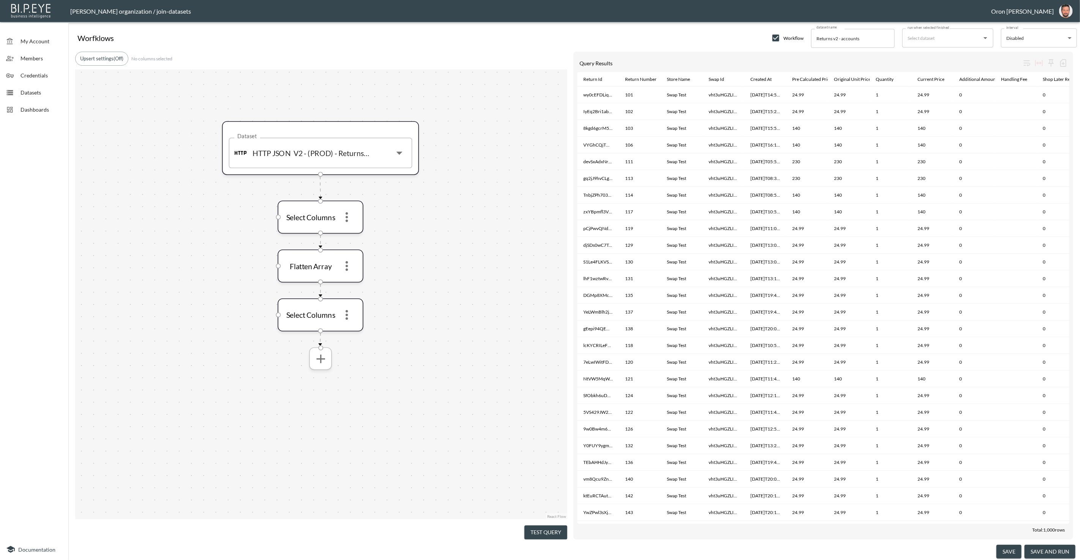
click at [316, 361] on icon "more" at bounding box center [320, 358] width 15 height 15
click at [328, 396] on li "Group" at bounding box center [320, 394] width 78 height 14
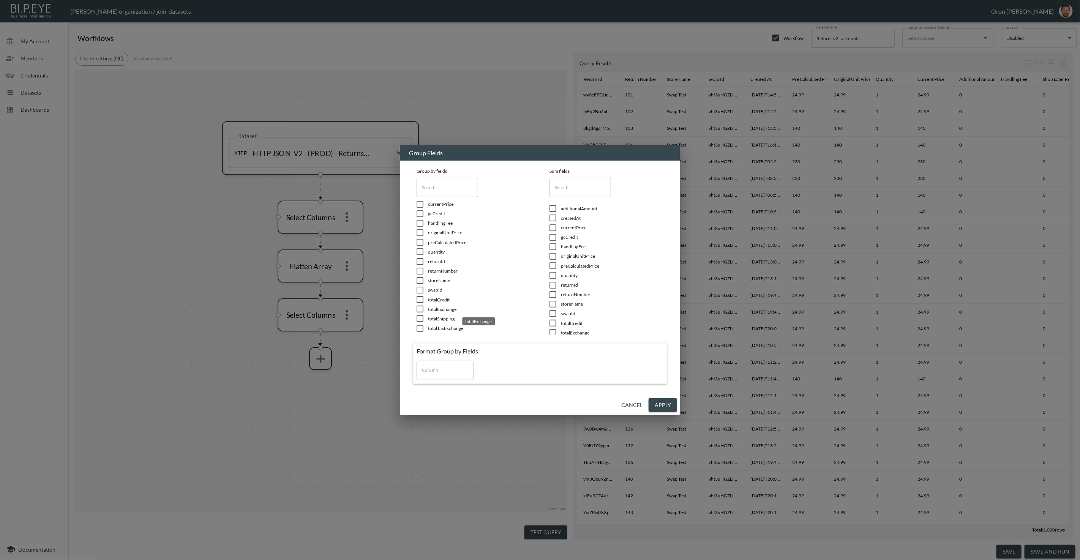
scroll to position [0, 0]
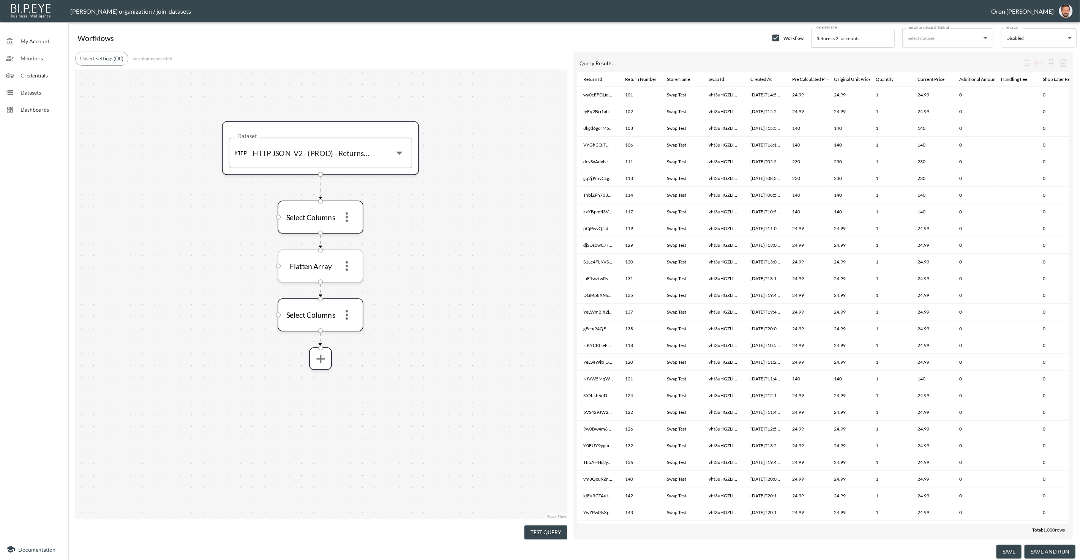
click at [349, 264] on icon "more" at bounding box center [346, 266] width 15 height 15
click at [350, 301] on p "Remove" at bounding box center [346, 301] width 21 height 9
click at [349, 264] on icon "more" at bounding box center [346, 266] width 15 height 15
click at [351, 299] on p "Remove" at bounding box center [346, 301] width 21 height 9
click at [323, 262] on icon "more" at bounding box center [320, 261] width 15 height 15
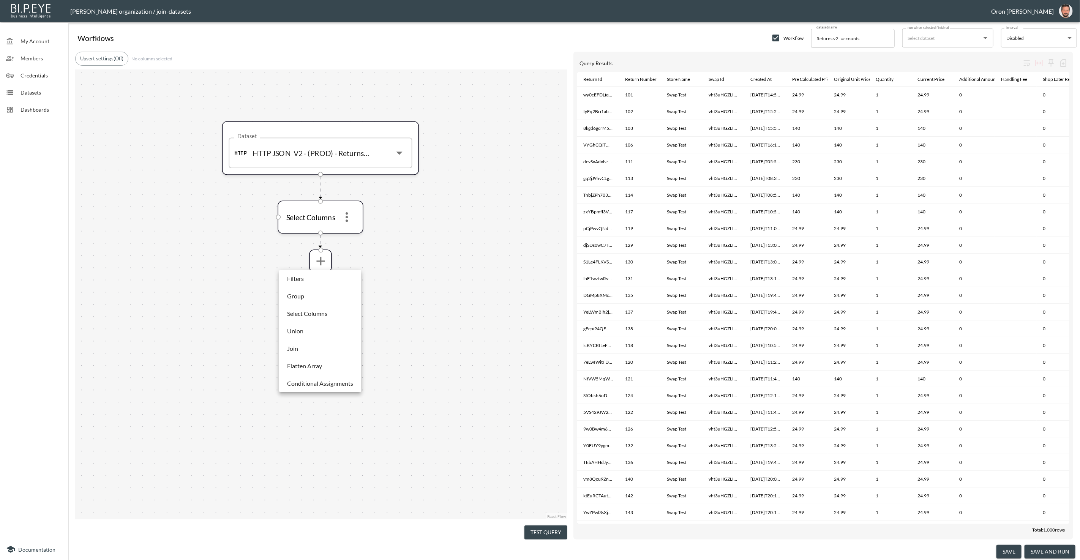
click at [325, 291] on li "Group" at bounding box center [320, 296] width 78 height 14
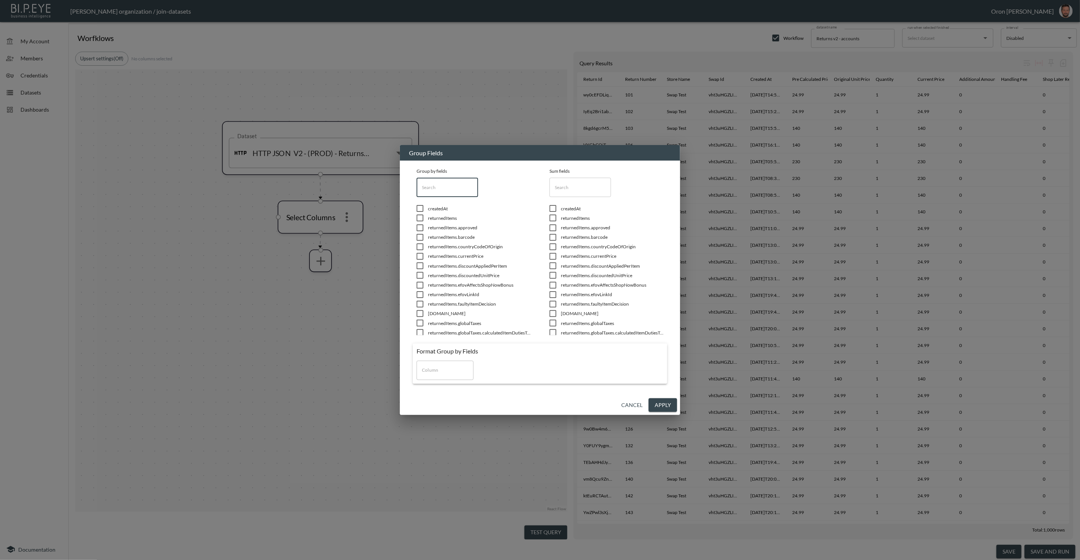
click at [440, 188] on input "text" at bounding box center [448, 187] width 62 height 19
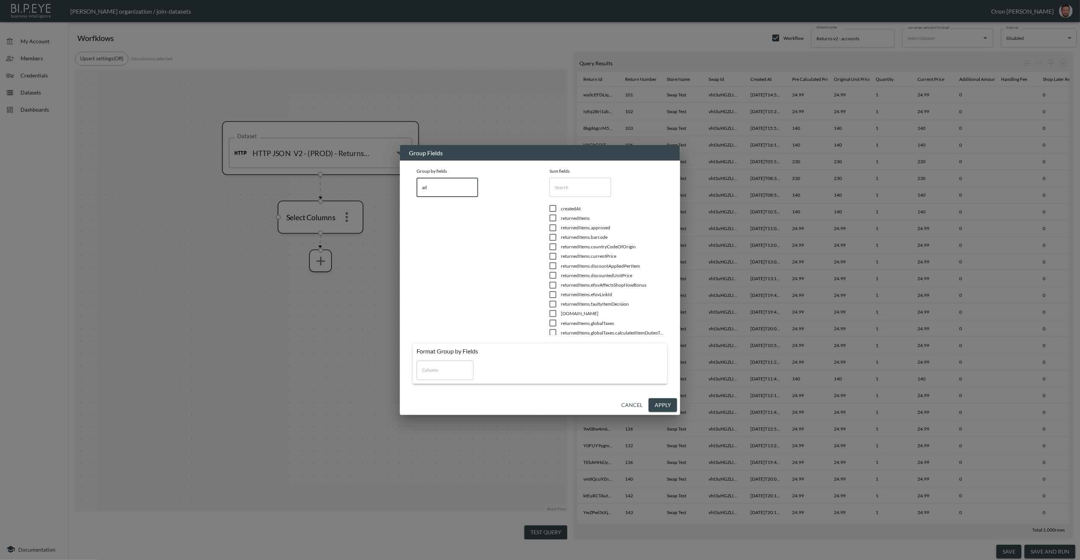
type input "add"
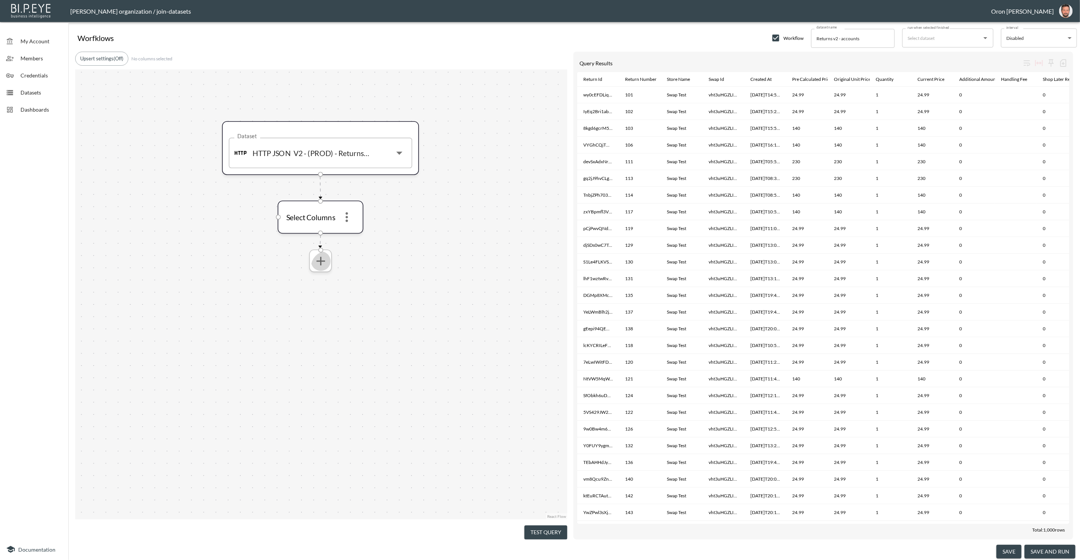
click at [324, 261] on icon "more" at bounding box center [320, 261] width 15 height 15
click at [320, 369] on p "Flatten Array" at bounding box center [304, 365] width 35 height 9
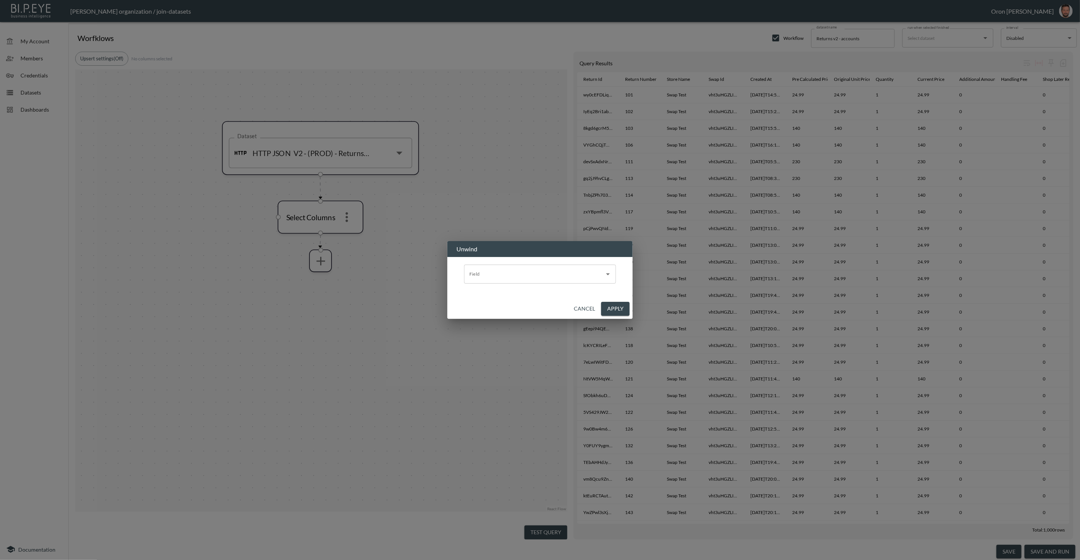
click at [515, 277] on input "Field" at bounding box center [534, 274] width 134 height 12
drag, startPoint x: 505, startPoint y: 292, endPoint x: 516, endPoint y: 293, distance: 11.2
click at [506, 292] on li "returnedItems" at bounding box center [540, 292] width 152 height 11
type input "returnedItems"
click at [623, 310] on button "Apply" at bounding box center [615, 309] width 28 height 14
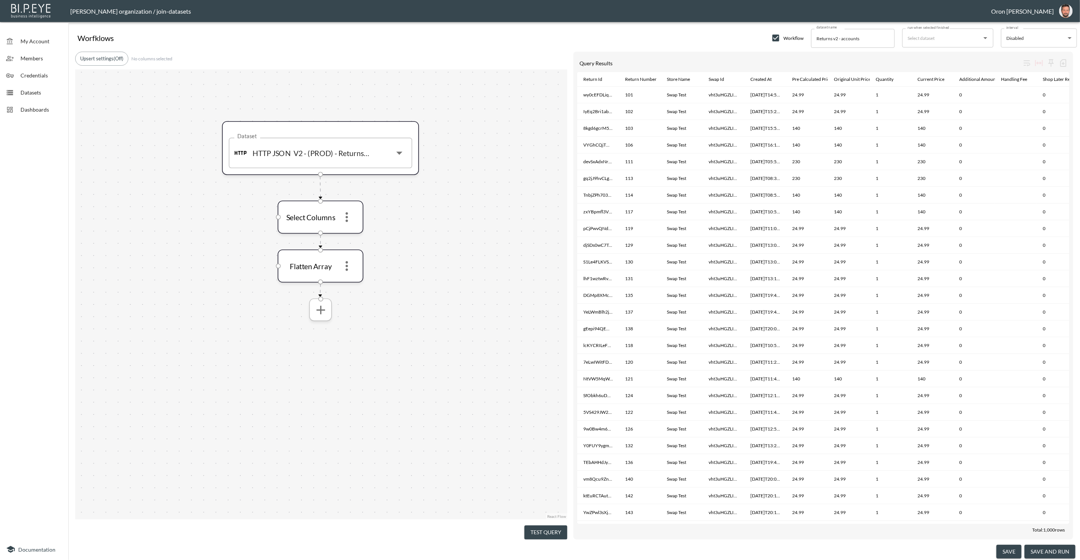
click at [326, 308] on icon "more" at bounding box center [320, 310] width 15 height 15
click at [320, 364] on p "Select Columns" at bounding box center [307, 362] width 40 height 9
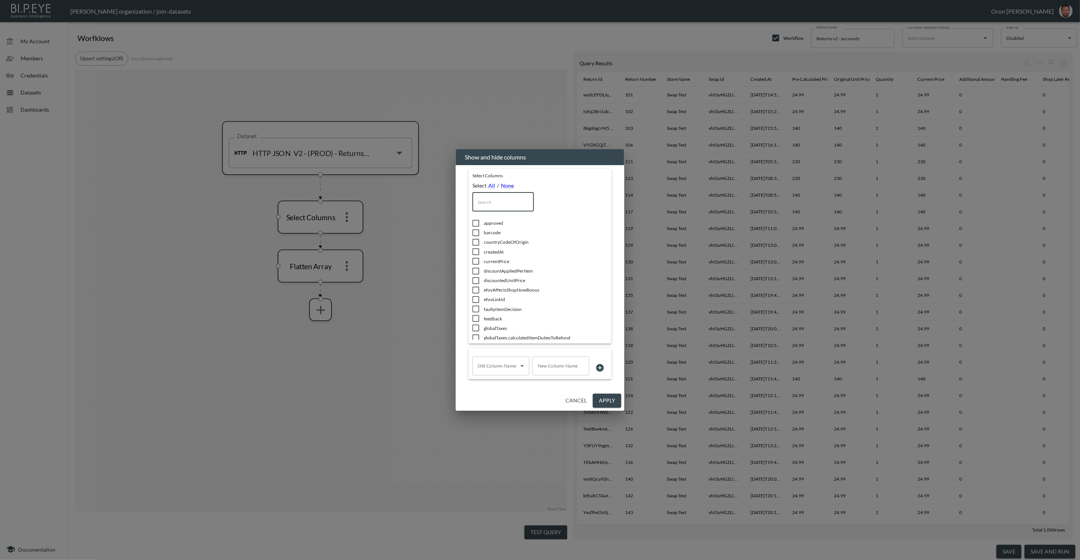
click at [490, 201] on input "text" at bounding box center [503, 201] width 62 height 19
type input "add"
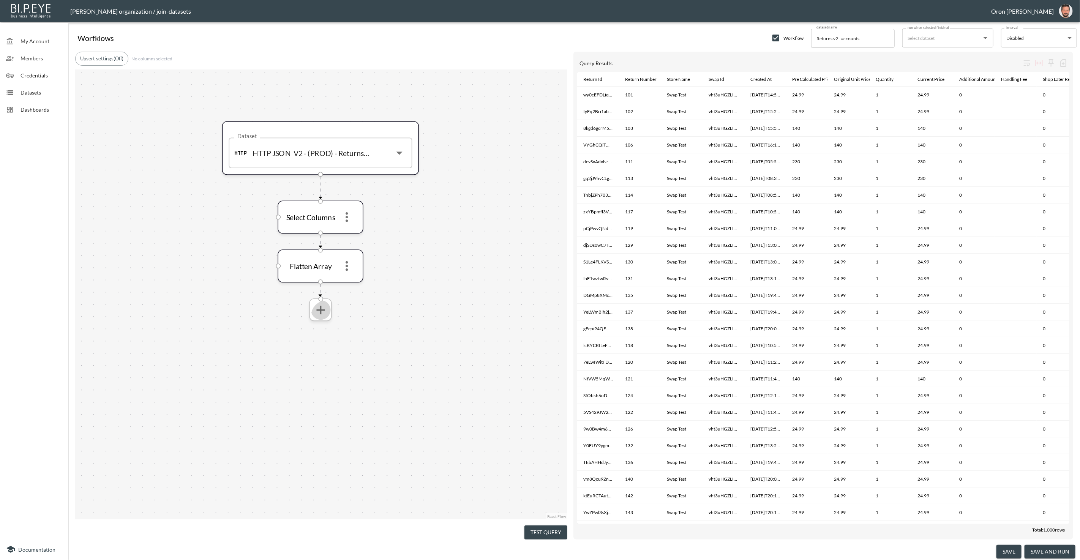
click at [319, 314] on icon "more" at bounding box center [320, 310] width 15 height 15
click at [325, 309] on icon "more" at bounding box center [320, 309] width 15 height 15
click at [317, 360] on p "Select Columns" at bounding box center [307, 362] width 40 height 9
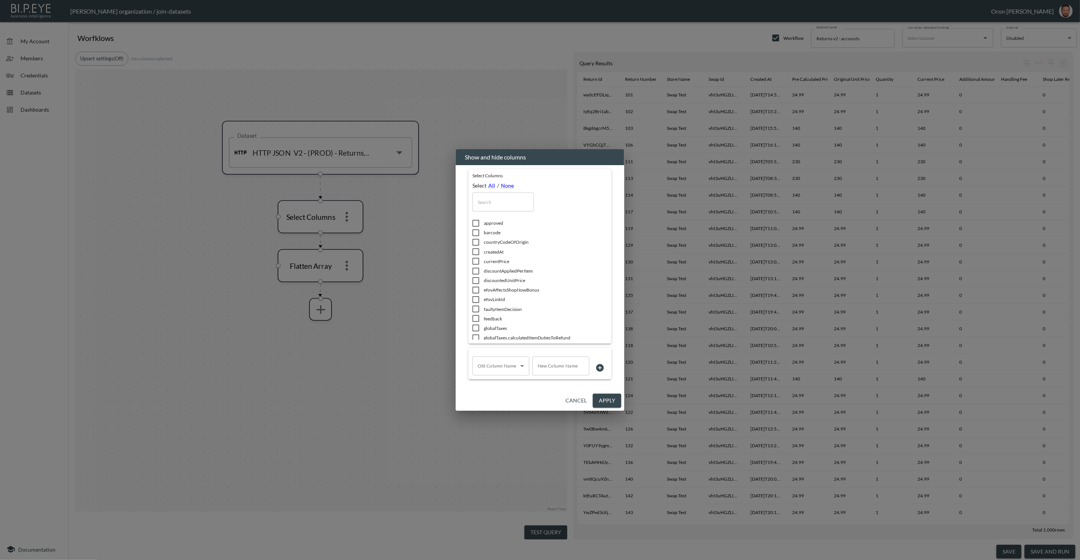
click at [502, 207] on input "text" at bounding box center [503, 201] width 62 height 19
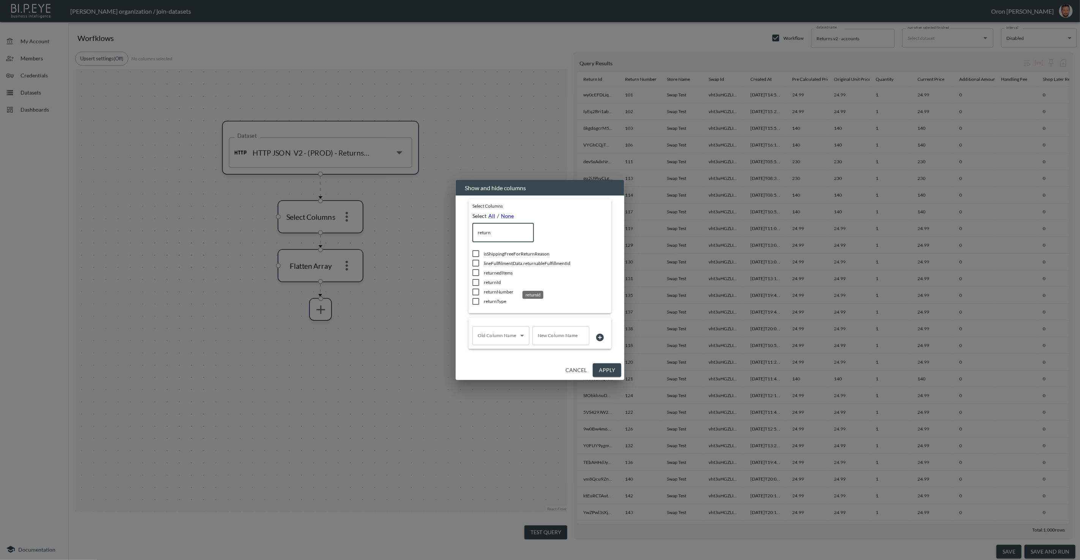
type input "return"
click at [491, 283] on span "returnId" at bounding box center [535, 282] width 103 height 6
checkbox input "true"
click at [493, 292] on span "returnNumber" at bounding box center [535, 292] width 103 height 6
checkbox input "true"
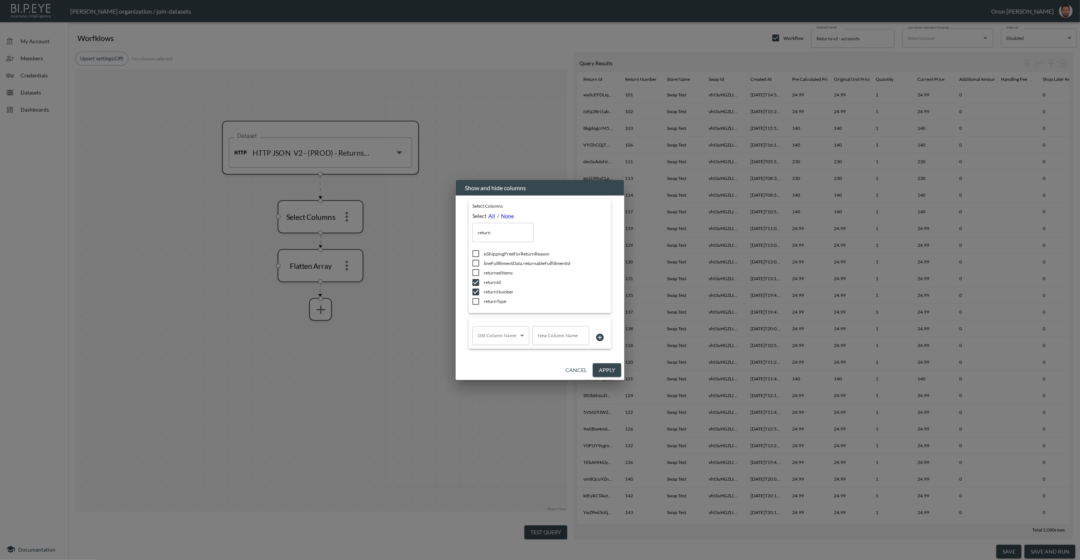
click at [495, 227] on input "return" at bounding box center [503, 232] width 62 height 19
type input "t"
checkbox input "false"
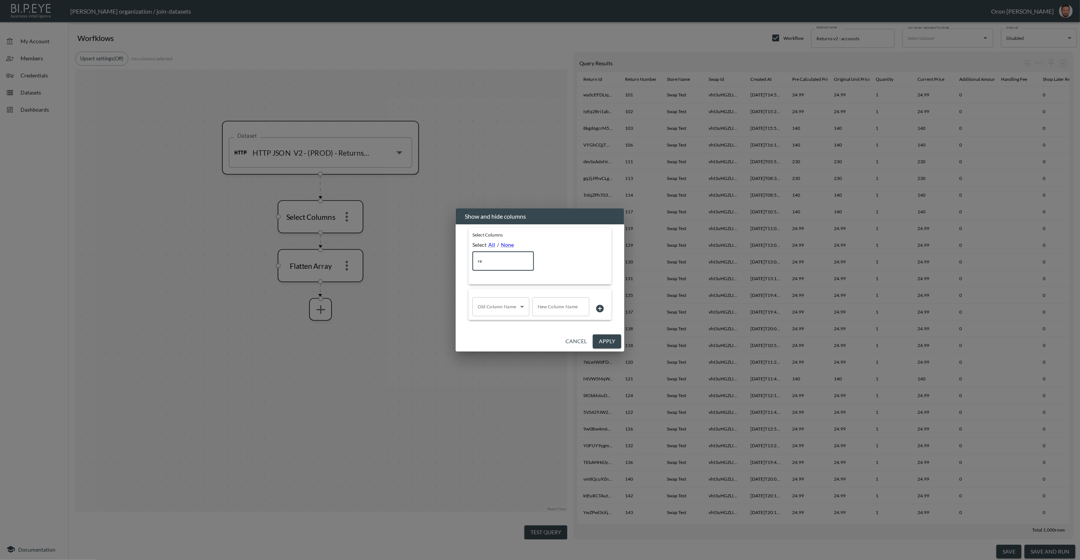
type input "r"
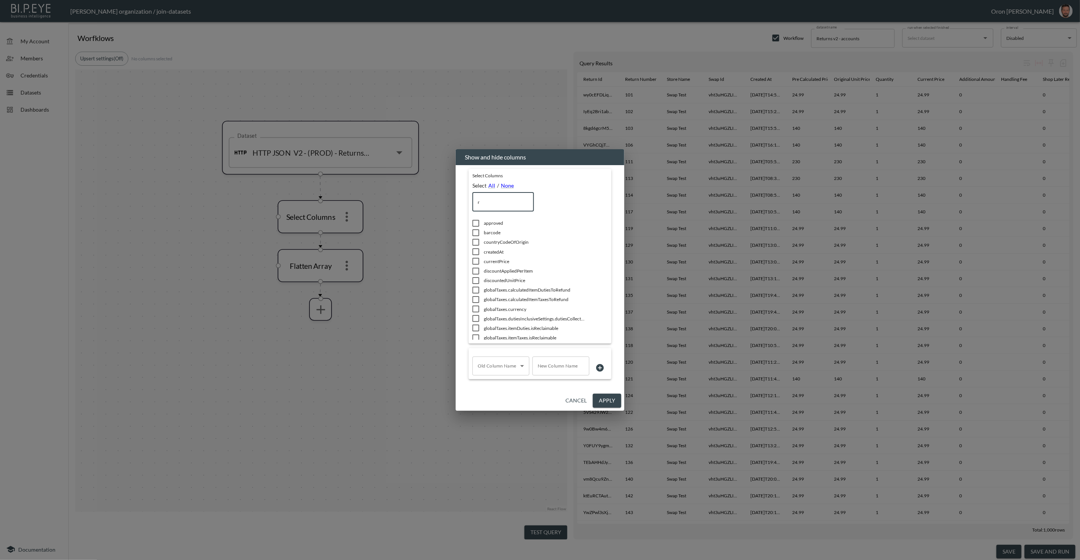
checkbox input "false"
type input "t"
checkbox input "true"
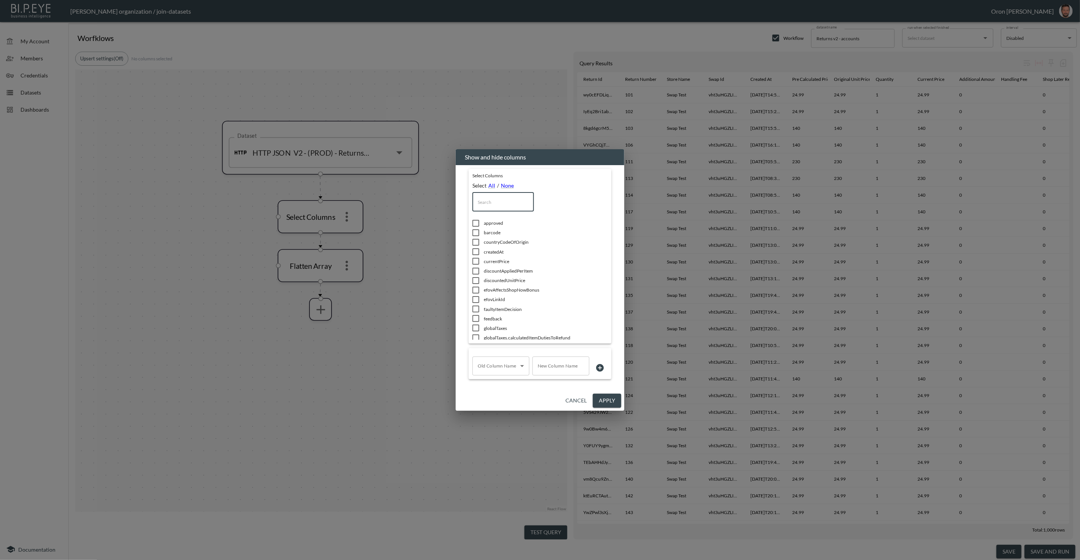
checkbox input "false"
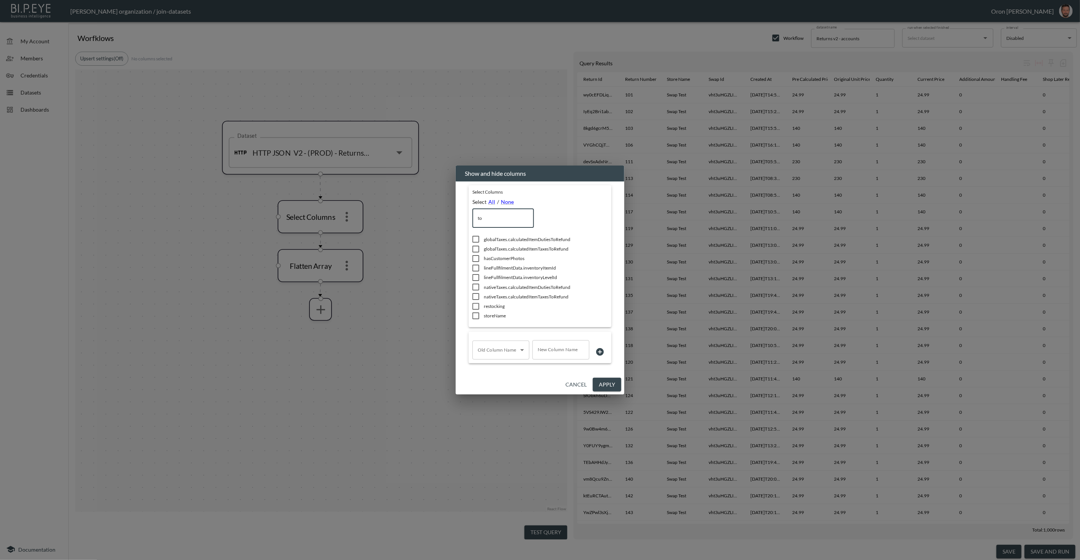
type input "t"
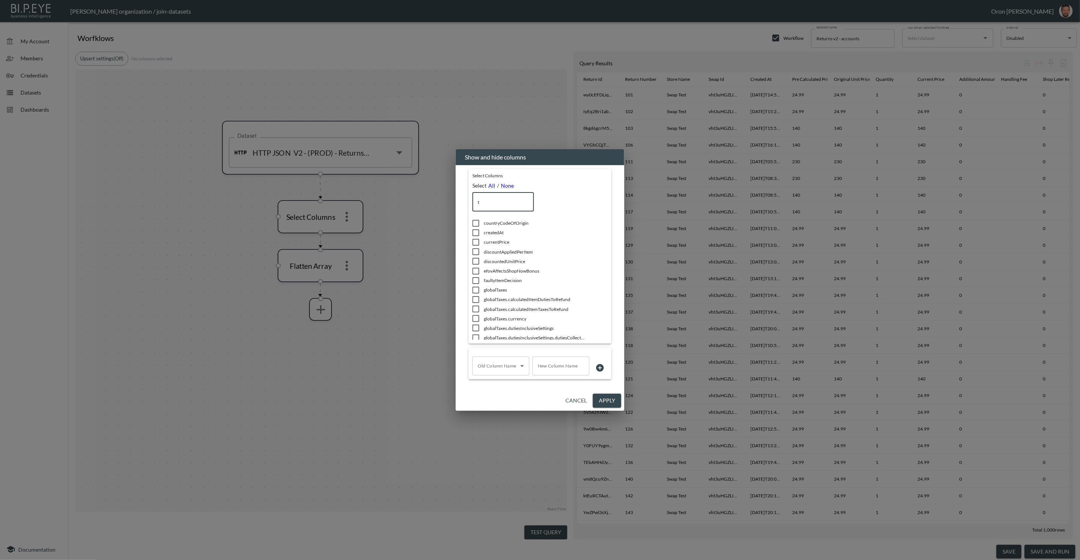
checkbox input "false"
checkbox input "true"
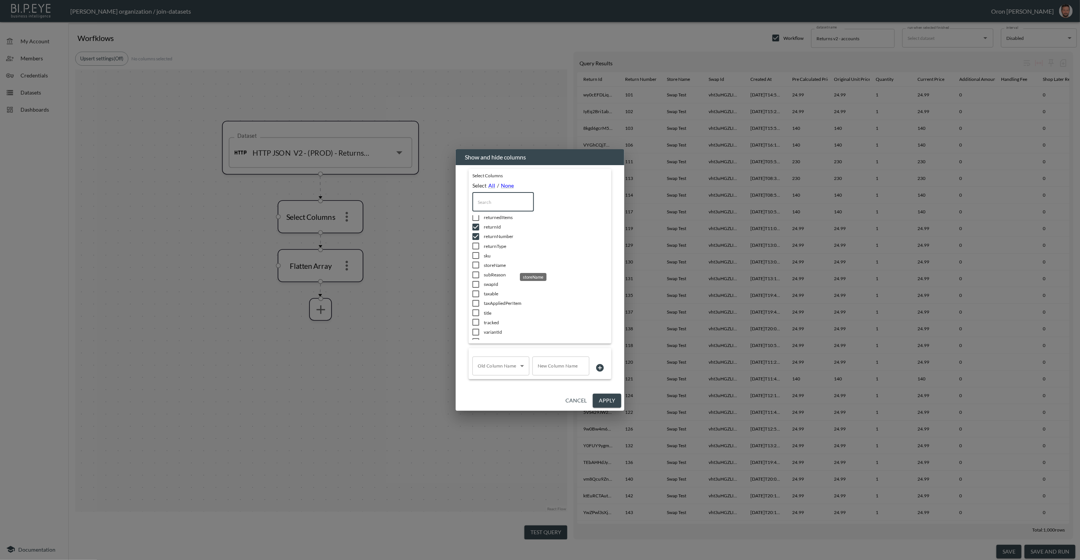
click at [501, 266] on span "storeName" at bounding box center [535, 265] width 103 height 6
checkbox input "true"
click at [497, 283] on span "swapId" at bounding box center [535, 284] width 103 height 6
checkbox input "true"
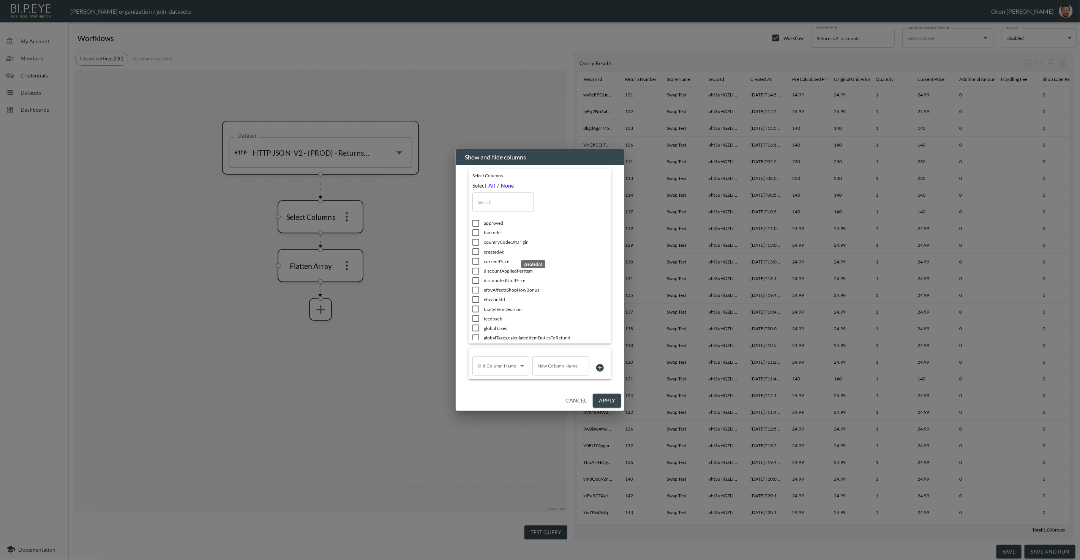
drag, startPoint x: 502, startPoint y: 251, endPoint x: 518, endPoint y: 256, distance: 16.7
click at [502, 251] on span "createdAt" at bounding box center [535, 252] width 103 height 6
checkbox input "true"
click at [500, 258] on span "currentPrice" at bounding box center [535, 259] width 103 height 6
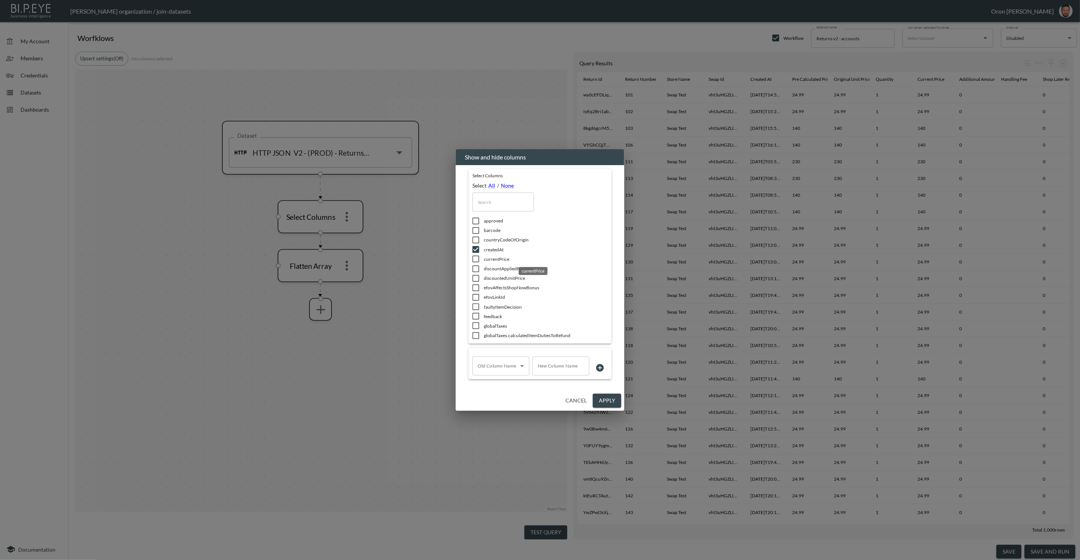
checkbox input "true"
click at [498, 308] on span "preCalculatedPrice" at bounding box center [535, 311] width 103 height 6
checkbox input "true"
click at [499, 298] on span "originalUnitPrice" at bounding box center [535, 301] width 103 height 6
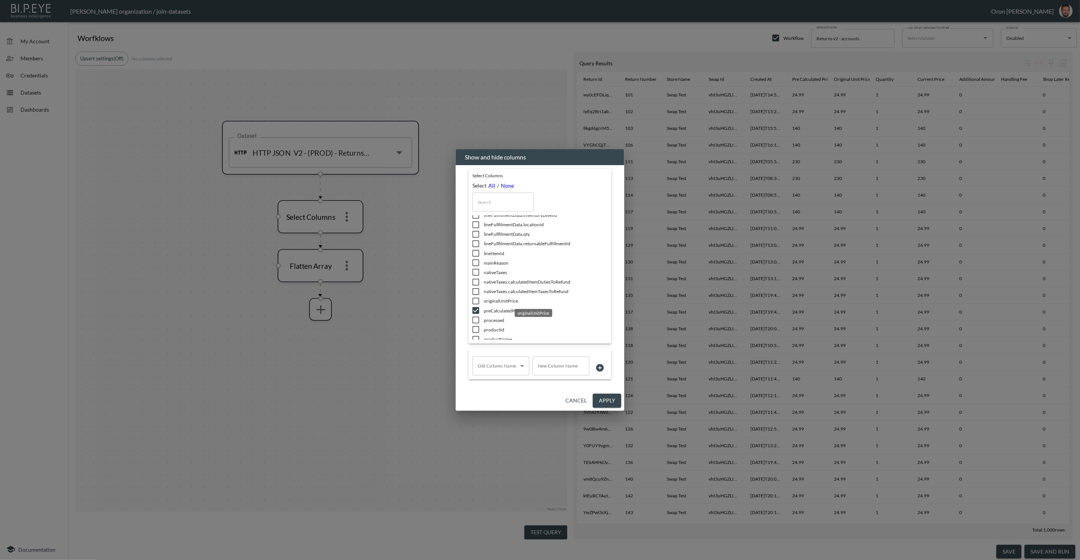
checkbox input "true"
click at [493, 257] on span "quantity" at bounding box center [535, 259] width 103 height 6
checkbox input "true"
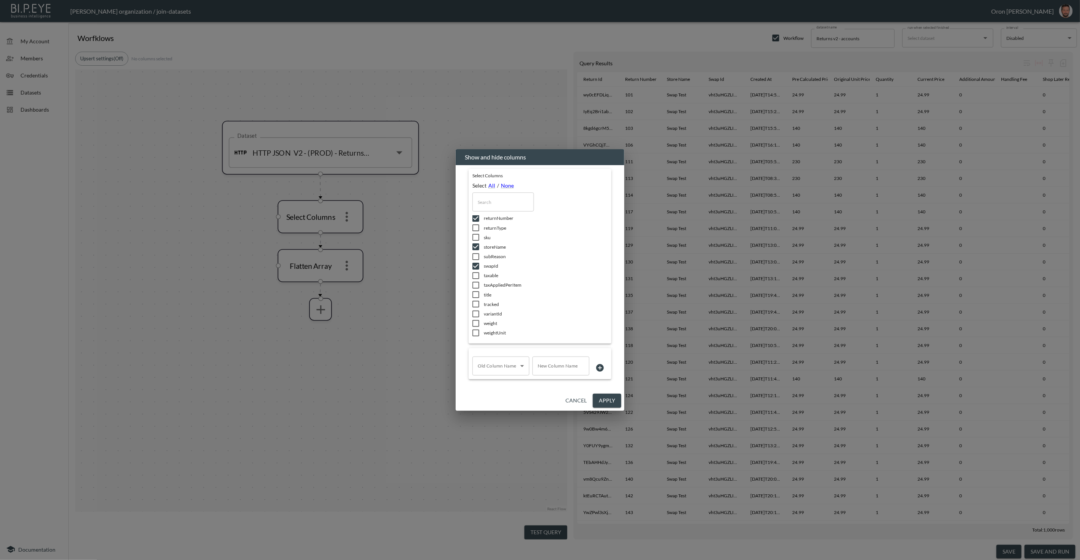
click at [612, 401] on button "Apply" at bounding box center [607, 401] width 28 height 14
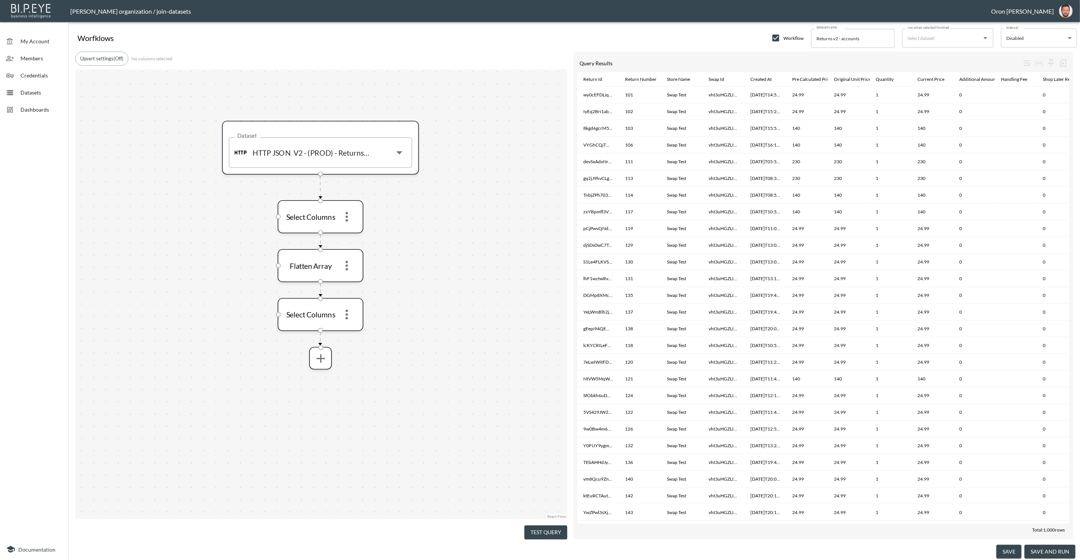
drag, startPoint x: 552, startPoint y: 527, endPoint x: 544, endPoint y: 489, distance: 38.3
click at [552, 526] on button "Test Query" at bounding box center [545, 532] width 43 height 14
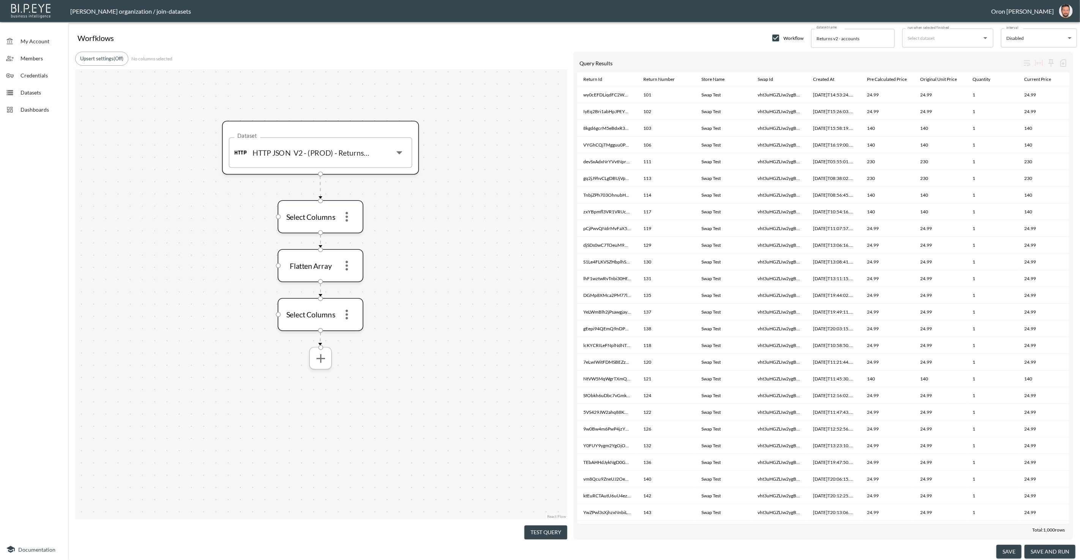
click at [316, 363] on icon "more" at bounding box center [320, 358] width 15 height 15
click at [317, 391] on li "Group" at bounding box center [320, 394] width 78 height 14
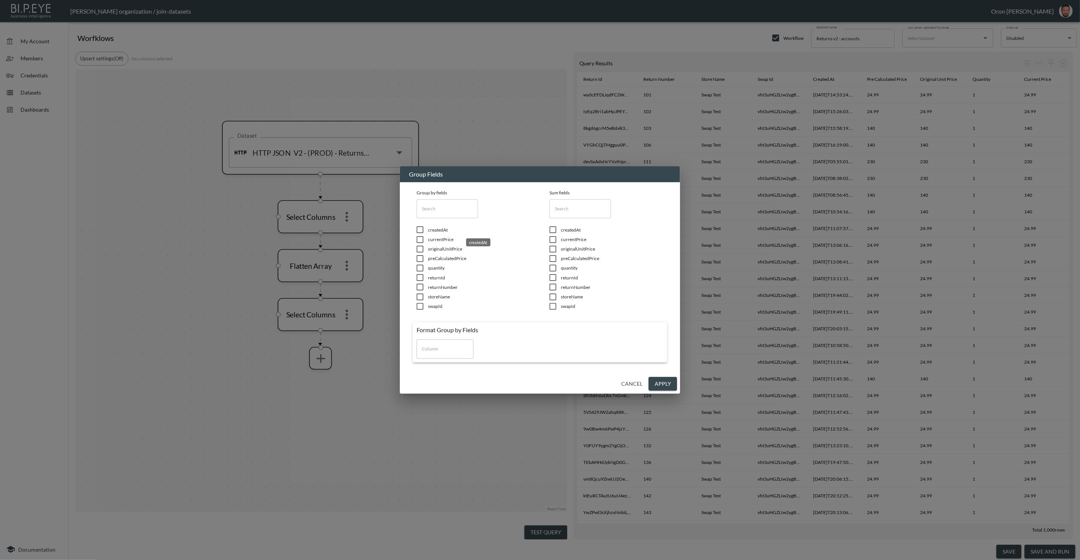
click at [448, 228] on span "createdAt" at bounding box center [479, 230] width 103 height 6
checkbox input "true"
drag, startPoint x: 439, startPoint y: 276, endPoint x: 439, endPoint y: 282, distance: 6.1
click at [439, 276] on span "returnId" at bounding box center [479, 278] width 103 height 6
checkbox input "true"
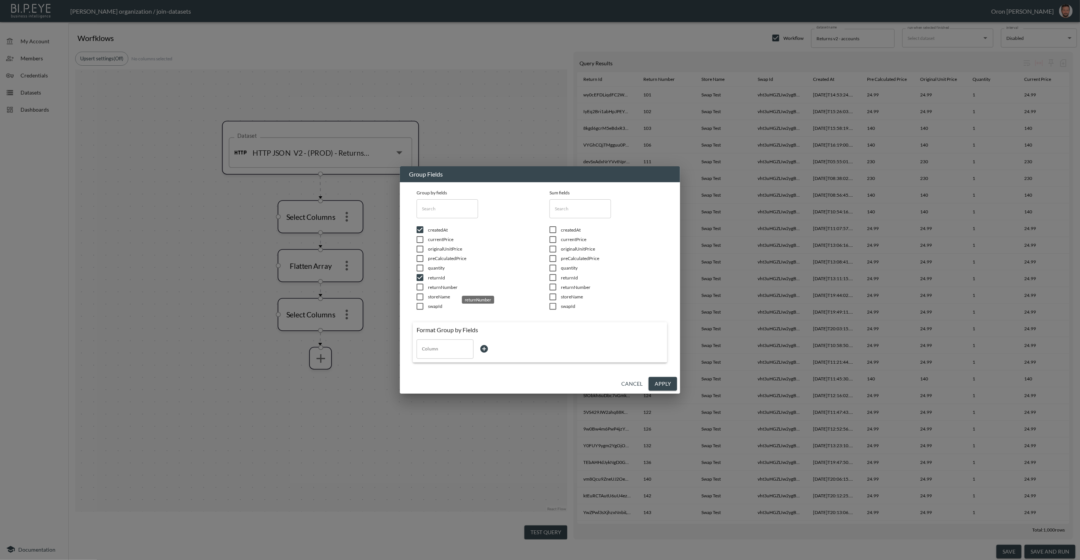
click at [439, 286] on span "returnNumber" at bounding box center [479, 287] width 103 height 6
checkbox input "true"
click at [439, 297] on span "storeName" at bounding box center [479, 296] width 103 height 6
checkbox input "true"
drag, startPoint x: 437, startPoint y: 305, endPoint x: 466, endPoint y: 304, distance: 29.7
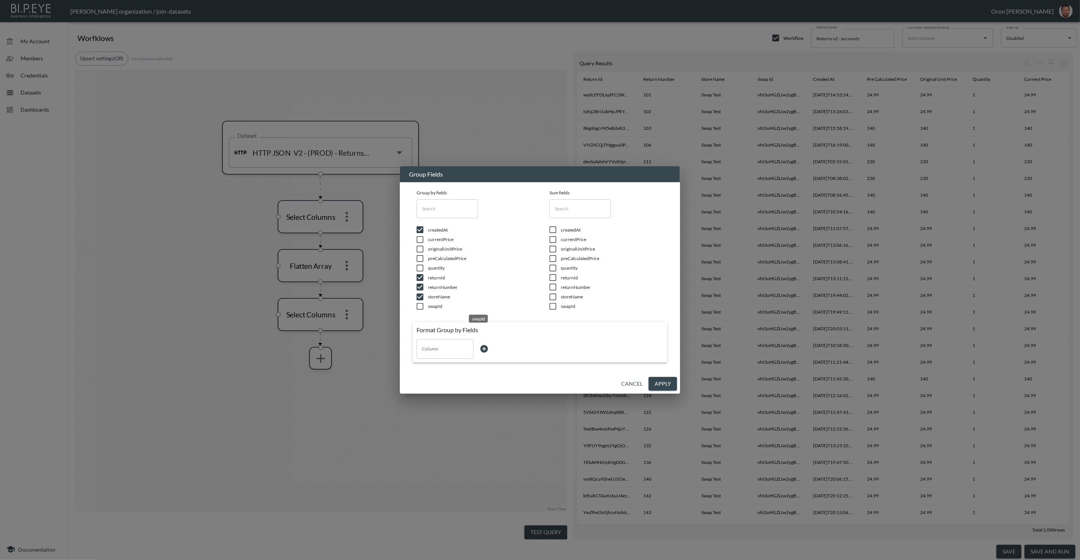
click at [437, 305] on span "swapId" at bounding box center [479, 306] width 103 height 6
checkbox input "true"
click at [437, 357] on div "Column" at bounding box center [445, 348] width 57 height 19
drag, startPoint x: 440, startPoint y: 372, endPoint x: 450, endPoint y: 369, distance: 9.8
click at [440, 372] on li "createdAt" at bounding box center [445, 366] width 57 height 11
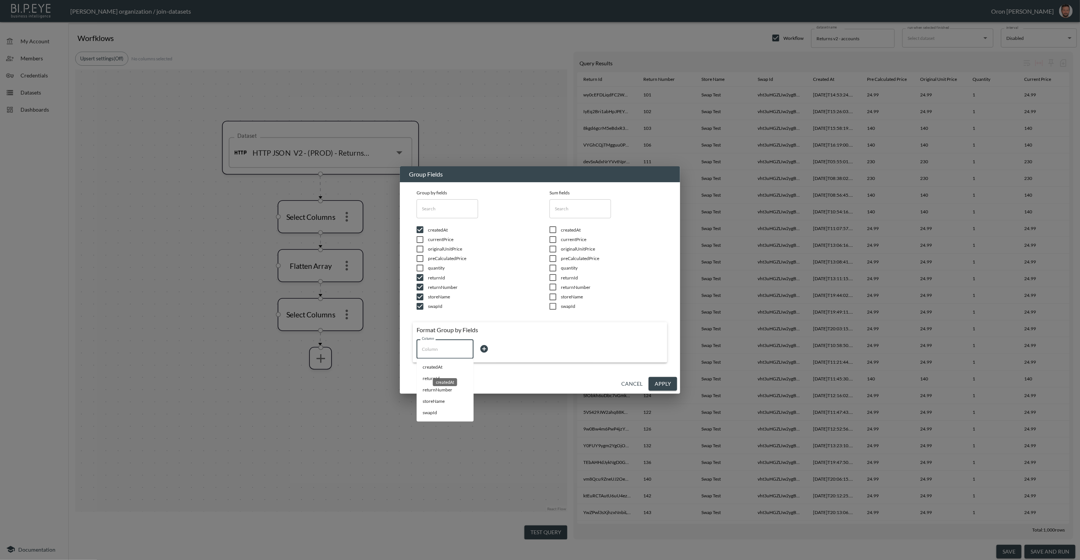
type input "createdAt"
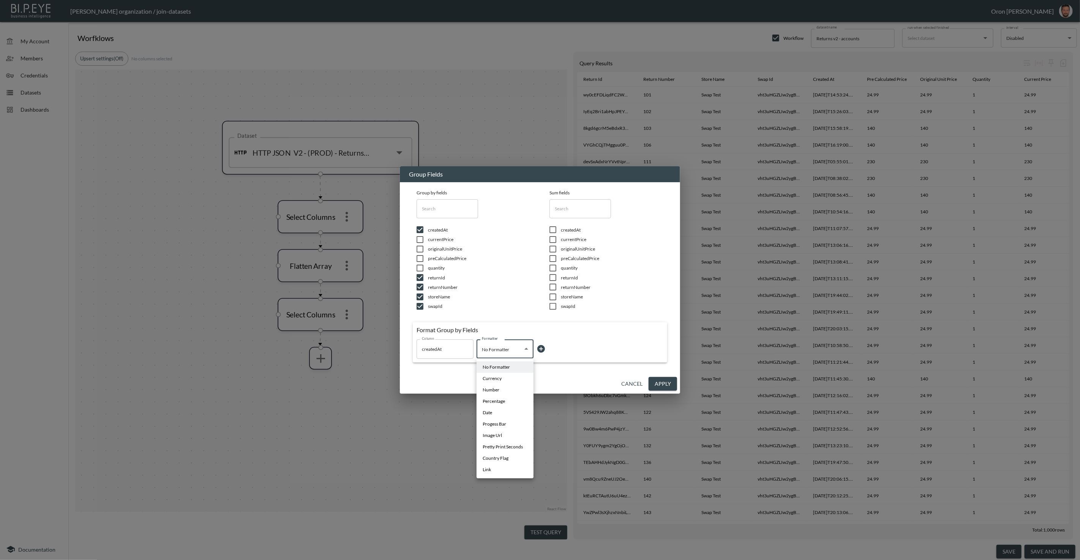
click at [500, 350] on body "BI.P.EYE, Interactive Analytics Dashboards - app Zach Bailet organization / joi…" at bounding box center [540, 280] width 1080 height 560
click at [502, 413] on li "Date" at bounding box center [505, 412] width 57 height 11
type input "Date"
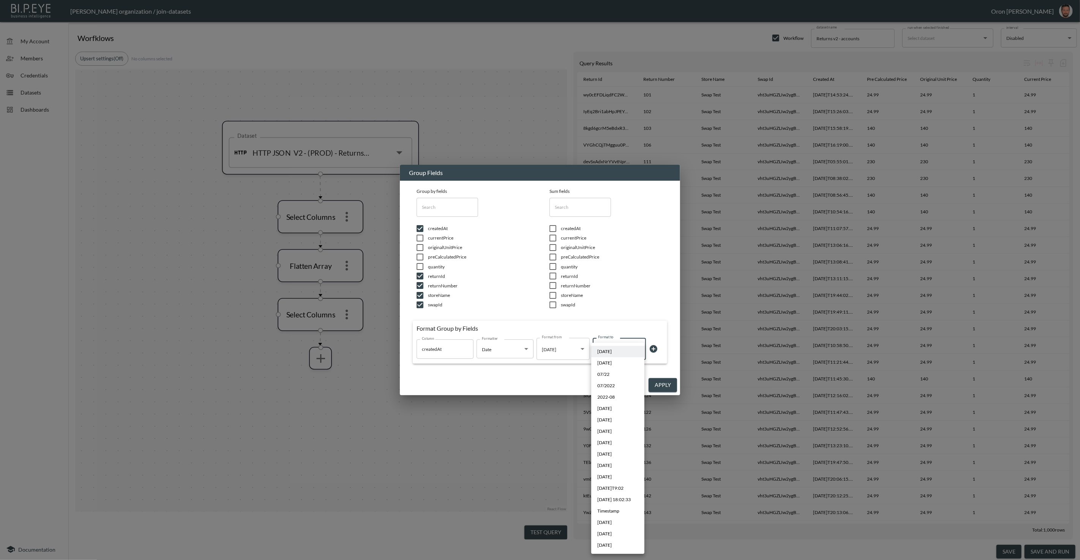
click at [618, 351] on body "BI.P.EYE, Interactive Analytics Dashboards - app Zach Bailet organization / joi…" at bounding box center [540, 280] width 1080 height 560
click at [563, 384] on div at bounding box center [540, 280] width 1080 height 560
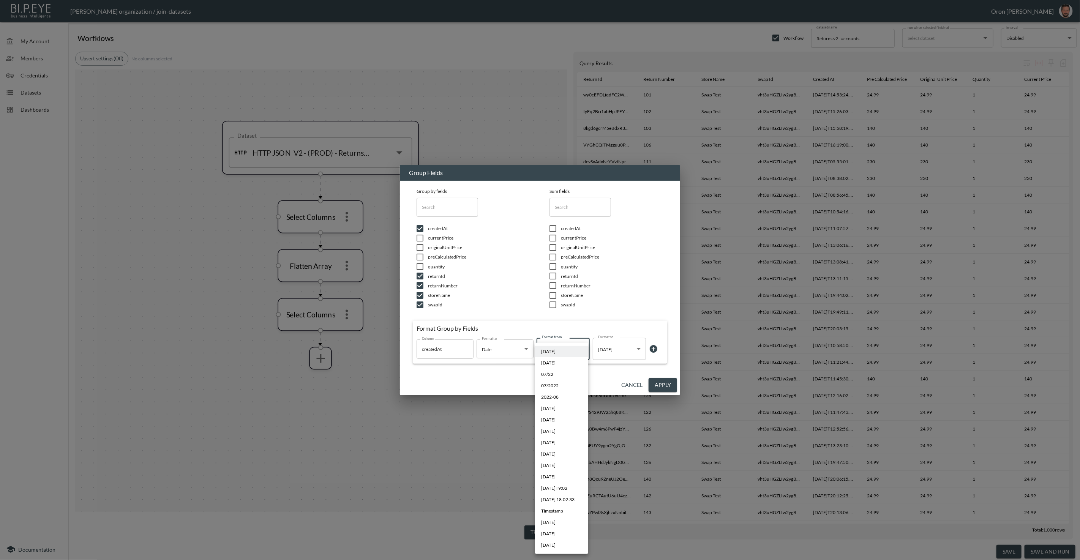
click at [558, 356] on body "BI.P.EYE, Interactive Analytics Dashboards - app Zach Bailet organization / joi…" at bounding box center [540, 280] width 1080 height 560
click at [571, 499] on span "2022-02-07, 18:02:33" at bounding box center [557, 499] width 33 height 7
type input "YYYY-MM-DD, HH:mm:ss"
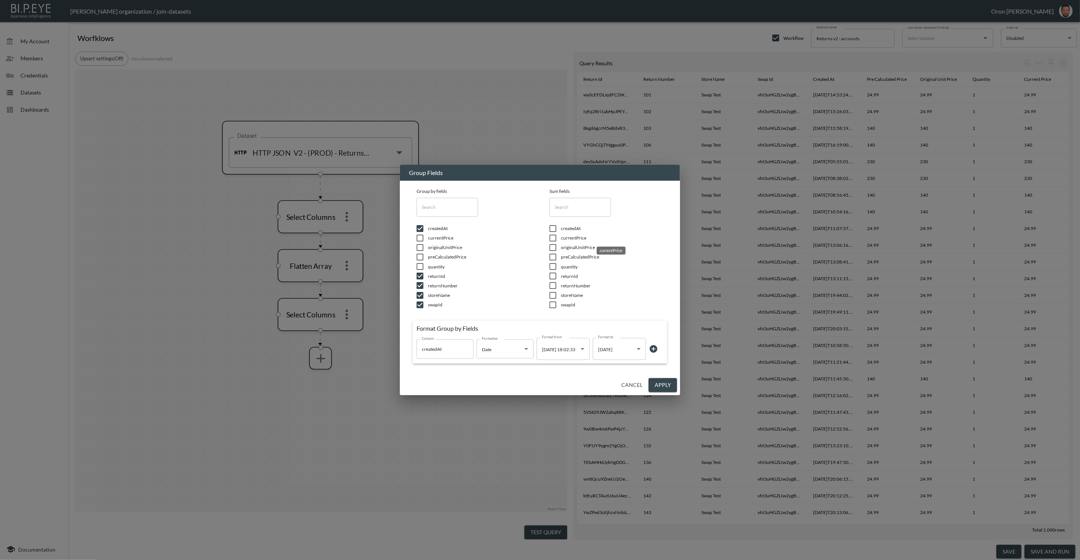
click at [573, 237] on span "currentPrice" at bounding box center [612, 238] width 103 height 6
checkbox input "true"
click at [570, 248] on span "originalUnitPrice" at bounding box center [612, 247] width 103 height 6
checkbox input "true"
click at [569, 258] on span "preCalculatedPrice" at bounding box center [612, 257] width 103 height 6
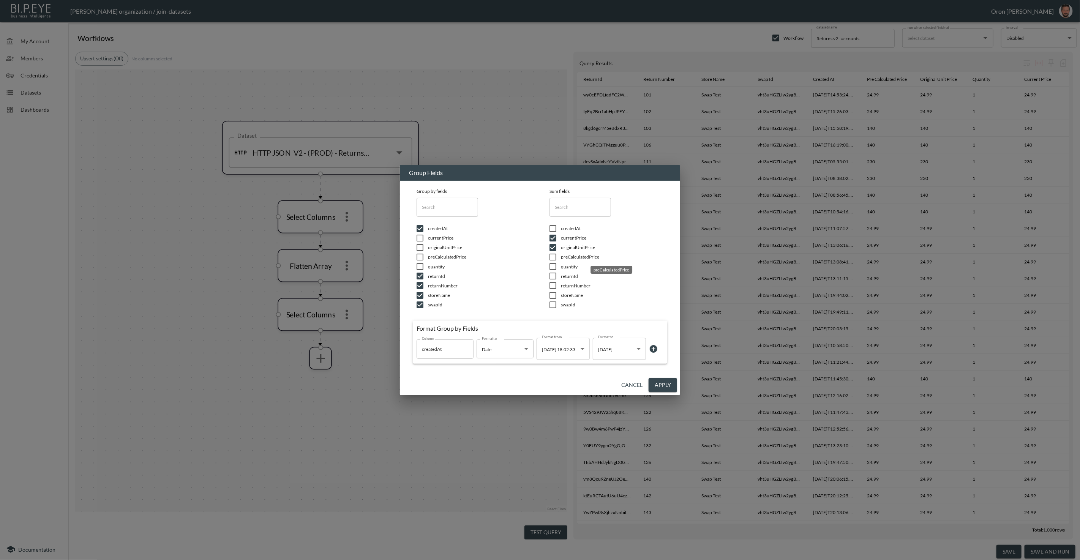
checkbox input "true"
click at [568, 268] on span "quantity" at bounding box center [612, 267] width 103 height 6
checkbox input "true"
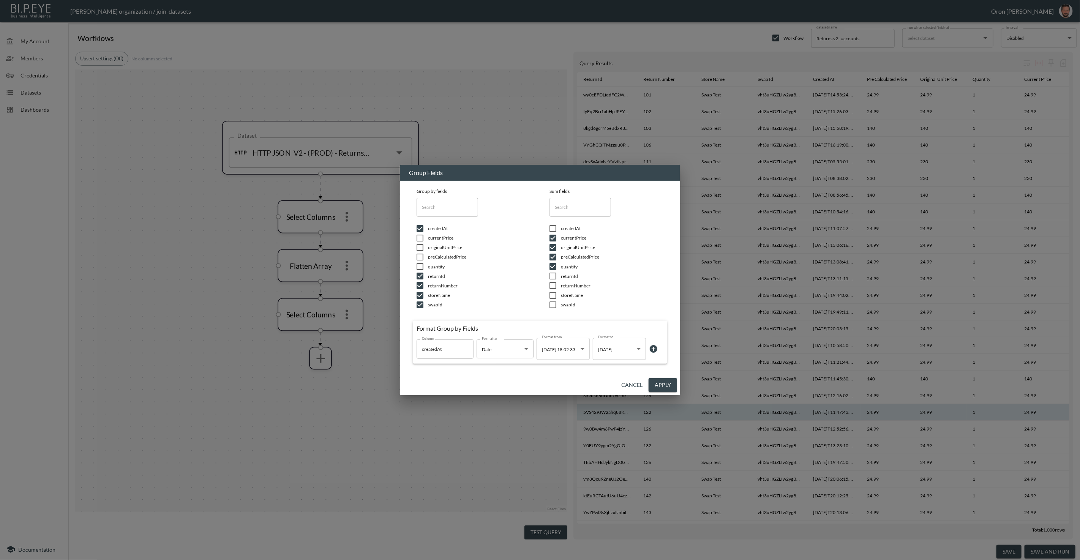
click at [668, 383] on button "Apply" at bounding box center [663, 385] width 28 height 14
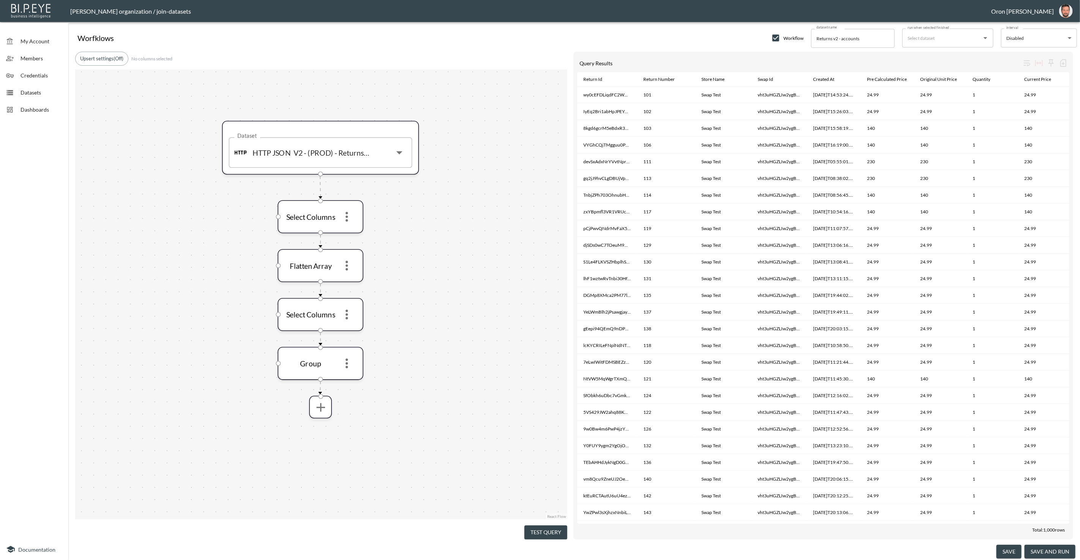
click at [543, 532] on button "Test Query" at bounding box center [545, 532] width 43 height 14
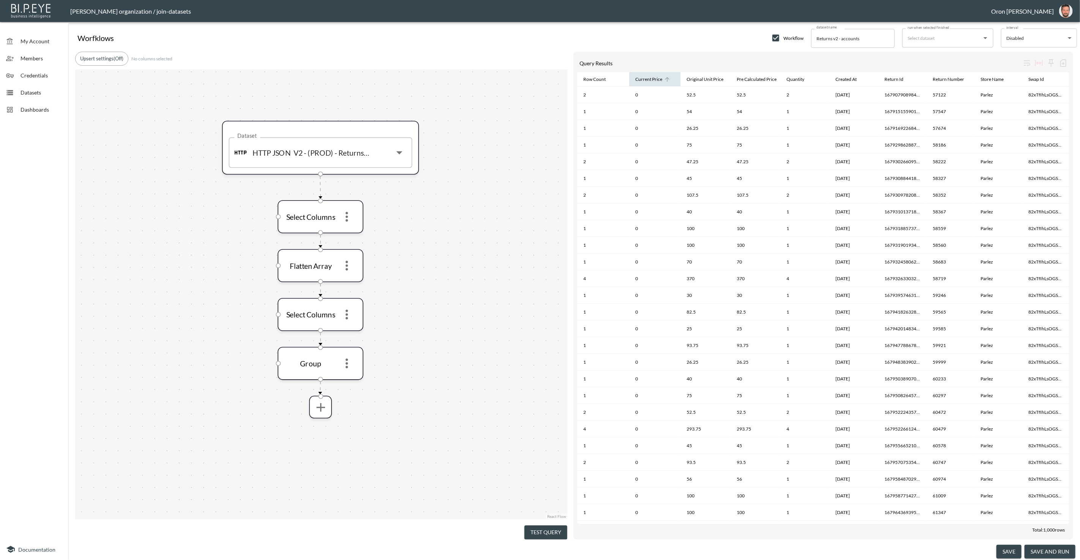
click at [646, 80] on div "Current Price" at bounding box center [648, 79] width 27 height 9
click at [792, 80] on div "Quantity" at bounding box center [795, 79] width 18 height 9
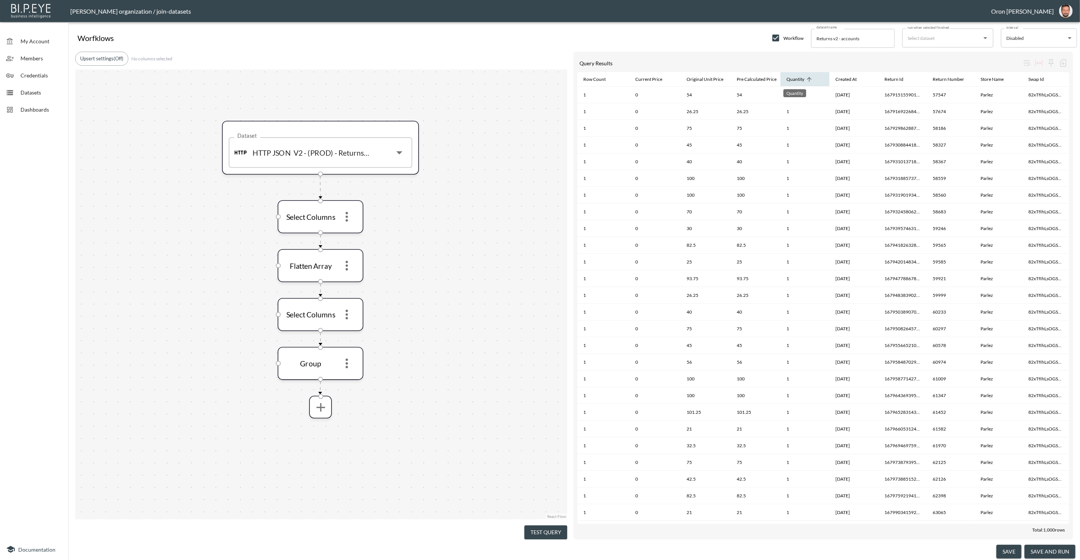
click at [792, 80] on div "Quantity" at bounding box center [795, 79] width 18 height 9
click at [313, 405] on icon "more" at bounding box center [320, 407] width 15 height 15
click at [323, 499] on li "Join" at bounding box center [320, 495] width 78 height 14
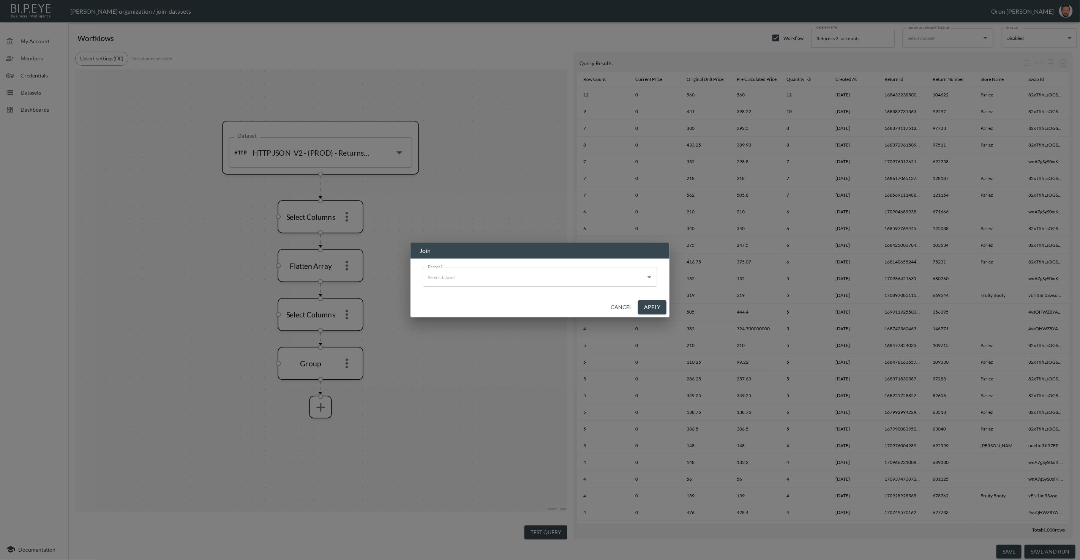
click at [502, 280] on input "Dataset 2" at bounding box center [534, 277] width 216 height 12
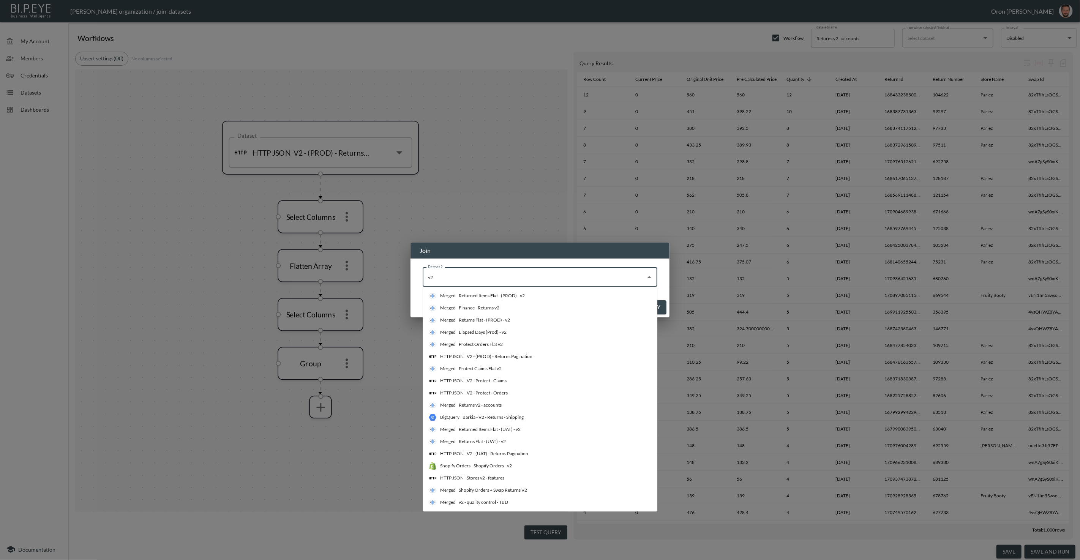
click at [480, 357] on div "V2 - (PROD) - Returns Pagination" at bounding box center [500, 356] width 66 height 7
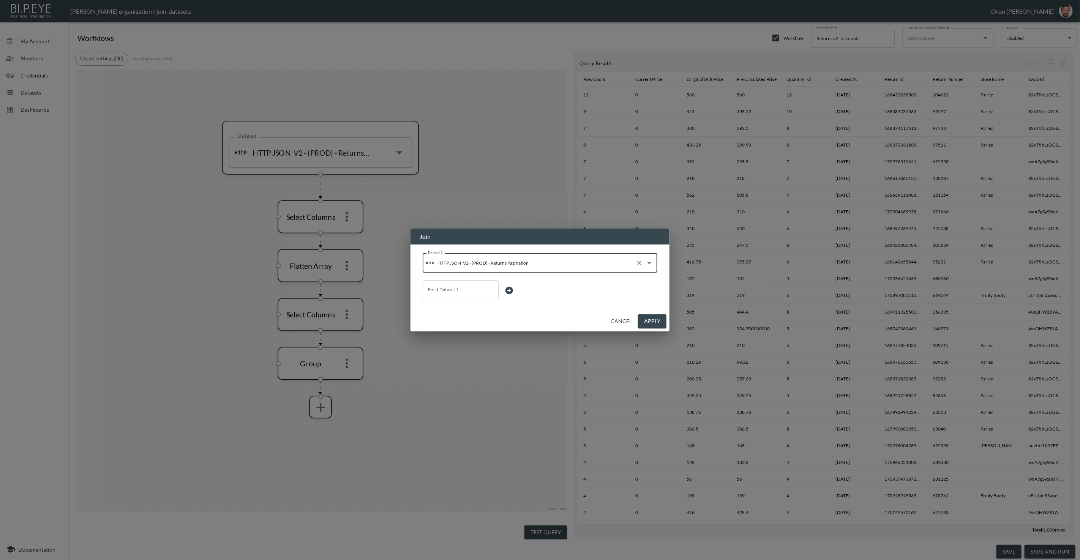
type input "V2 - (PROD) - Returns Pagination"
click at [439, 289] on input "Field Dataset 1" at bounding box center [460, 290] width 69 height 12
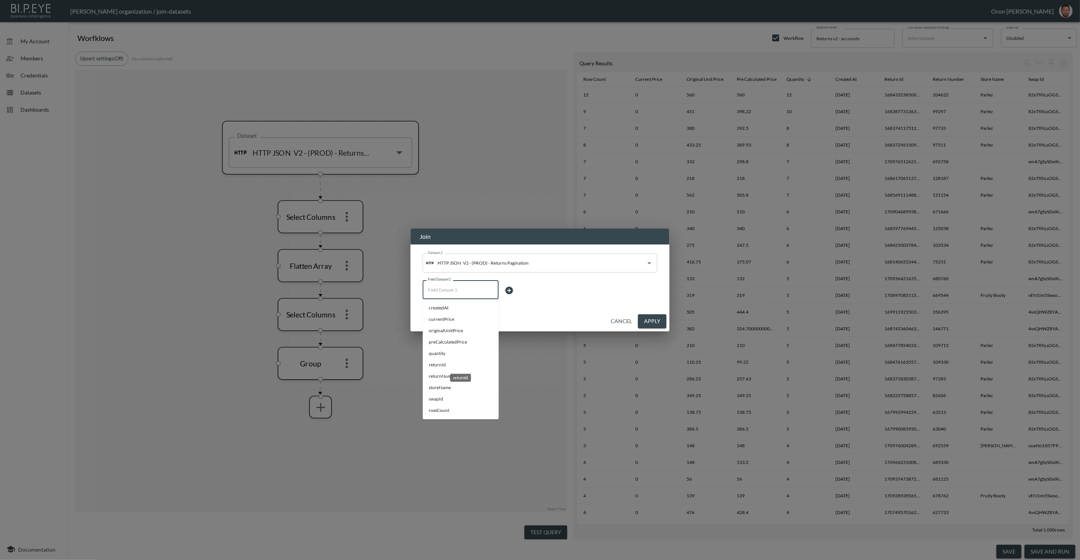
drag, startPoint x: 446, startPoint y: 365, endPoint x: 441, endPoint y: 368, distance: 5.4
click at [445, 365] on span "returnId" at bounding box center [461, 364] width 64 height 7
type input "returnId"
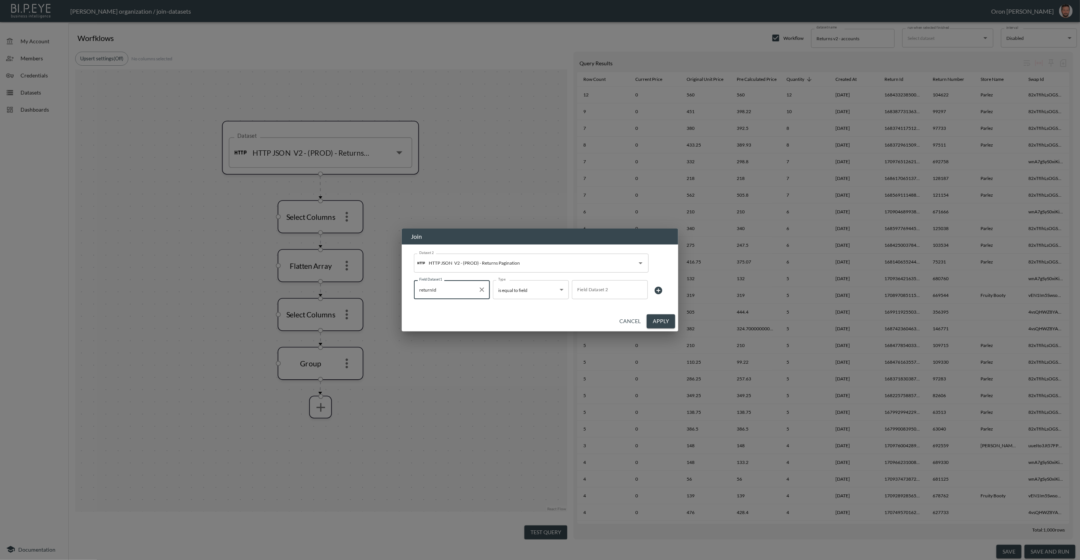
click at [605, 287] on input "Field Dataset 2" at bounding box center [609, 290] width 69 height 12
click at [590, 308] on span "returnId" at bounding box center [610, 308] width 64 height 7
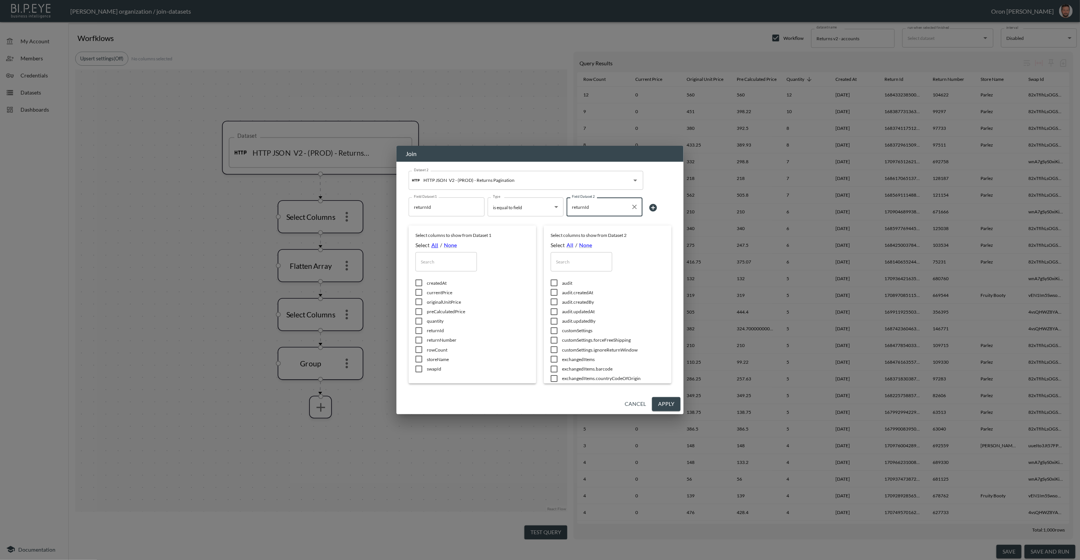
type input "returnId"
click at [431, 245] on link "All" at bounding box center [434, 245] width 7 height 6
checkbox input "true"
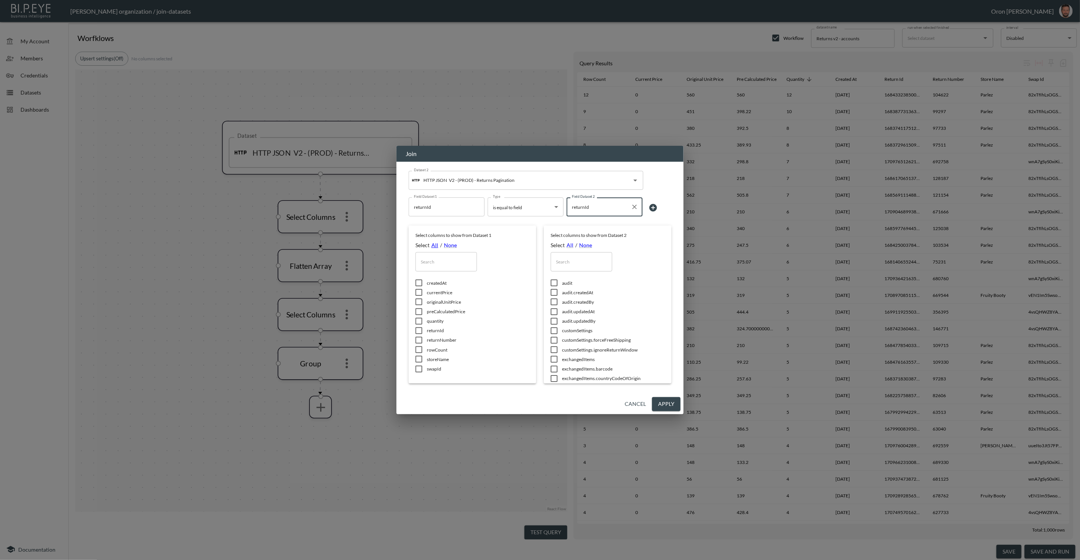
checkbox input "true"
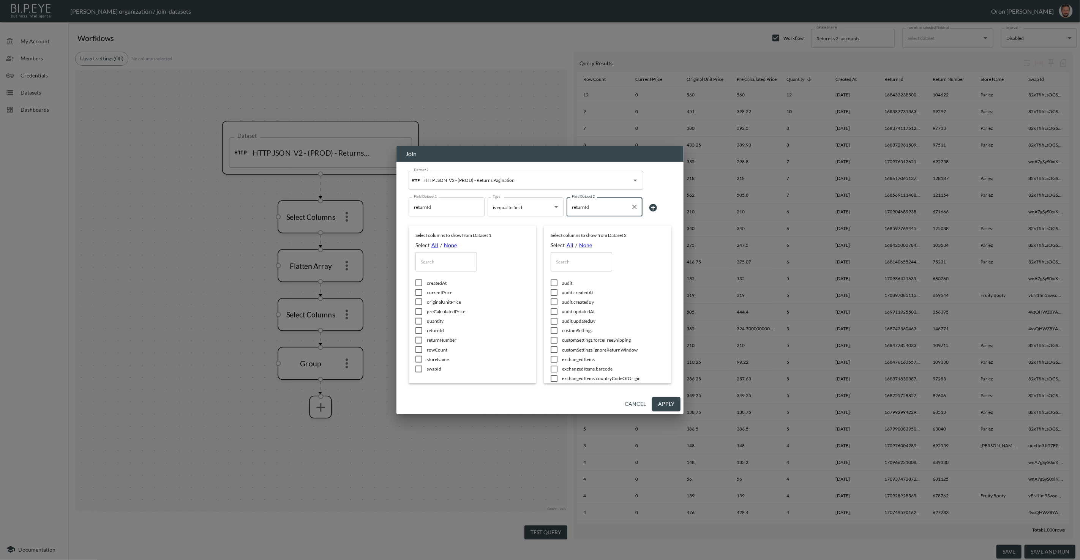
checkbox input "true"
click at [572, 256] on input "text" at bounding box center [582, 261] width 62 height 19
type input "mone"
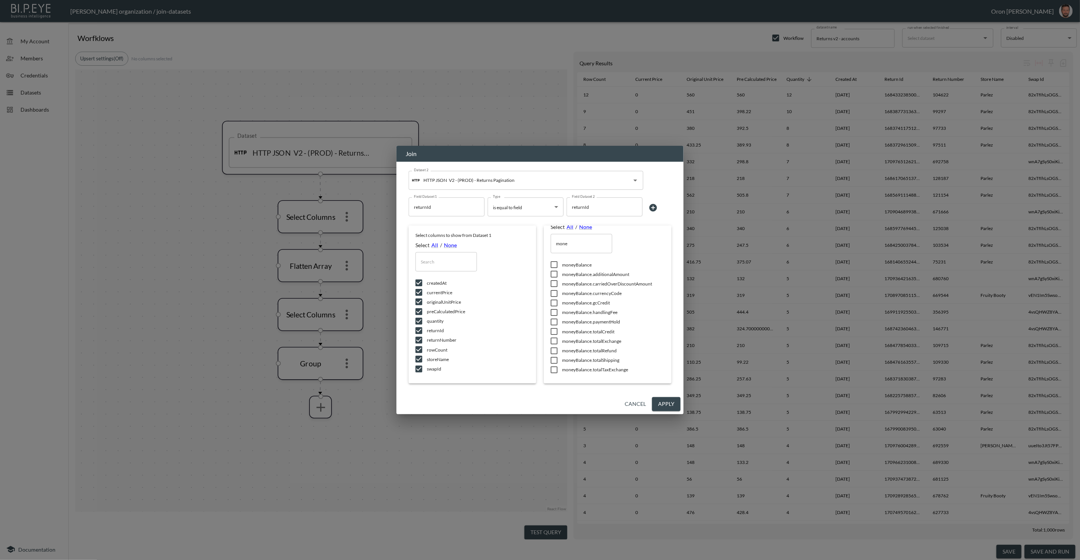
drag, startPoint x: 554, startPoint y: 274, endPoint x: 553, endPoint y: 280, distance: 5.7
click at [554, 274] on input "checkbox" at bounding box center [554, 274] width 16 height 8
checkbox input "true"
drag, startPoint x: 553, startPoint y: 282, endPoint x: 553, endPoint y: 294, distance: 11.4
click at [553, 282] on input "checkbox" at bounding box center [554, 284] width 16 height 8
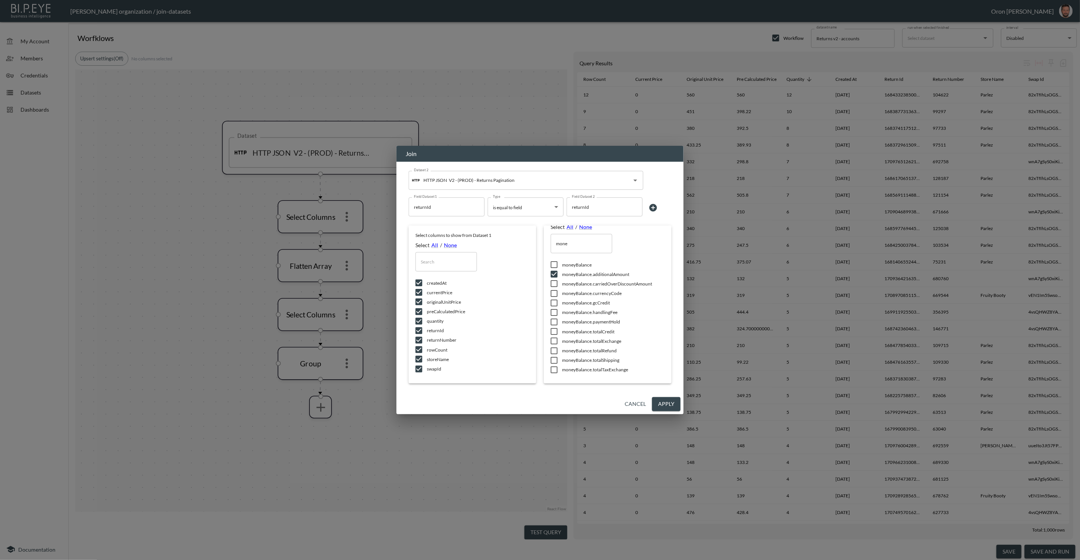
checkbox input "true"
click at [553, 297] on icon at bounding box center [553, 293] width 9 height 9
checkbox input "true"
click at [553, 306] on input "checkbox" at bounding box center [554, 303] width 16 height 8
checkbox input "true"
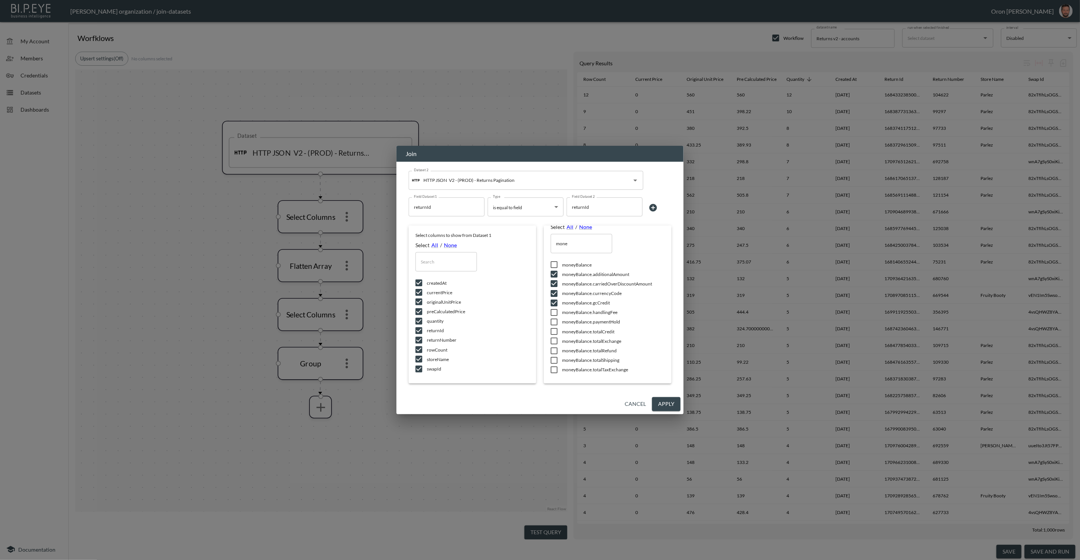
click at [553, 315] on input "checkbox" at bounding box center [554, 313] width 16 height 8
checkbox input "true"
click at [553, 328] on input "checkbox" at bounding box center [554, 332] width 16 height 8
click at [551, 335] on icon at bounding box center [553, 331] width 9 height 9
checkbox input "false"
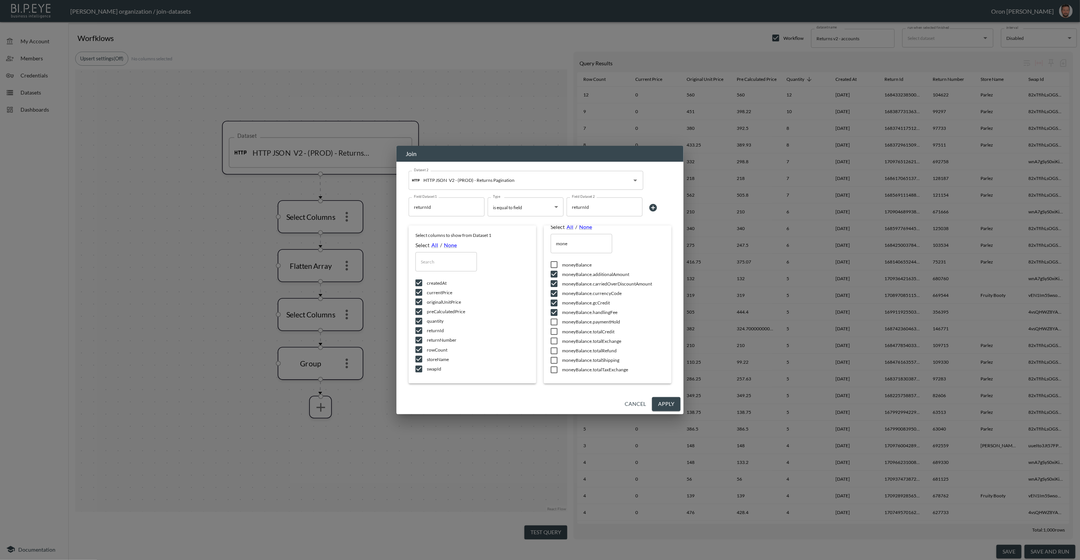
drag, startPoint x: 555, startPoint y: 319, endPoint x: 555, endPoint y: 323, distance: 4.2
click at [555, 322] on input "checkbox" at bounding box center [554, 322] width 16 height 8
checkbox input "true"
drag, startPoint x: 555, startPoint y: 331, endPoint x: 555, endPoint y: 340, distance: 9.5
click at [555, 331] on input "checkbox" at bounding box center [554, 332] width 16 height 8
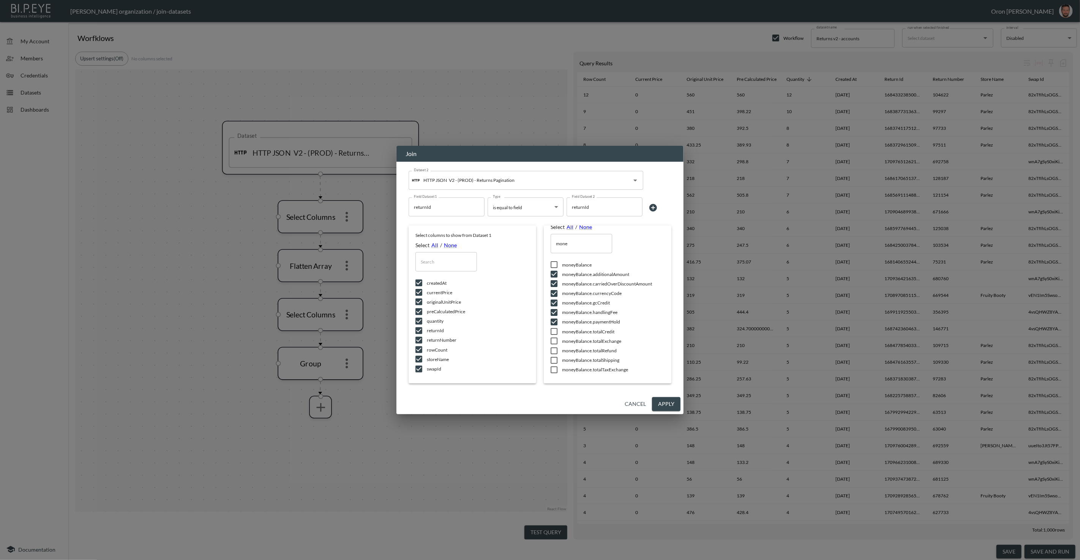
checkbox input "true"
drag, startPoint x: 555, startPoint y: 341, endPoint x: 554, endPoint y: 348, distance: 7.2
click at [555, 341] on input "checkbox" at bounding box center [554, 341] width 16 height 8
checkbox input "true"
click at [554, 350] on input "checkbox" at bounding box center [554, 351] width 16 height 8
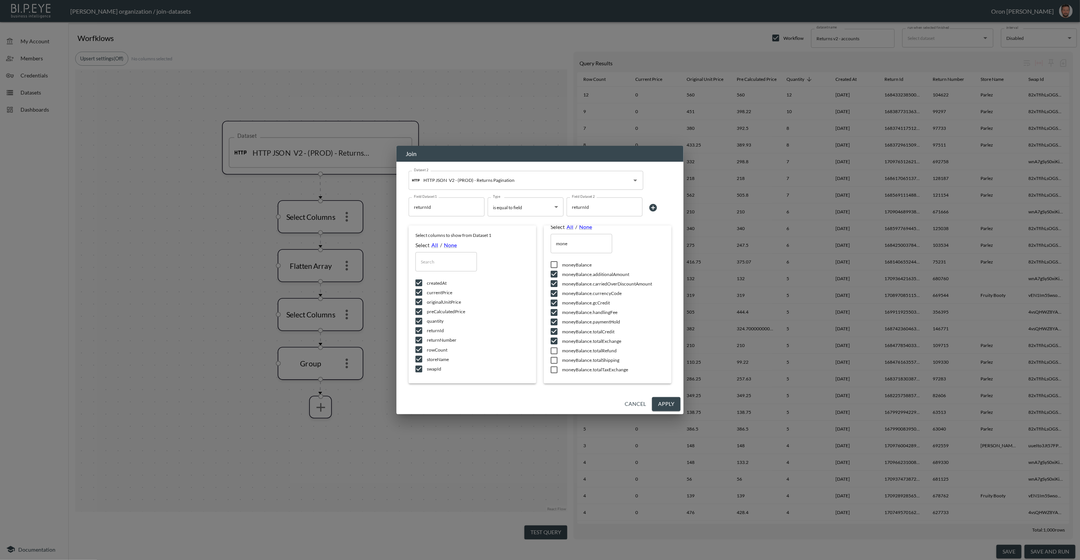
checkbox input "true"
drag, startPoint x: 554, startPoint y: 360, endPoint x: 553, endPoint y: 366, distance: 5.7
click at [554, 361] on input "checkbox" at bounding box center [554, 361] width 16 height 8
checkbox input "true"
click at [553, 369] on input "checkbox" at bounding box center [554, 370] width 16 height 8
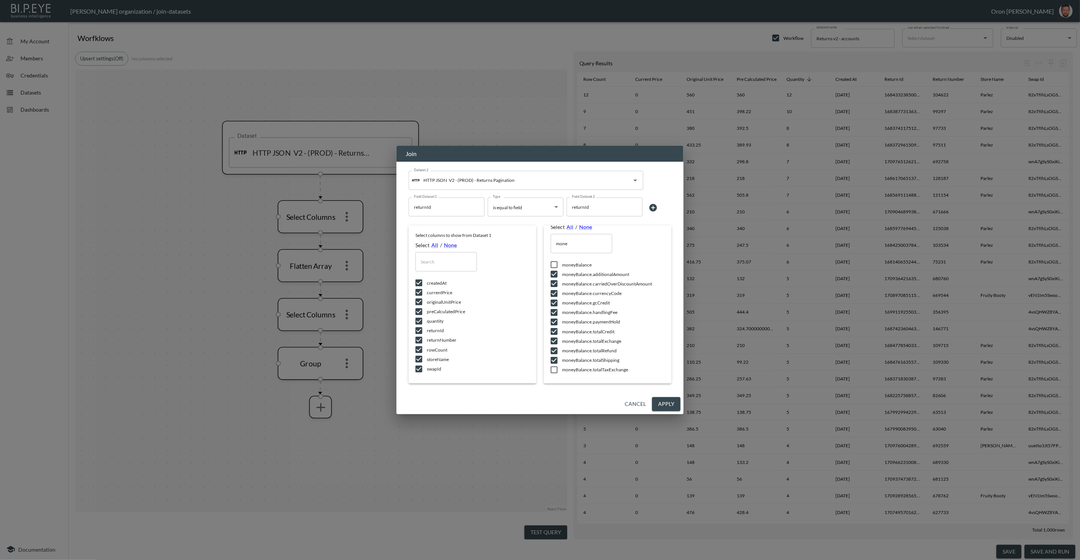
checkbox input "true"
drag, startPoint x: 678, startPoint y: 403, endPoint x: 577, endPoint y: 510, distance: 146.9
click at [678, 403] on button "Apply" at bounding box center [666, 404] width 28 height 14
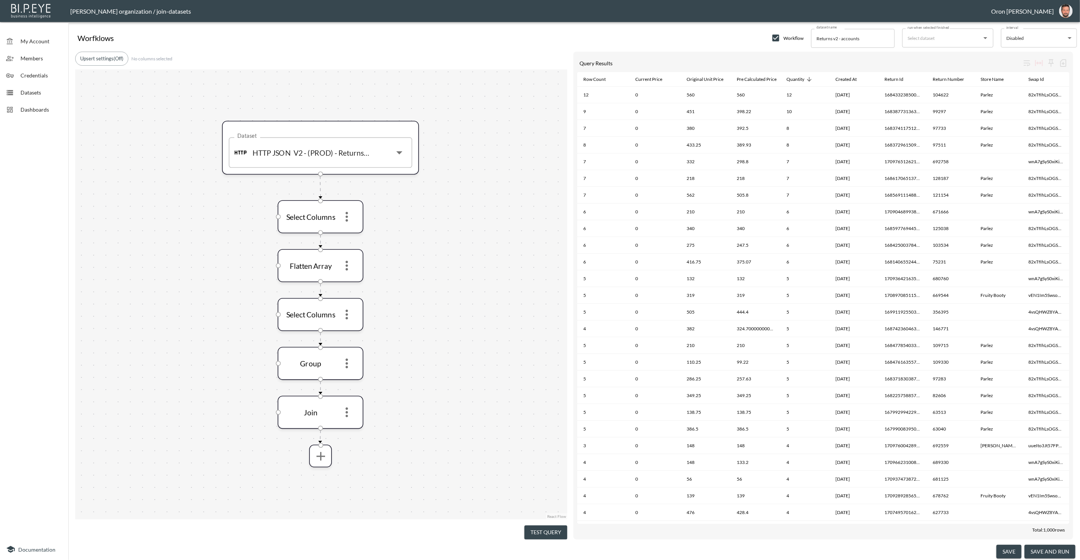
drag, startPoint x: 540, startPoint y: 528, endPoint x: 536, endPoint y: 557, distance: 29.5
click at [540, 528] on button "Test Query" at bounding box center [545, 532] width 43 height 14
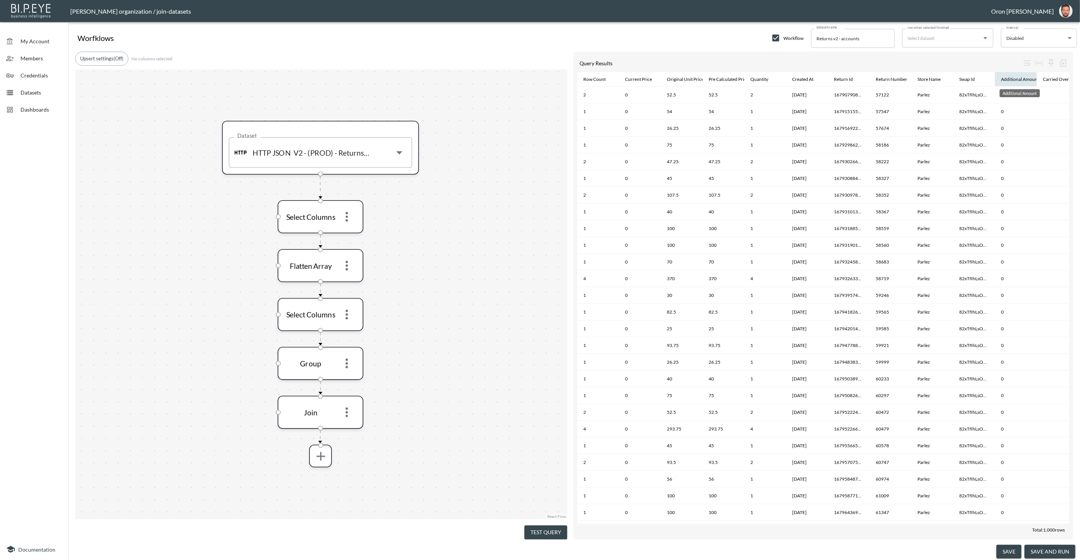
click at [1024, 81] on div "Additional Amount" at bounding box center [1020, 79] width 38 height 9
click at [1024, 79] on div "Additional Amount" at bounding box center [1020, 79] width 38 height 9
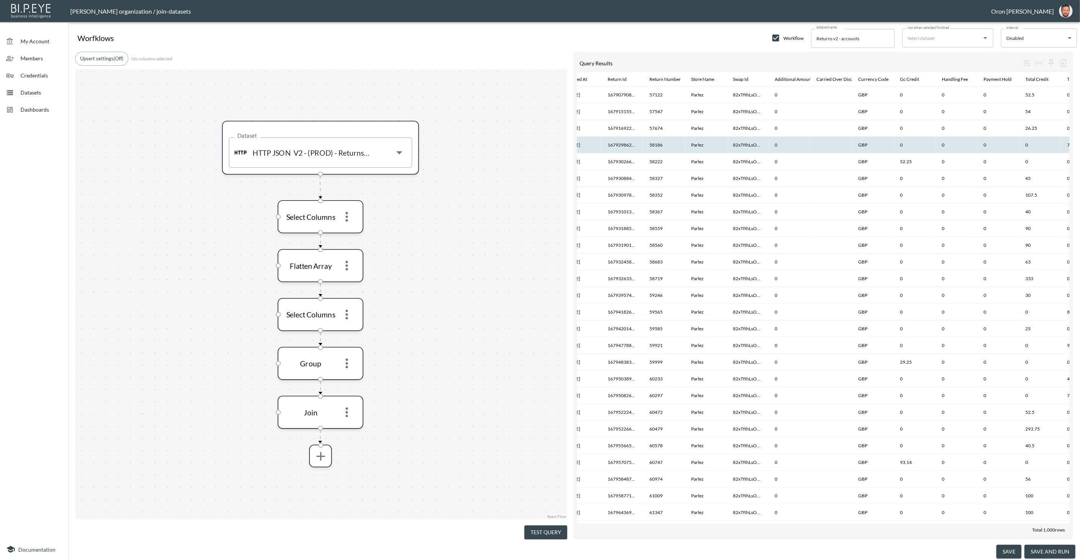
scroll to position [0, 227]
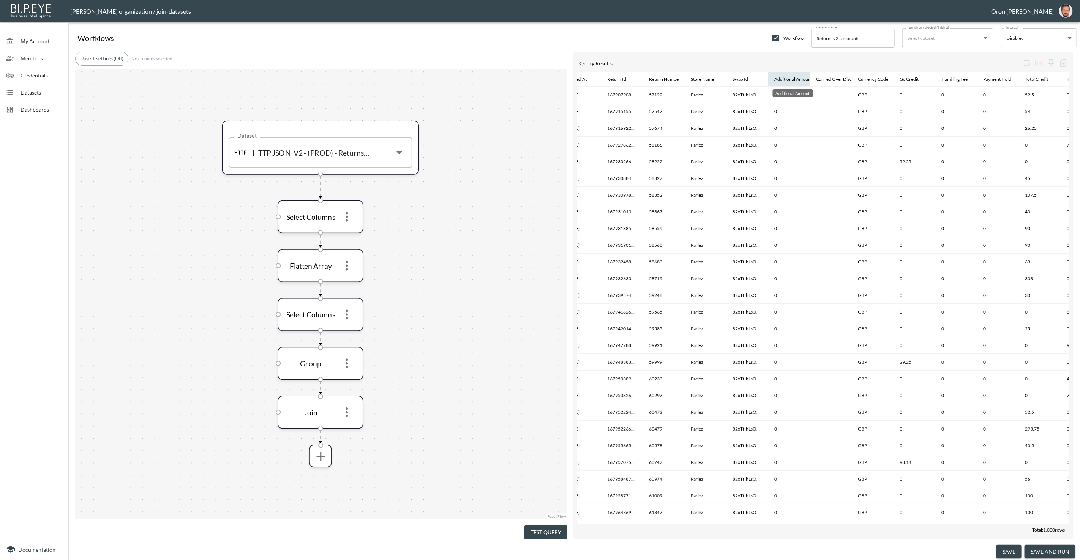
click at [778, 78] on div "Additional Amount" at bounding box center [793, 79] width 38 height 9
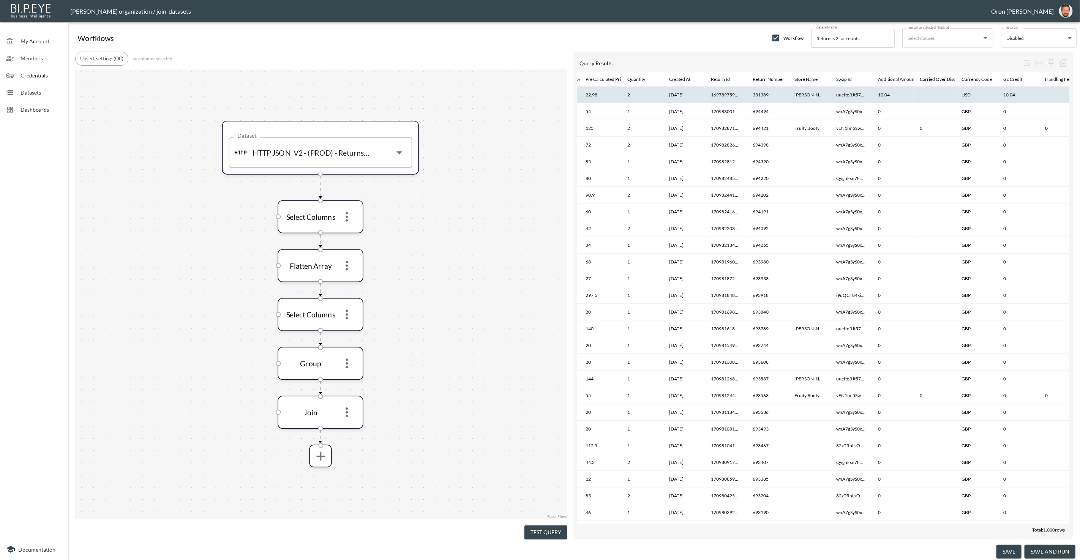
scroll to position [0, 123]
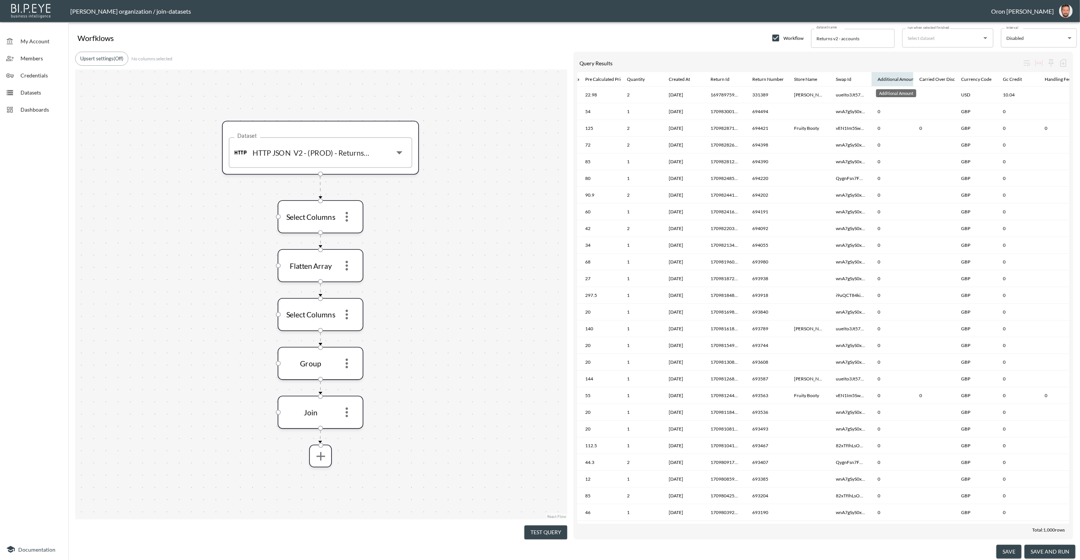
click at [894, 80] on div "Additional Amount" at bounding box center [896, 79] width 38 height 9
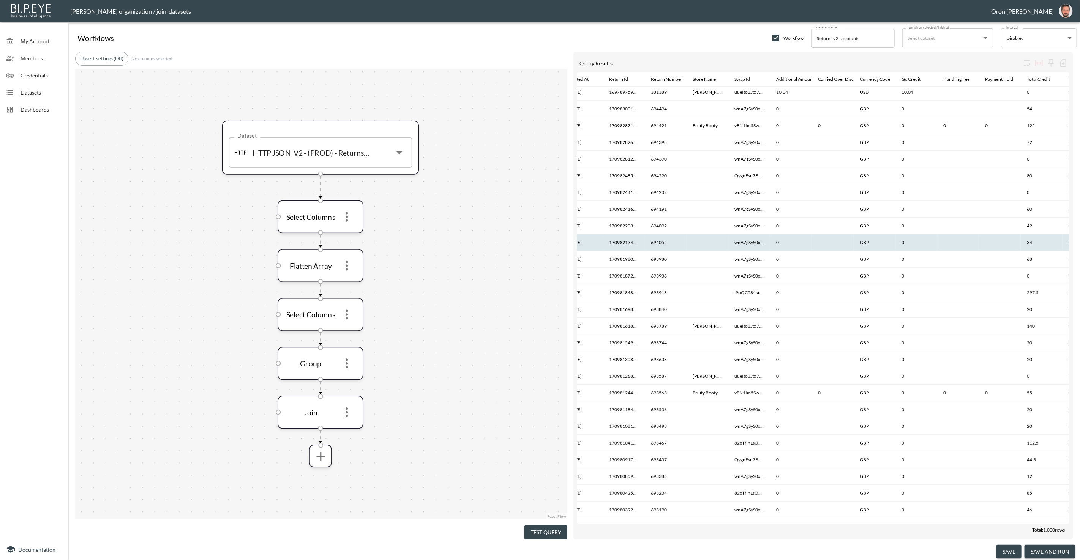
scroll to position [0, 232]
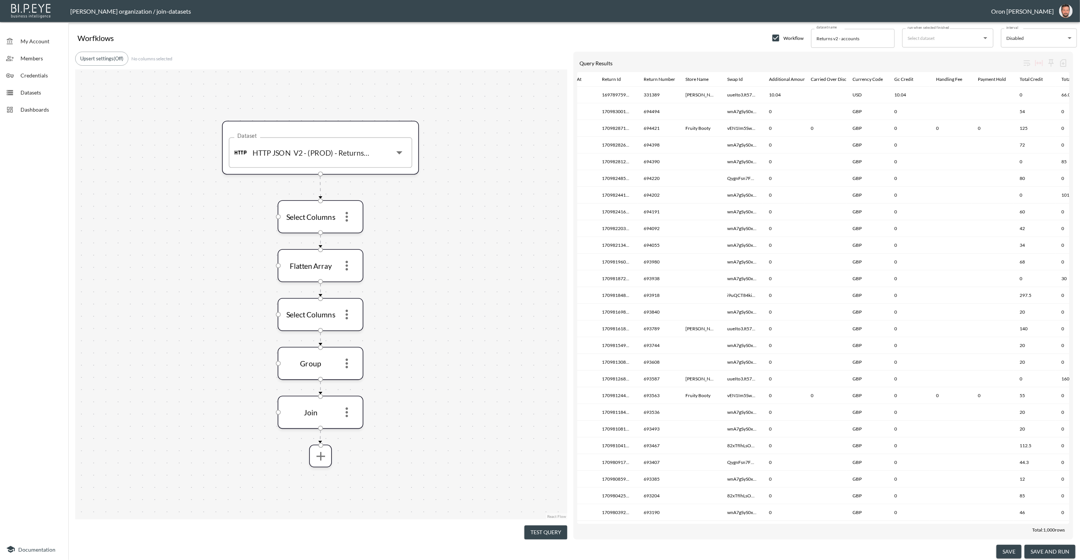
click at [1044, 550] on button "save and run" at bounding box center [1049, 552] width 51 height 14
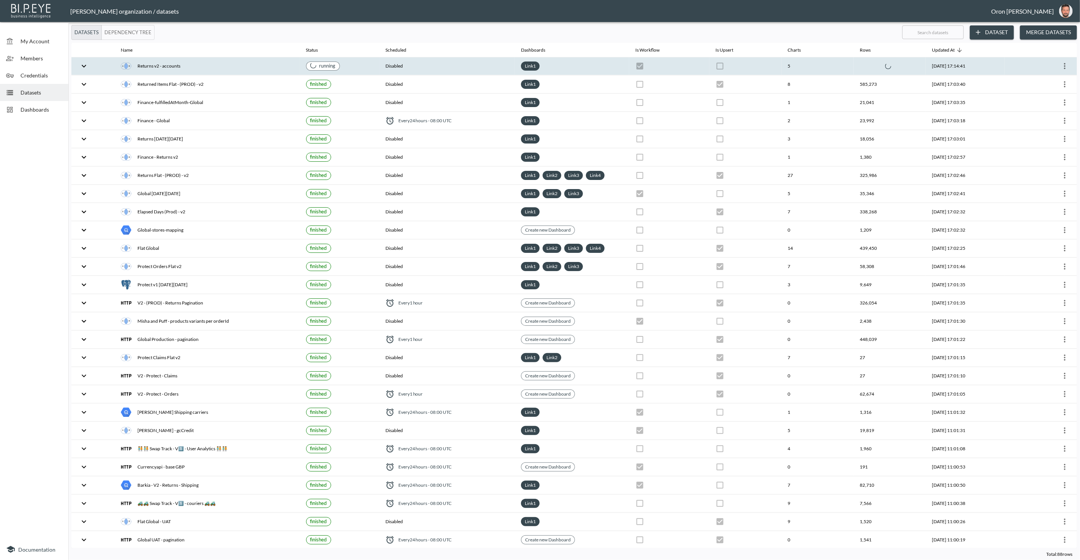
click at [423, 64] on th "Disabled" at bounding box center [447, 66] width 136 height 18
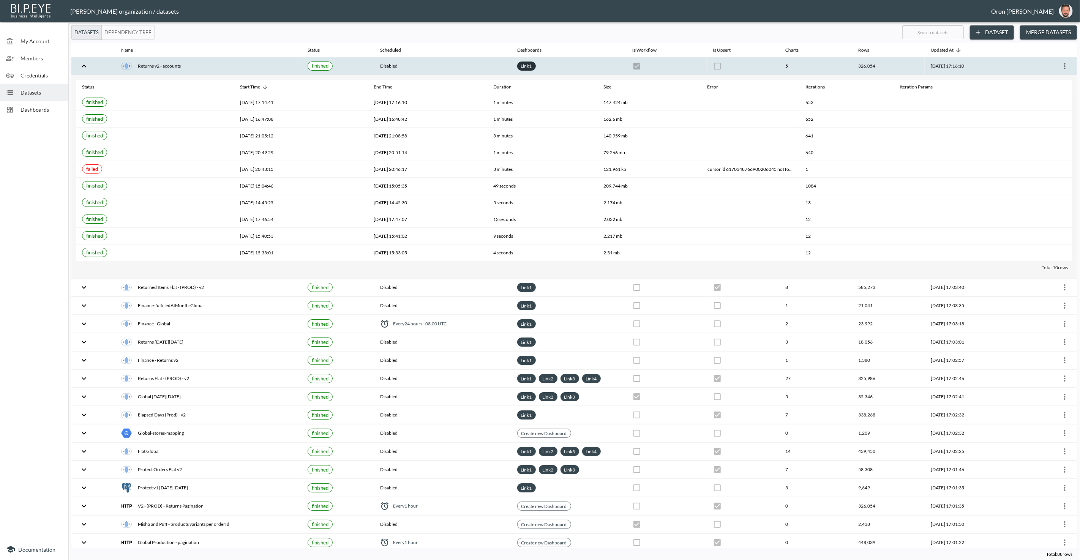
click at [519, 66] on link "Link 1" at bounding box center [526, 66] width 14 height 9
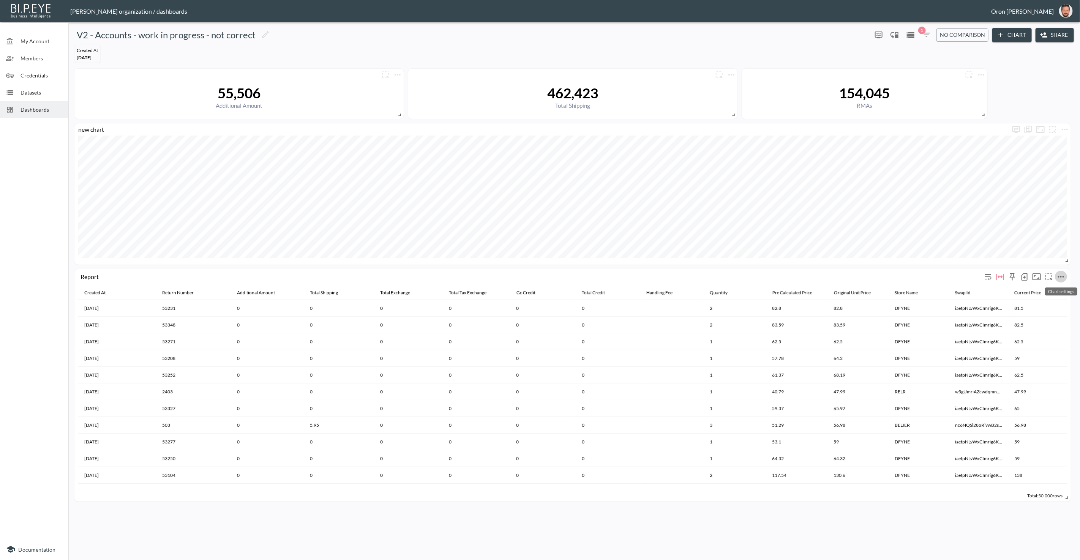
click at [1063, 275] on icon "more" at bounding box center [1060, 276] width 9 height 9
click at [1049, 290] on li "Edit" at bounding box center [1041, 291] width 59 height 14
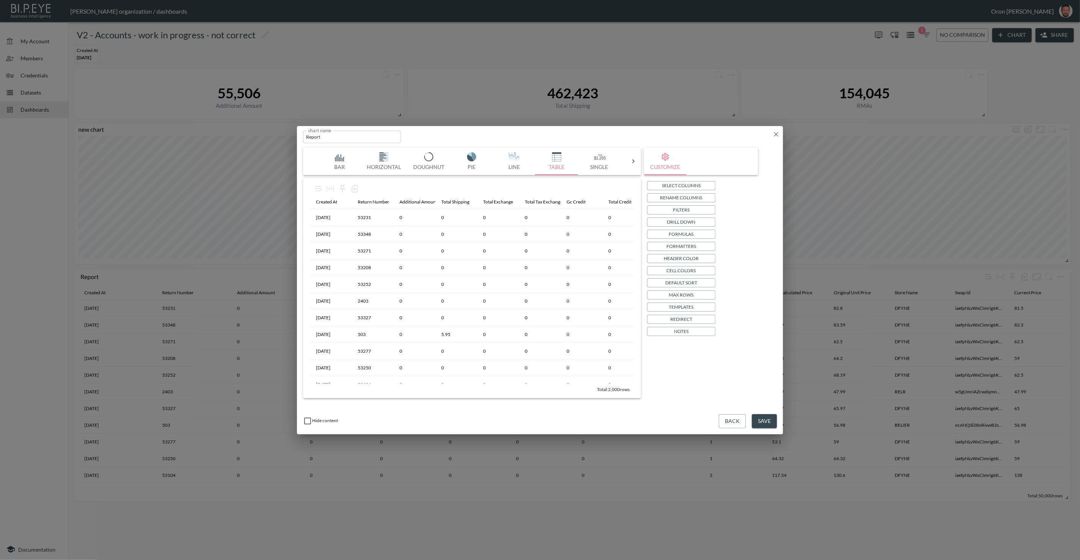
click at [685, 209] on p "Filters" at bounding box center [681, 210] width 17 height 8
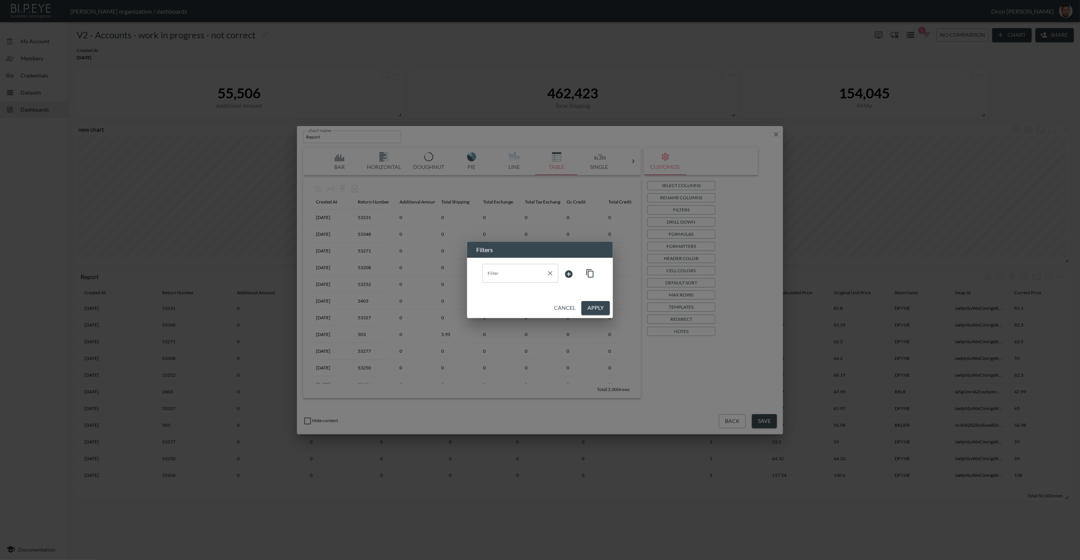
click at [531, 271] on input "Filter" at bounding box center [515, 273] width 58 height 12
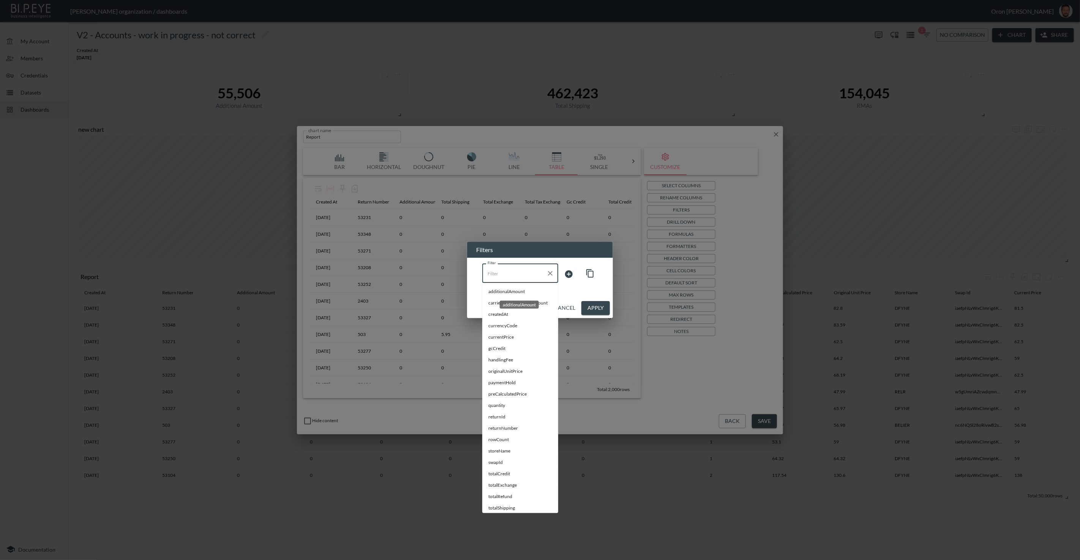
drag, startPoint x: 521, startPoint y: 292, endPoint x: 547, endPoint y: 286, distance: 26.5
click at [521, 292] on span "additionalAmount" at bounding box center [520, 292] width 64 height 7
type input "additionalAmount"
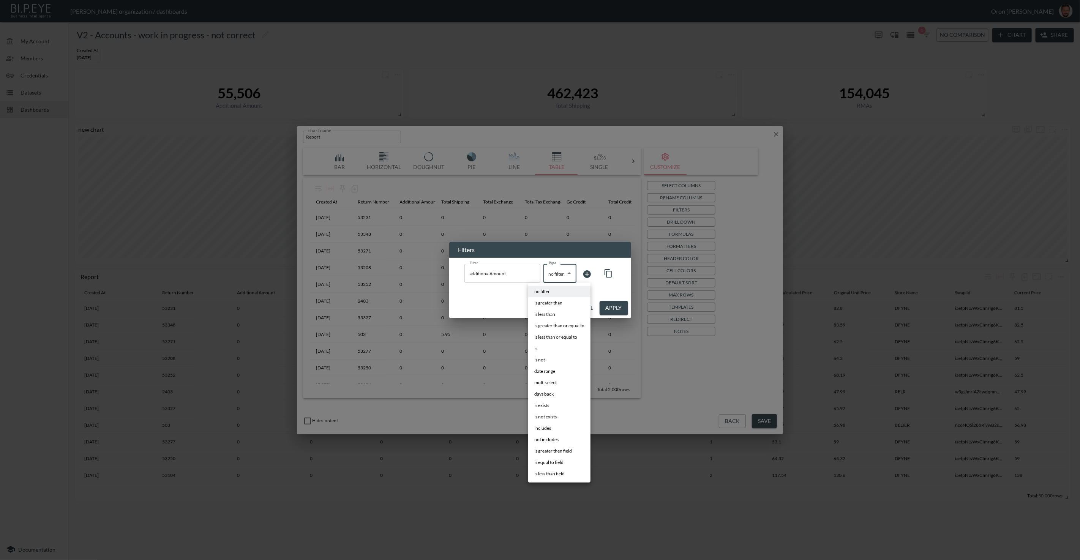
click at [563, 276] on body "BI.P.EYE, Interactive Analytics Dashboards - app Zach Bailet organization / das…" at bounding box center [540, 280] width 1080 height 560
click at [560, 306] on li "is greater than" at bounding box center [559, 302] width 62 height 11
type input "is greater than"
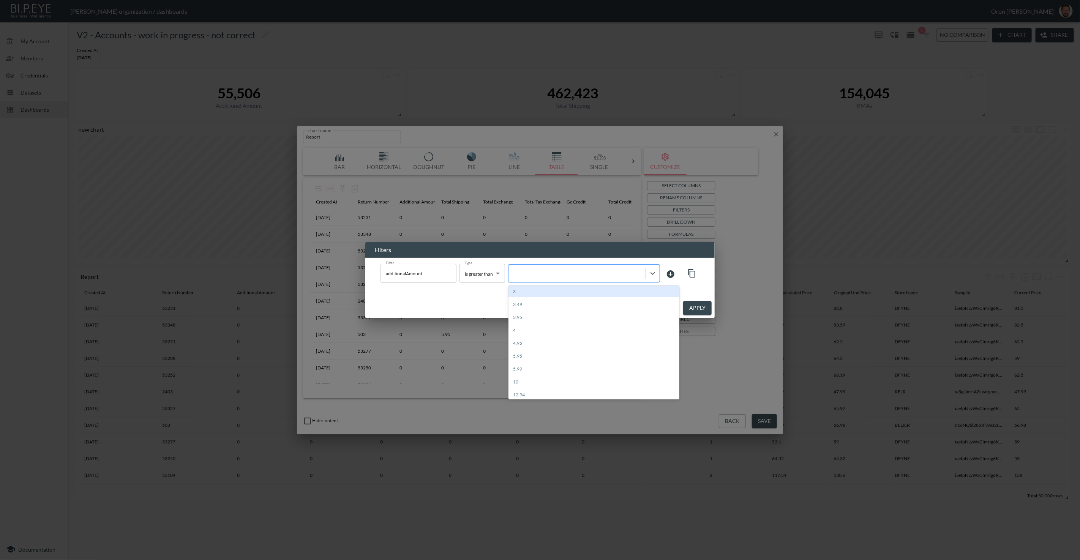
click at [594, 281] on div at bounding box center [584, 273] width 152 height 18
type input "0"
click at [583, 279] on div "10" at bounding box center [584, 273] width 152 height 18
type input "0"
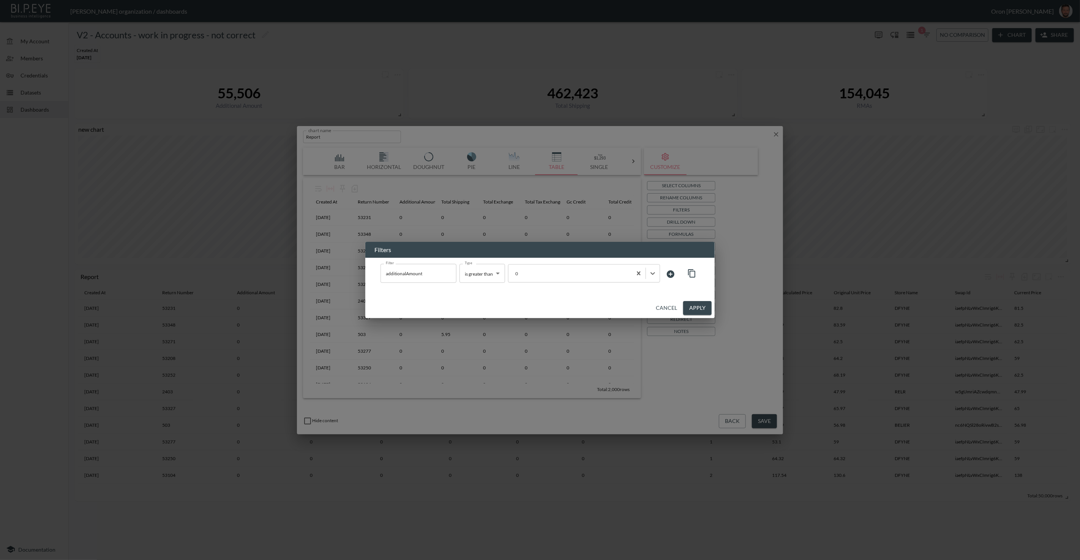
click at [702, 306] on button "Apply" at bounding box center [697, 308] width 28 height 14
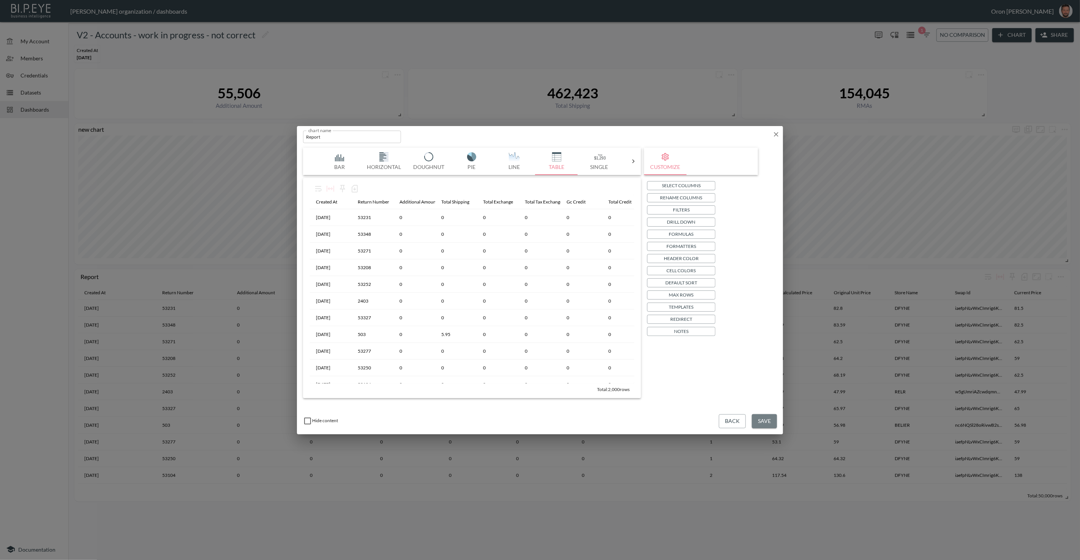
drag, startPoint x: 765, startPoint y: 419, endPoint x: 740, endPoint y: 412, distance: 26.3
click at [765, 419] on button "Save" at bounding box center [764, 421] width 25 height 14
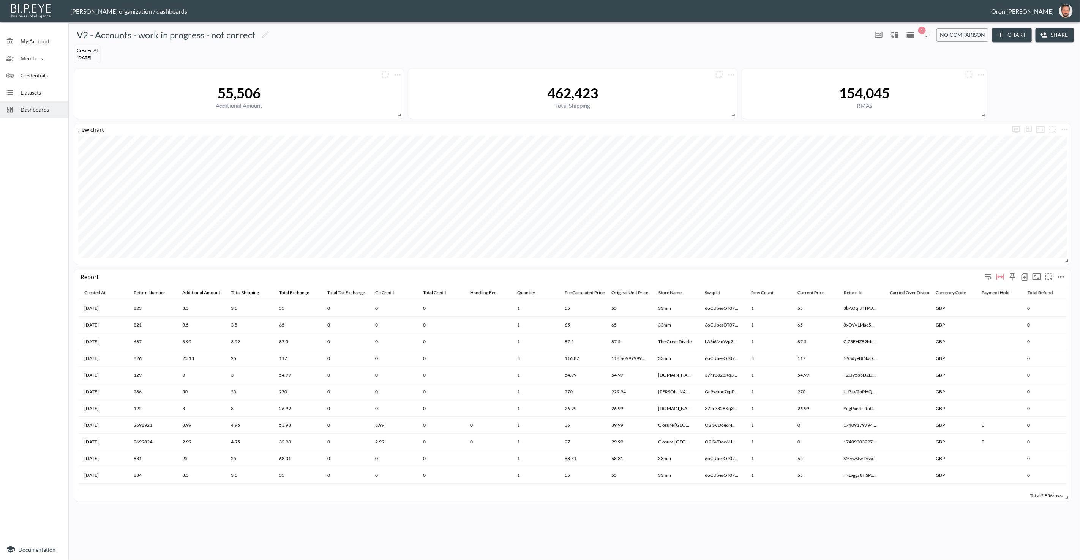
click at [1066, 275] on button "more" at bounding box center [1061, 277] width 12 height 12
click at [1048, 288] on li "Edit" at bounding box center [1041, 291] width 59 height 14
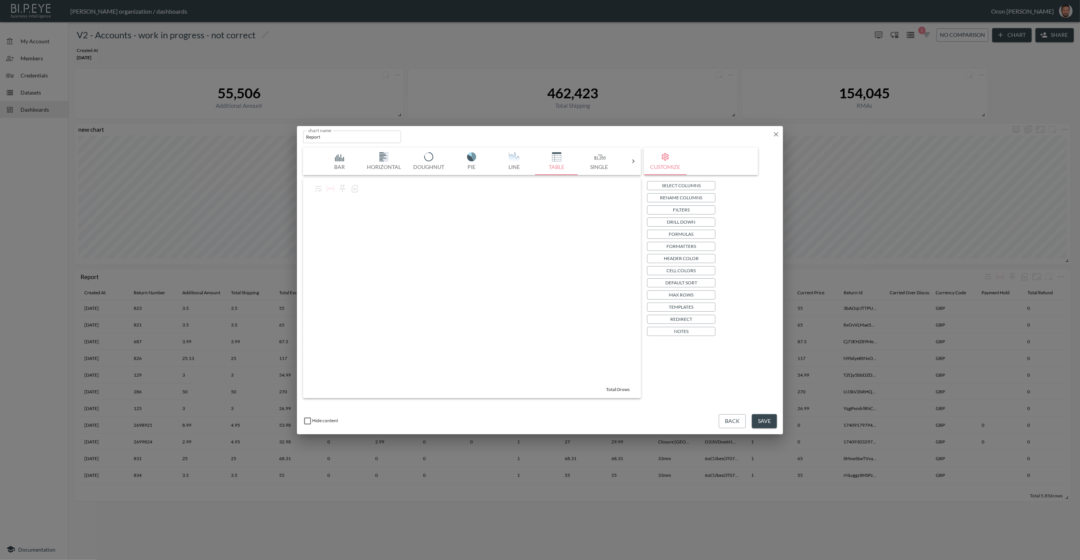
click at [694, 188] on p "Select Columns" at bounding box center [681, 185] width 39 height 8
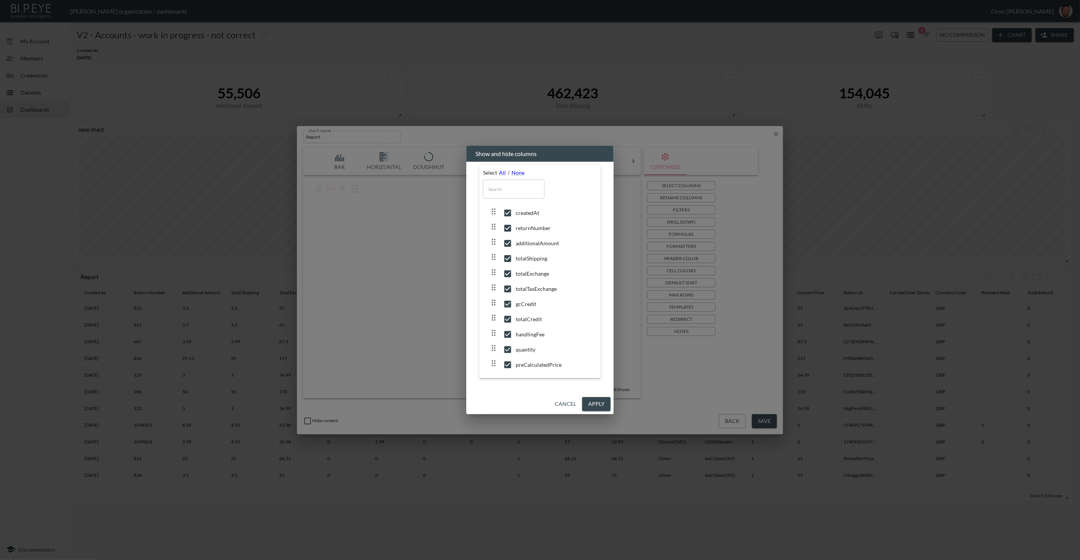
drag, startPoint x: 566, startPoint y: 402, endPoint x: 649, endPoint y: 399, distance: 83.2
click at [567, 402] on button "Cancel" at bounding box center [565, 404] width 27 height 14
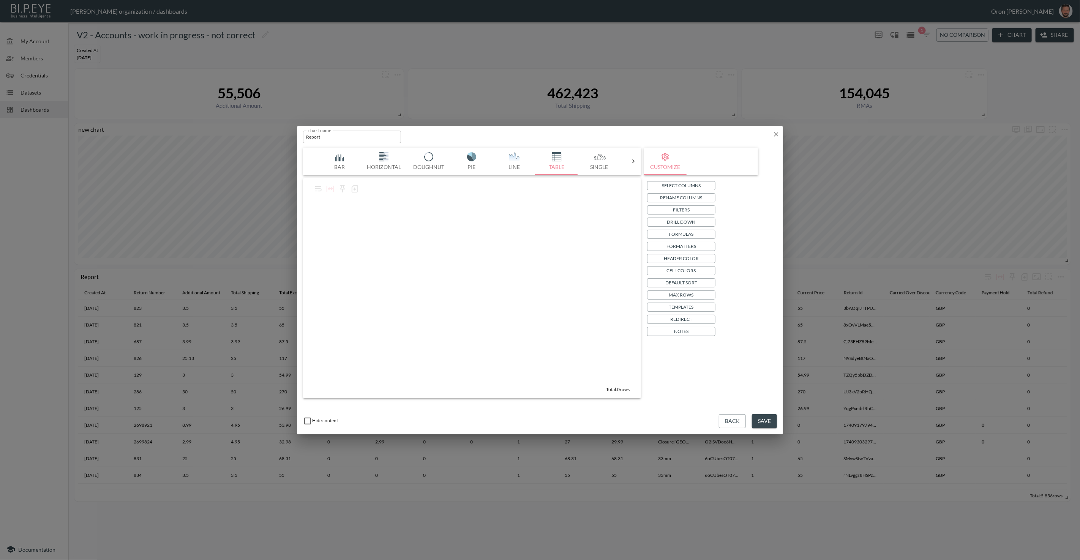
click at [774, 136] on icon "button" at bounding box center [776, 134] width 5 height 5
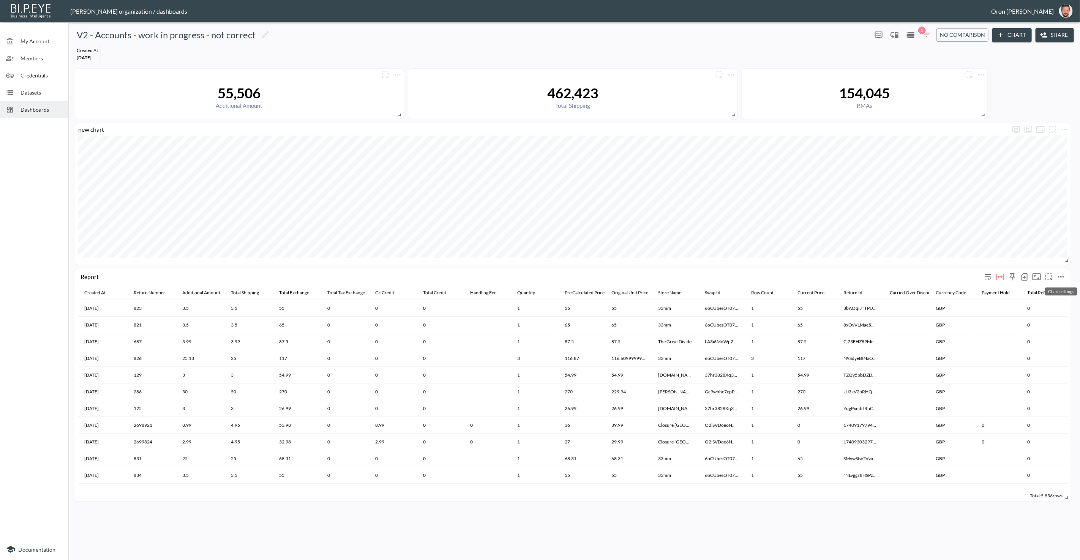
click at [1063, 273] on icon "more" at bounding box center [1060, 276] width 9 height 9
click at [1051, 289] on li "Edit" at bounding box center [1041, 291] width 59 height 14
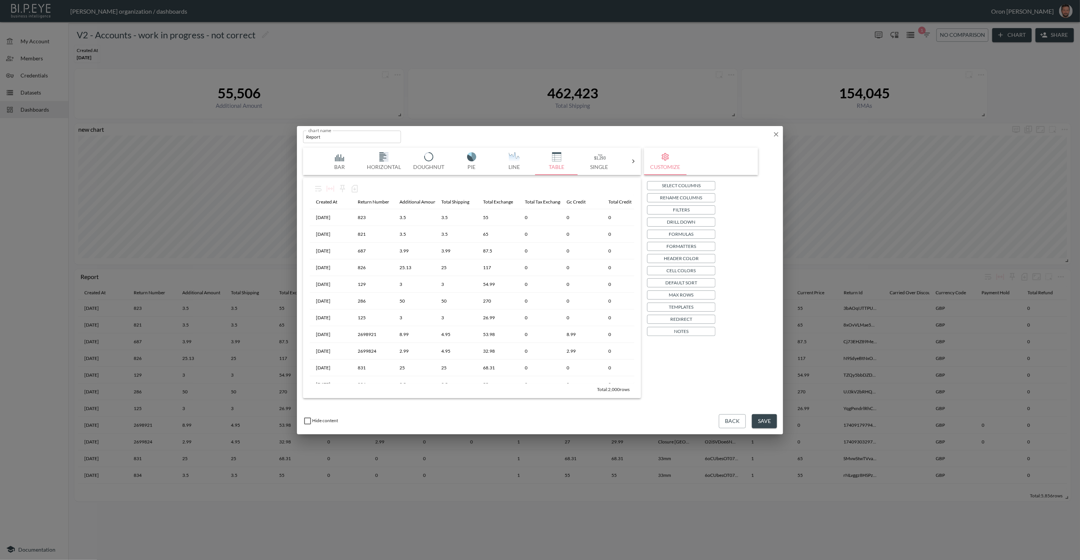
click at [692, 183] on p "Select Columns" at bounding box center [681, 185] width 39 height 8
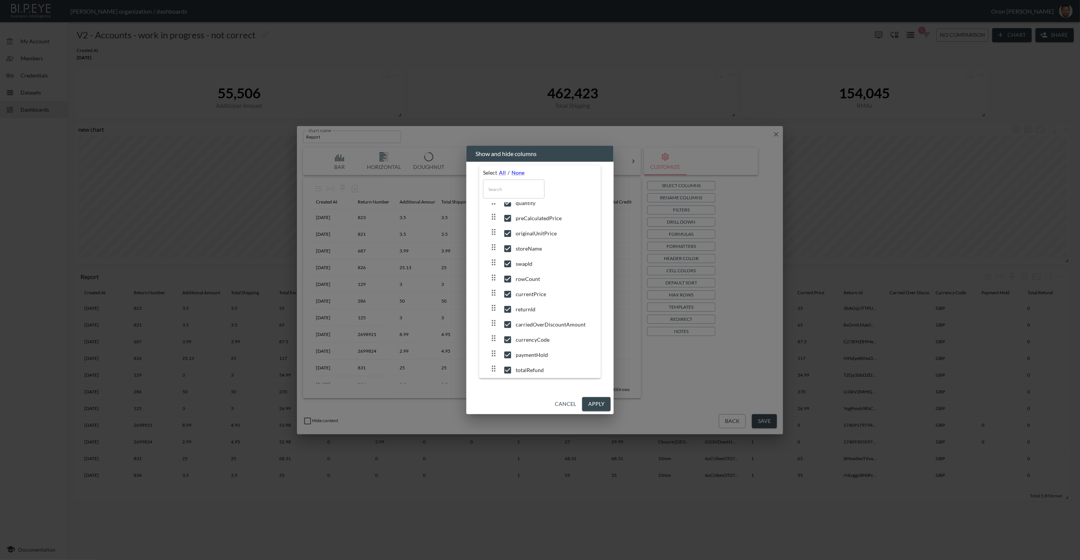
scroll to position [155, 0]
click at [526, 301] on span "returnId" at bounding box center [553, 303] width 75 height 8
checkbox input "false"
drag, startPoint x: 604, startPoint y: 399, endPoint x: 595, endPoint y: 366, distance: 35.2
click at [604, 398] on button "Apply" at bounding box center [596, 404] width 28 height 14
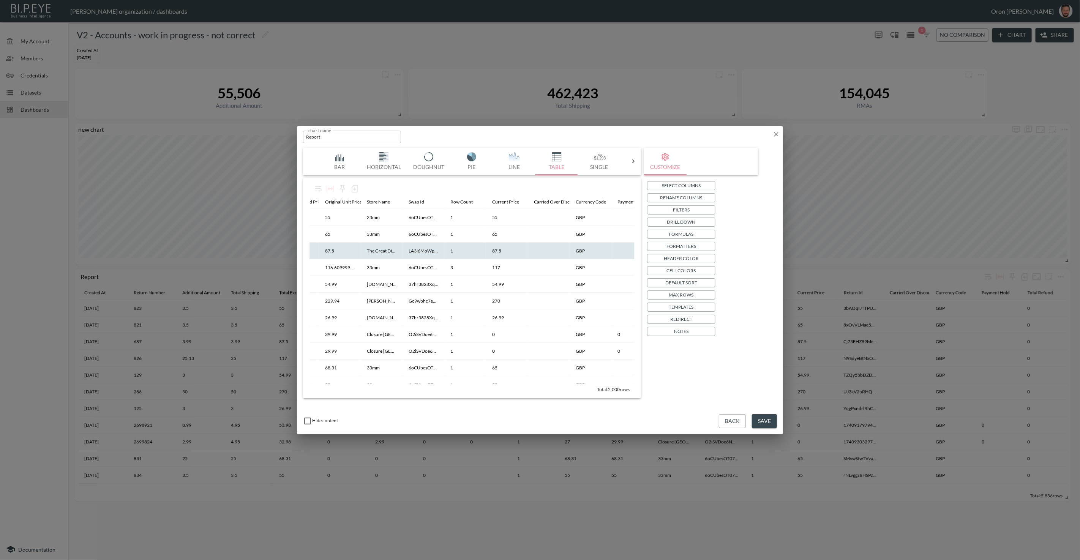
scroll to position [0, 447]
click at [706, 182] on button "Select Columns" at bounding box center [681, 185] width 68 height 9
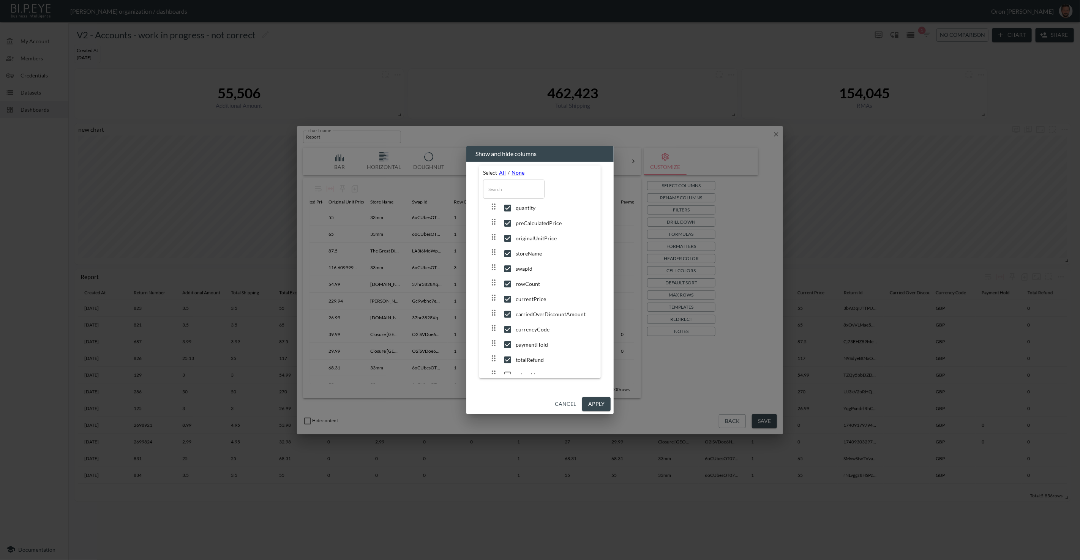
scroll to position [149, 0]
click at [530, 264] on span "swapId" at bounding box center [553, 261] width 75 height 8
checkbox input "false"
drag, startPoint x: 594, startPoint y: 404, endPoint x: 578, endPoint y: 372, distance: 35.8
click at [594, 401] on button "Apply" at bounding box center [596, 404] width 28 height 14
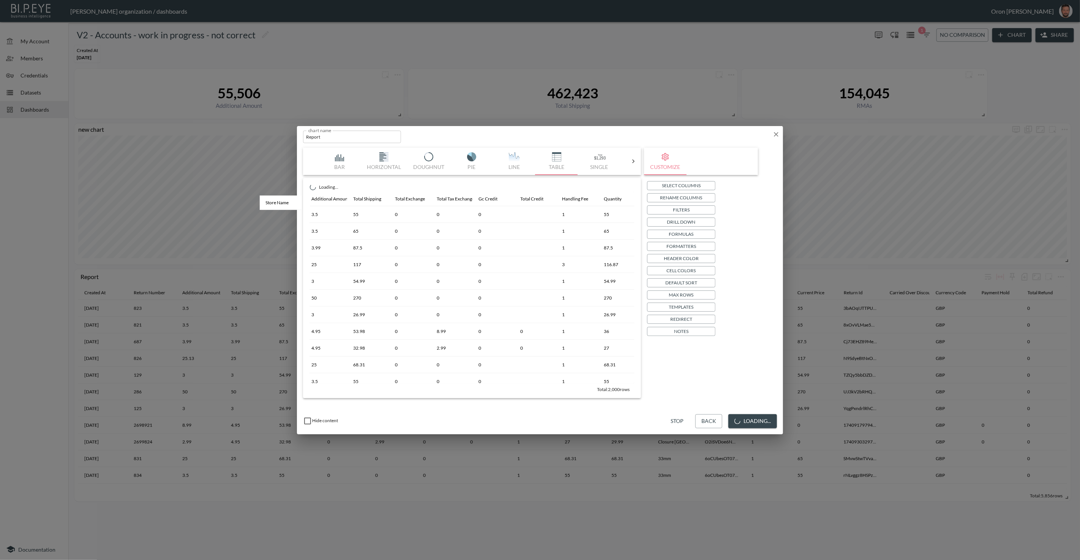
scroll to position [0, 0]
drag, startPoint x: 433, startPoint y: 202, endPoint x: 357, endPoint y: 205, distance: 76.8
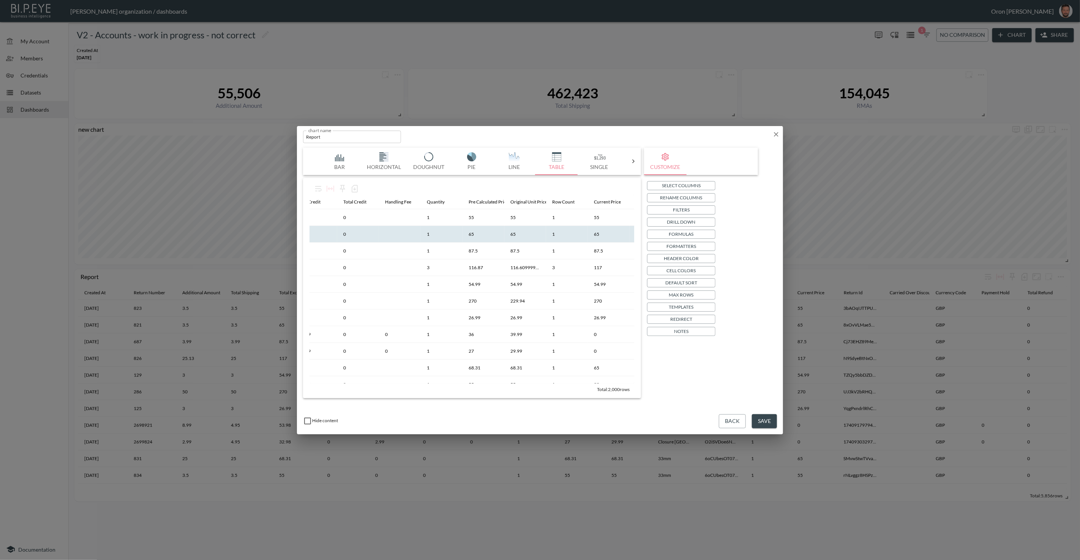
scroll to position [0, 310]
click at [713, 186] on button "Select Columns" at bounding box center [681, 185] width 68 height 9
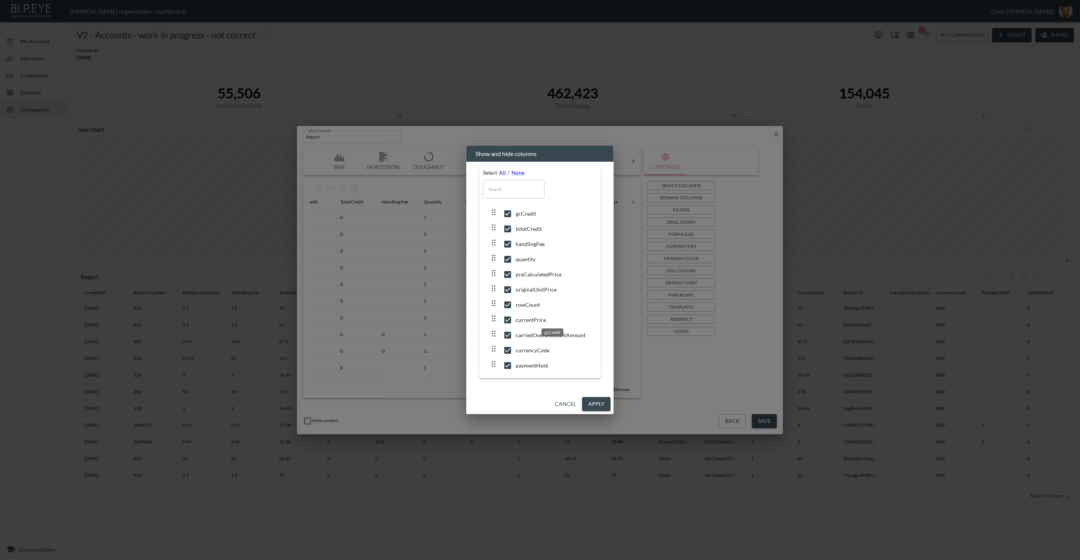
scroll to position [155, 0]
drag, startPoint x: 527, startPoint y: 257, endPoint x: 529, endPoint y: 261, distance: 4.6
click at [527, 257] on span "rowCount" at bounding box center [553, 258] width 75 height 8
checkbox input "false"
click at [600, 402] on button "Apply" at bounding box center [596, 404] width 28 height 14
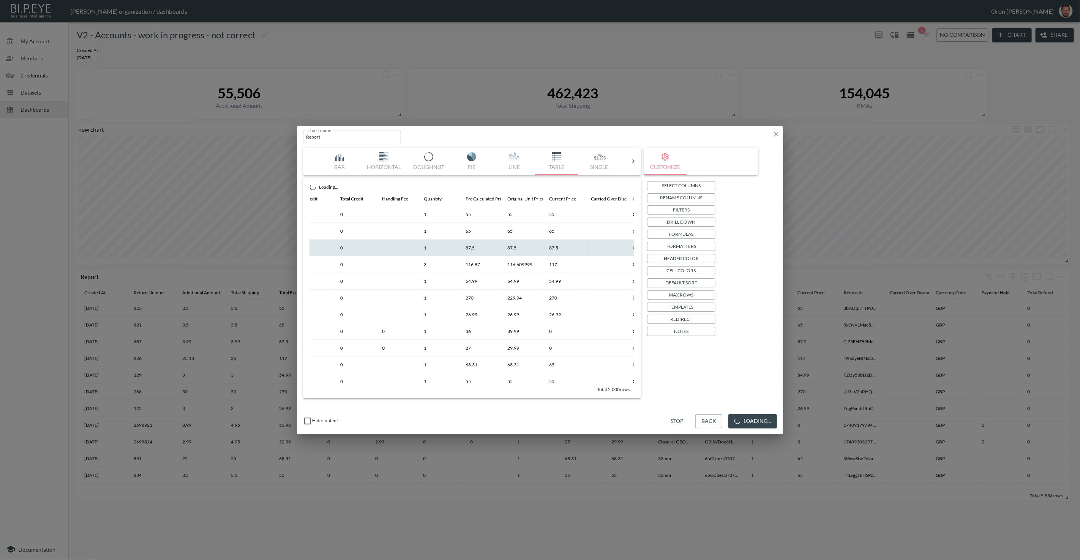
scroll to position [0, 429]
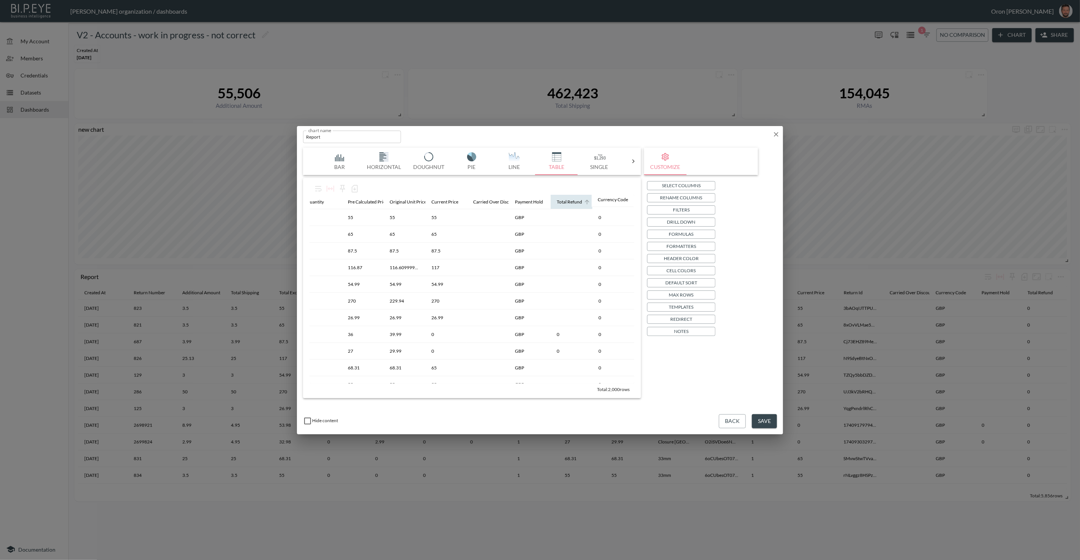
drag, startPoint x: 537, startPoint y: 201, endPoint x: 606, endPoint y: 199, distance: 68.7
drag, startPoint x: 525, startPoint y: 200, endPoint x: 596, endPoint y: 202, distance: 71.8
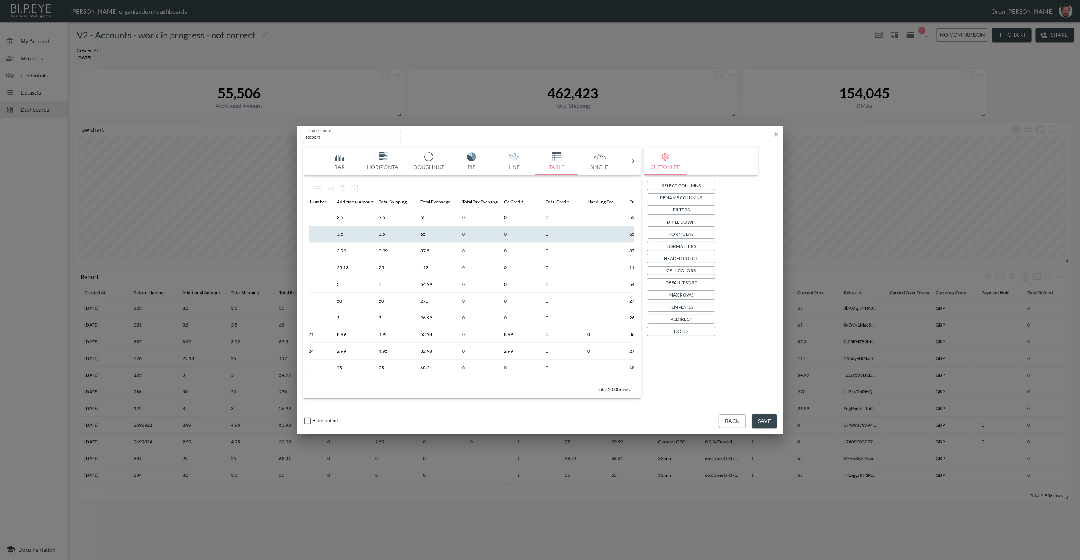
scroll to position [0, 0]
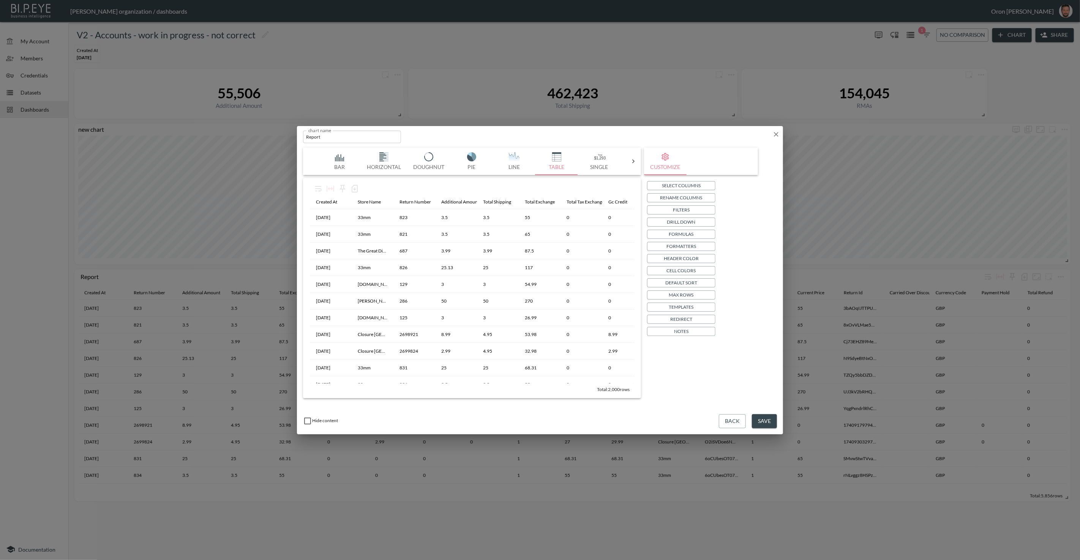
click at [763, 420] on button "Save" at bounding box center [764, 421] width 25 height 14
